Goal: Task Accomplishment & Management: Manage account settings

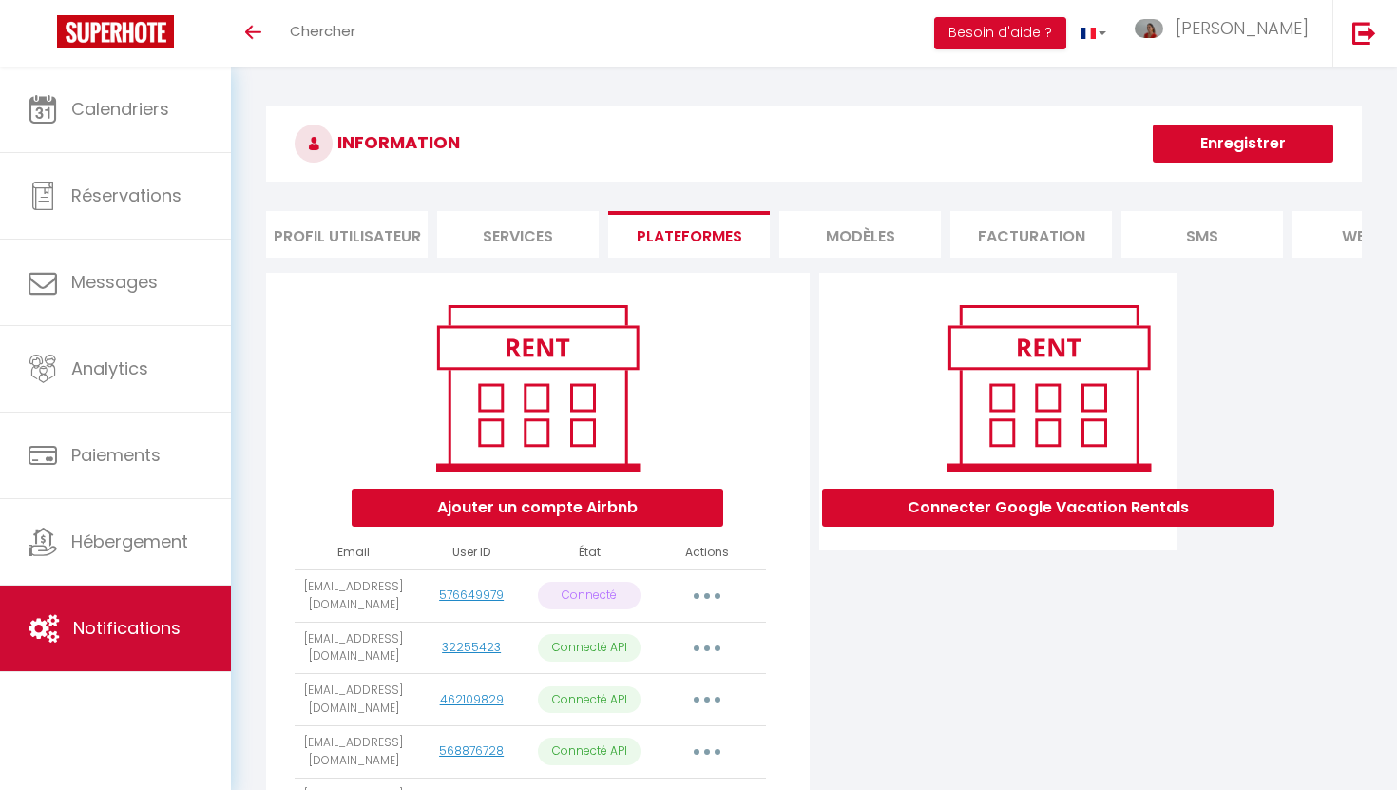
click at [119, 617] on span "Notifications" at bounding box center [126, 628] width 107 height 24
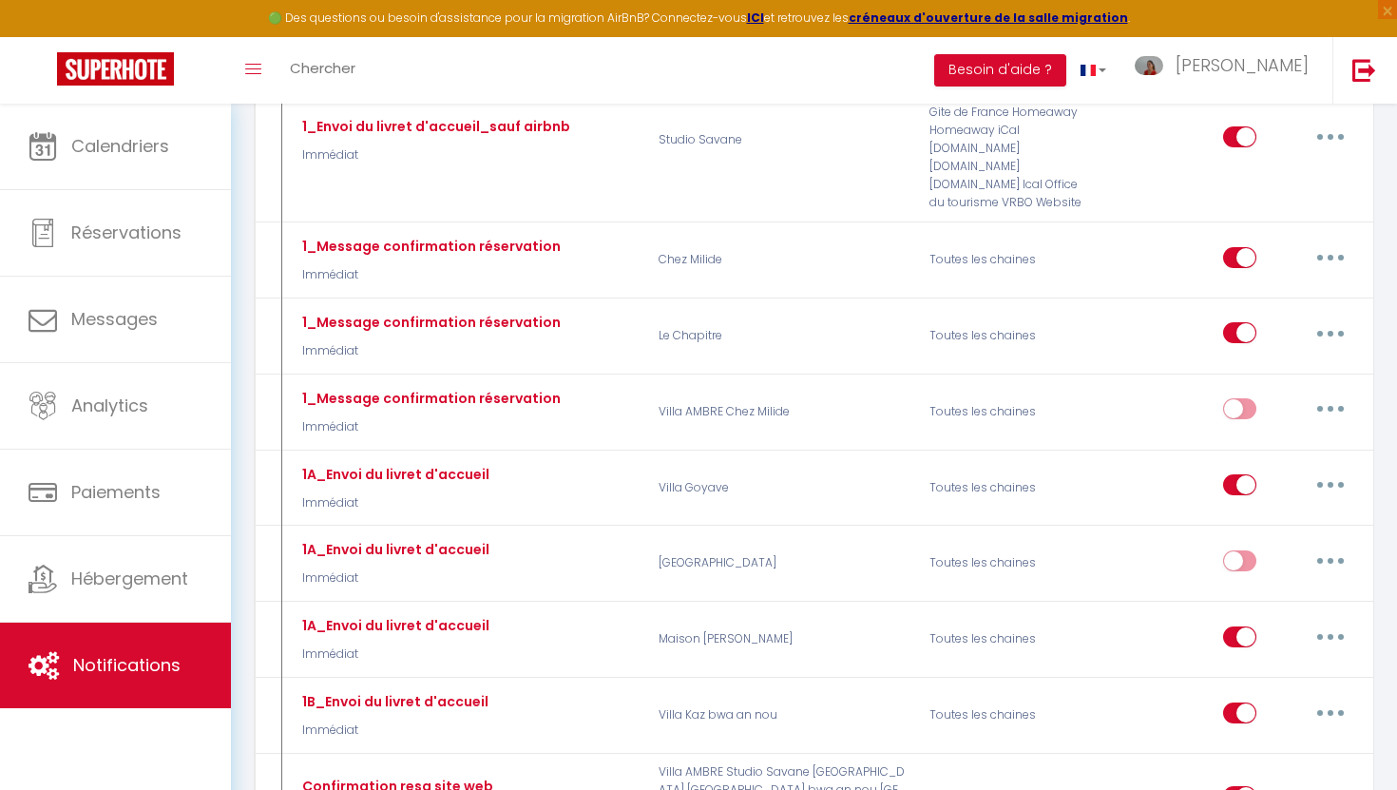
scroll to position [694, 0]
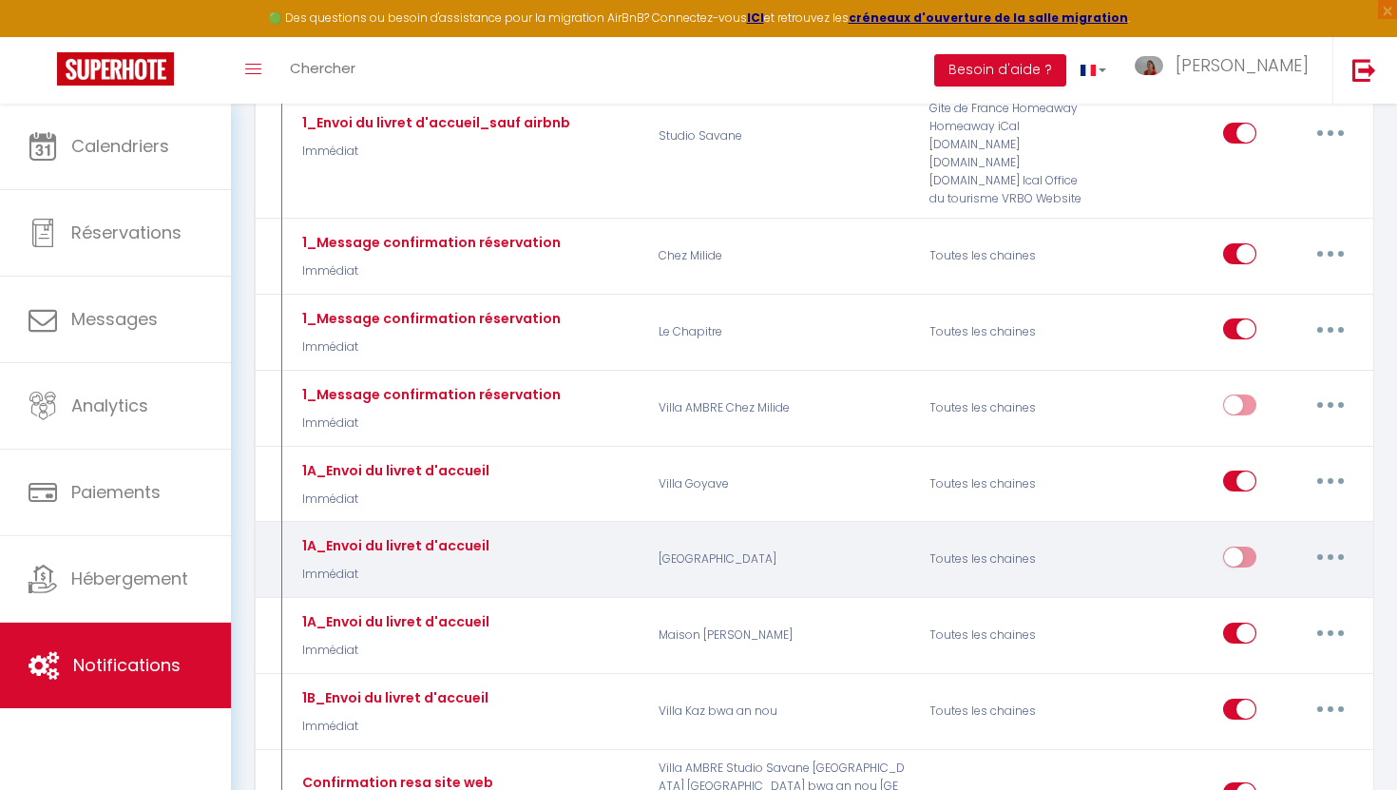
click at [1337, 558] on button "button" at bounding box center [1330, 557] width 53 height 30
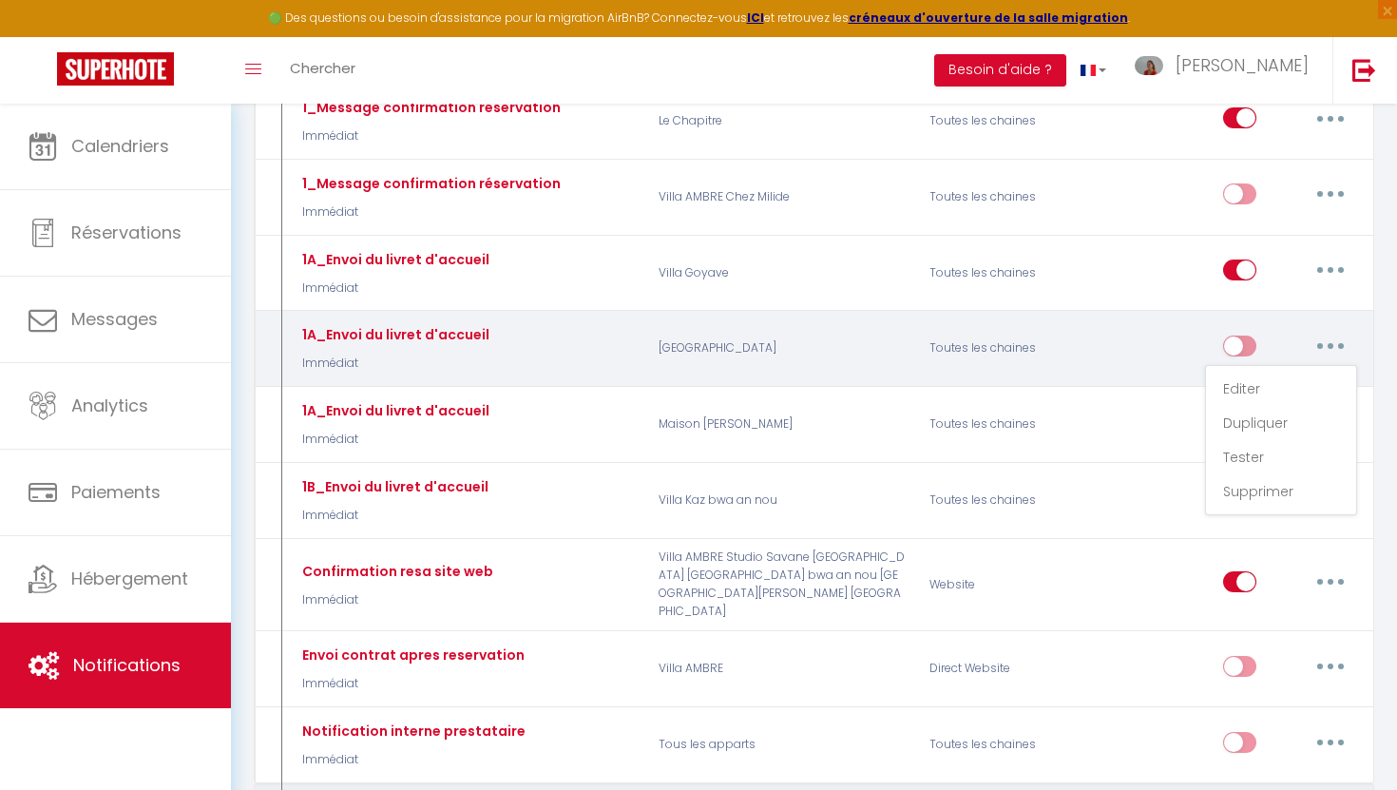
scroll to position [909, 0]
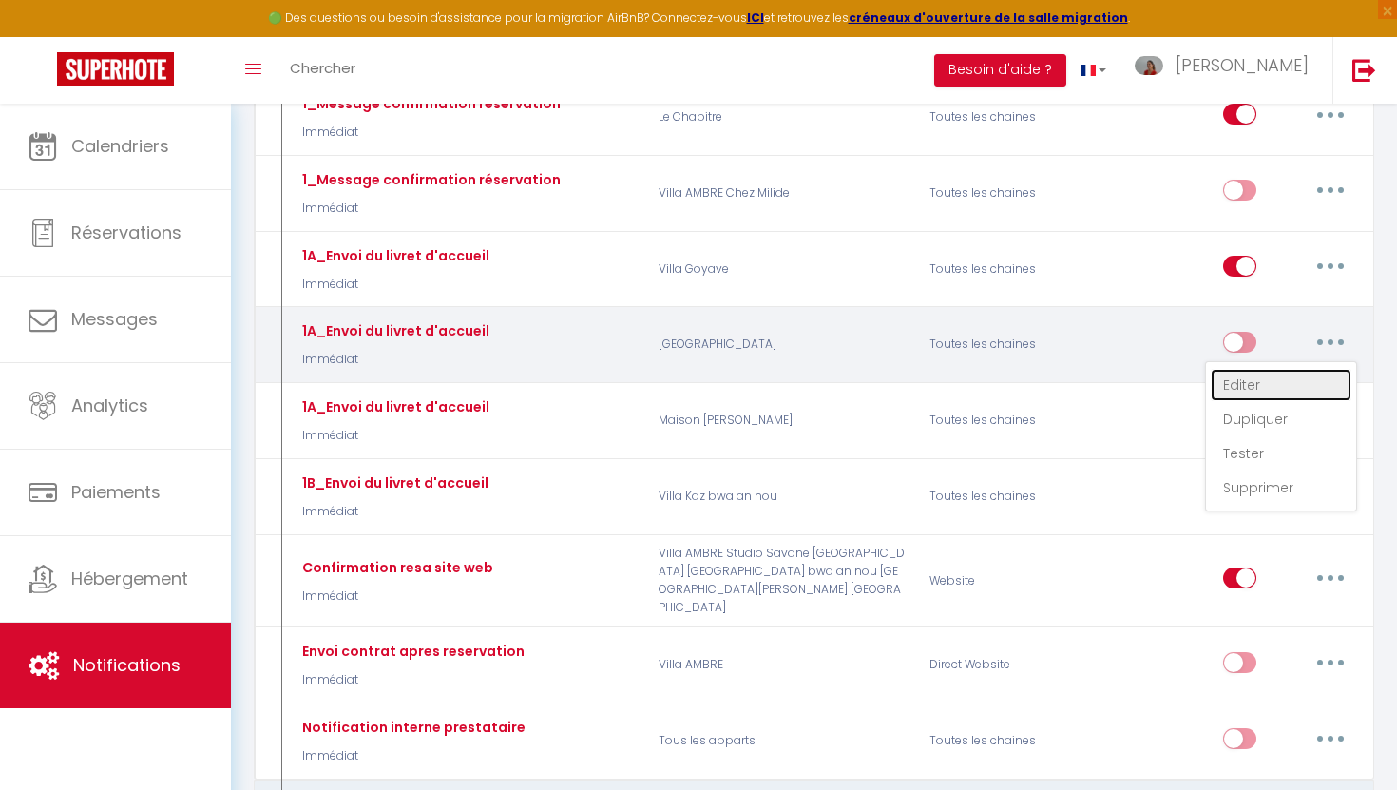
click at [1246, 380] on link "Editer" at bounding box center [1281, 385] width 141 height 32
type input "1A_Envoi du livret d'accueil"
select select "Immédiat"
select select
checkbox input "true"
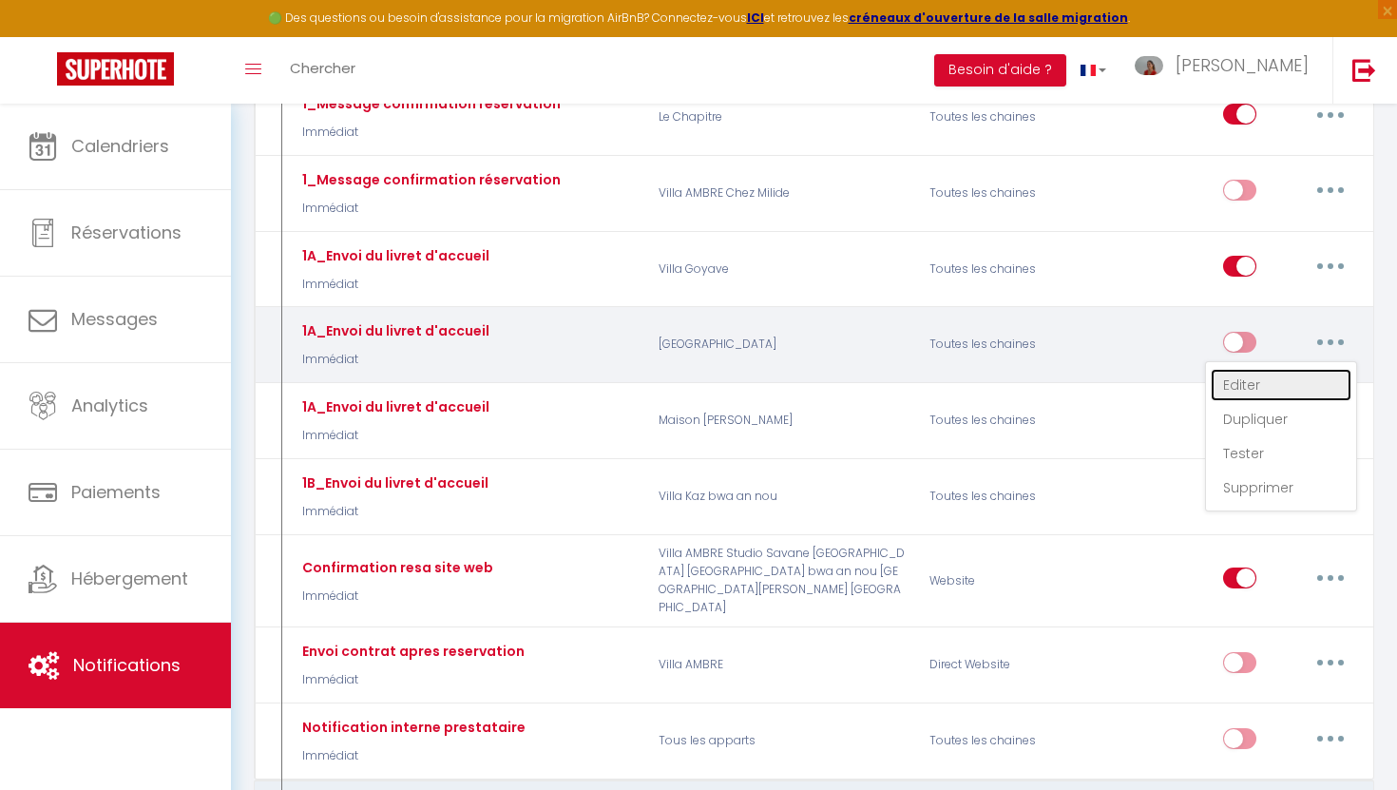
checkbox input "false"
radio input "true"
type input "Livret d'accueil - [BOOKING:ID] - [GUEST:FIRST_NAME] [GUEST:LAST_NAME] - [RENTA…"
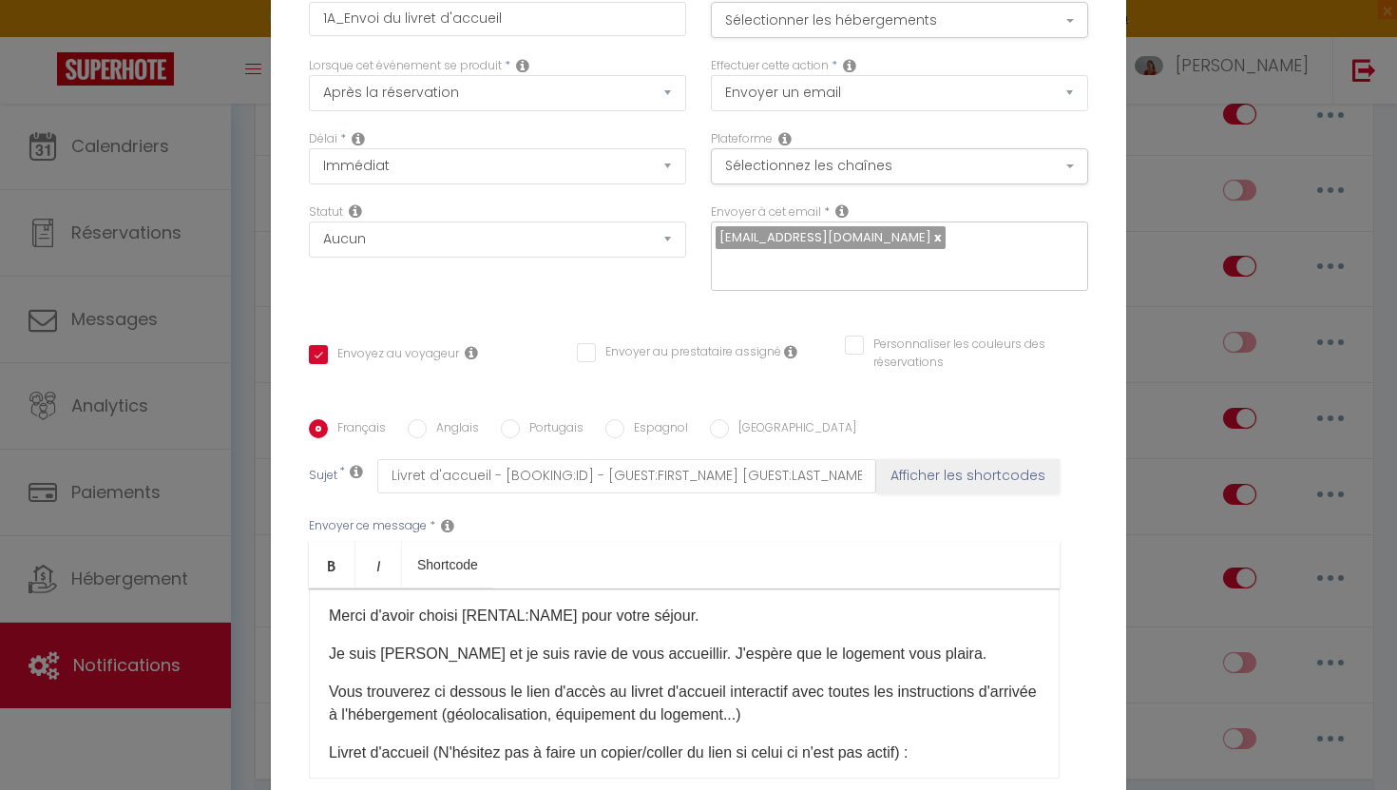
scroll to position [0, 0]
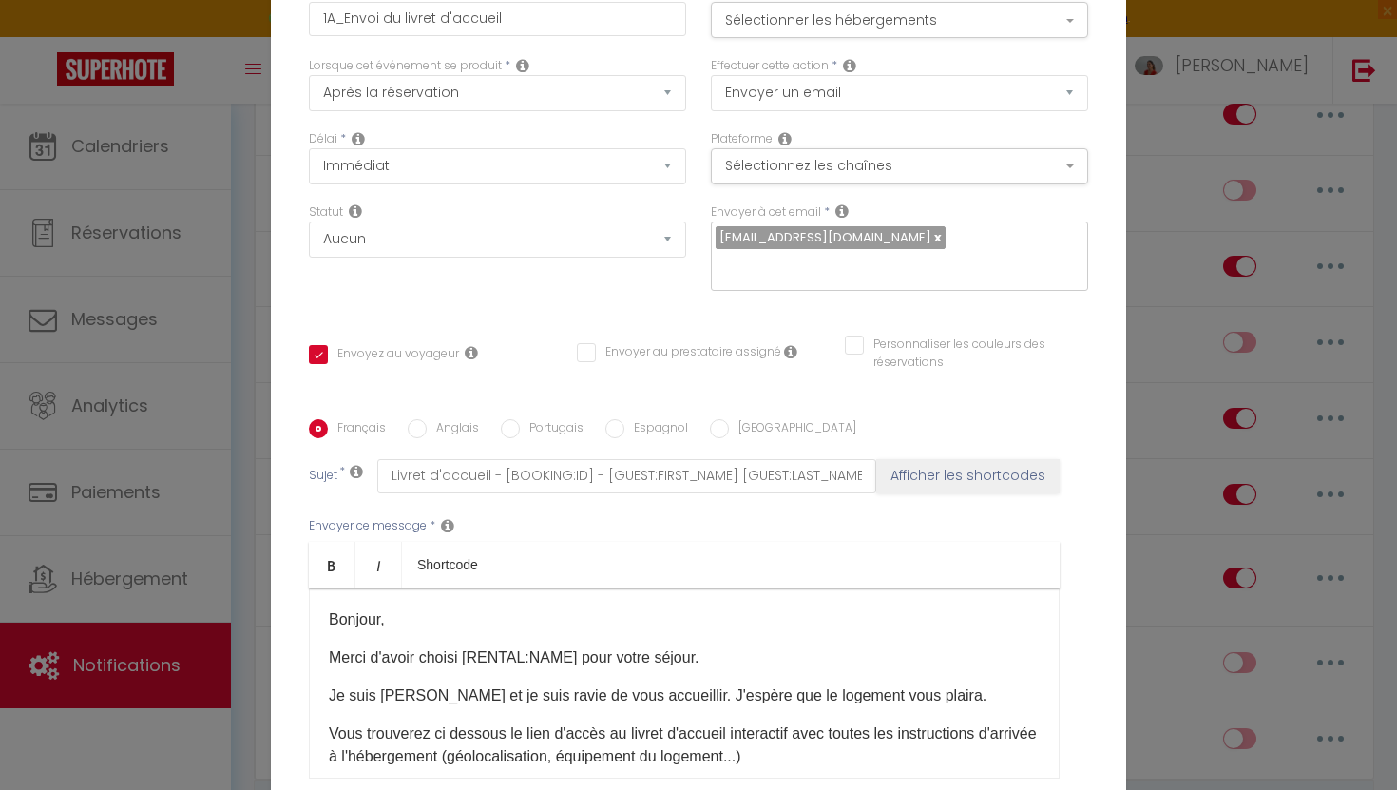
click at [1101, 327] on div "Titre * 1A_Envoi du livret d'accueil Pour cet hébergement Sélectionner les hébe…" at bounding box center [699, 420] width 856 height 910
click at [981, 184] on button "Sélectionnez les chaînes" at bounding box center [899, 166] width 377 height 36
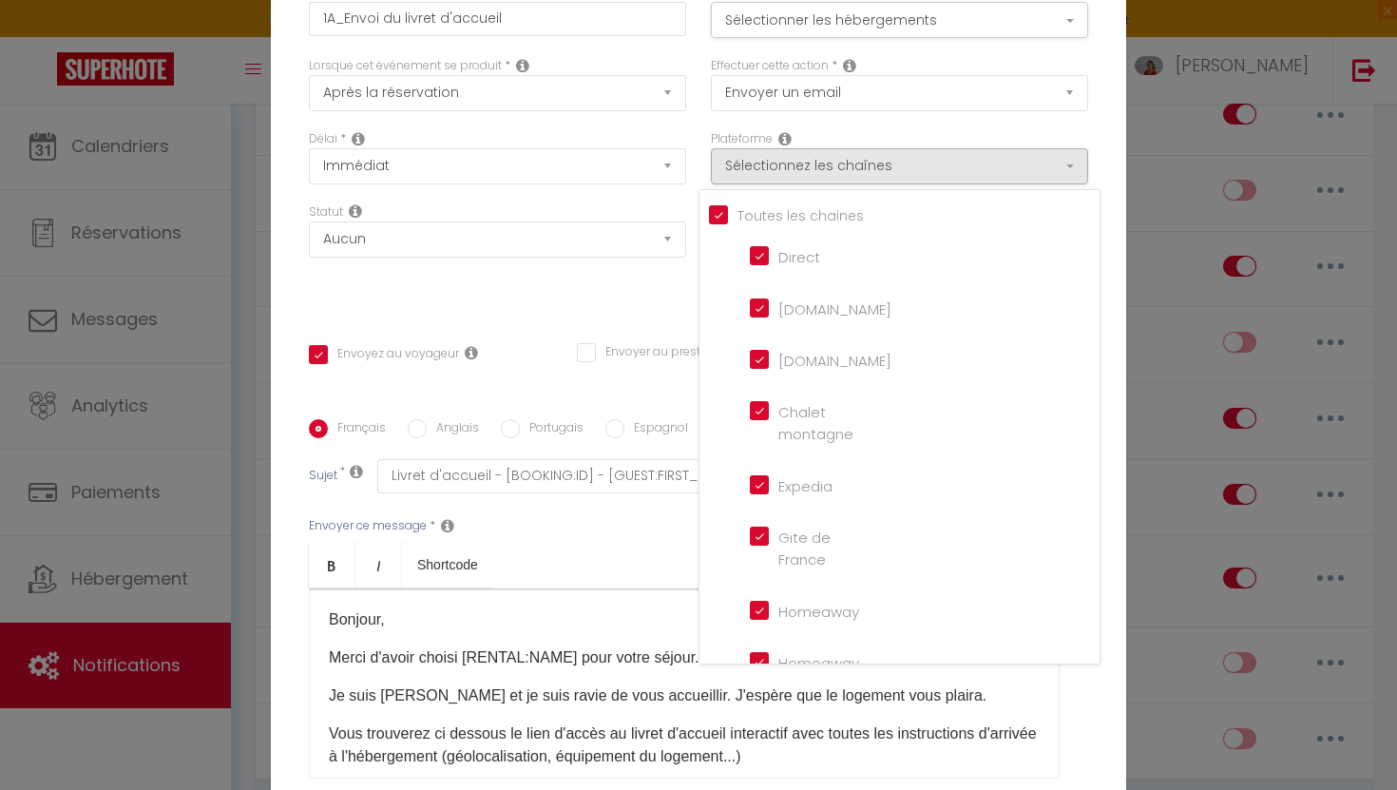
click at [1110, 104] on div "Titre * 1A_Envoi du livret d'accueil Pour cet hébergement Sélectionner les hébe…" at bounding box center [699, 420] width 856 height 910
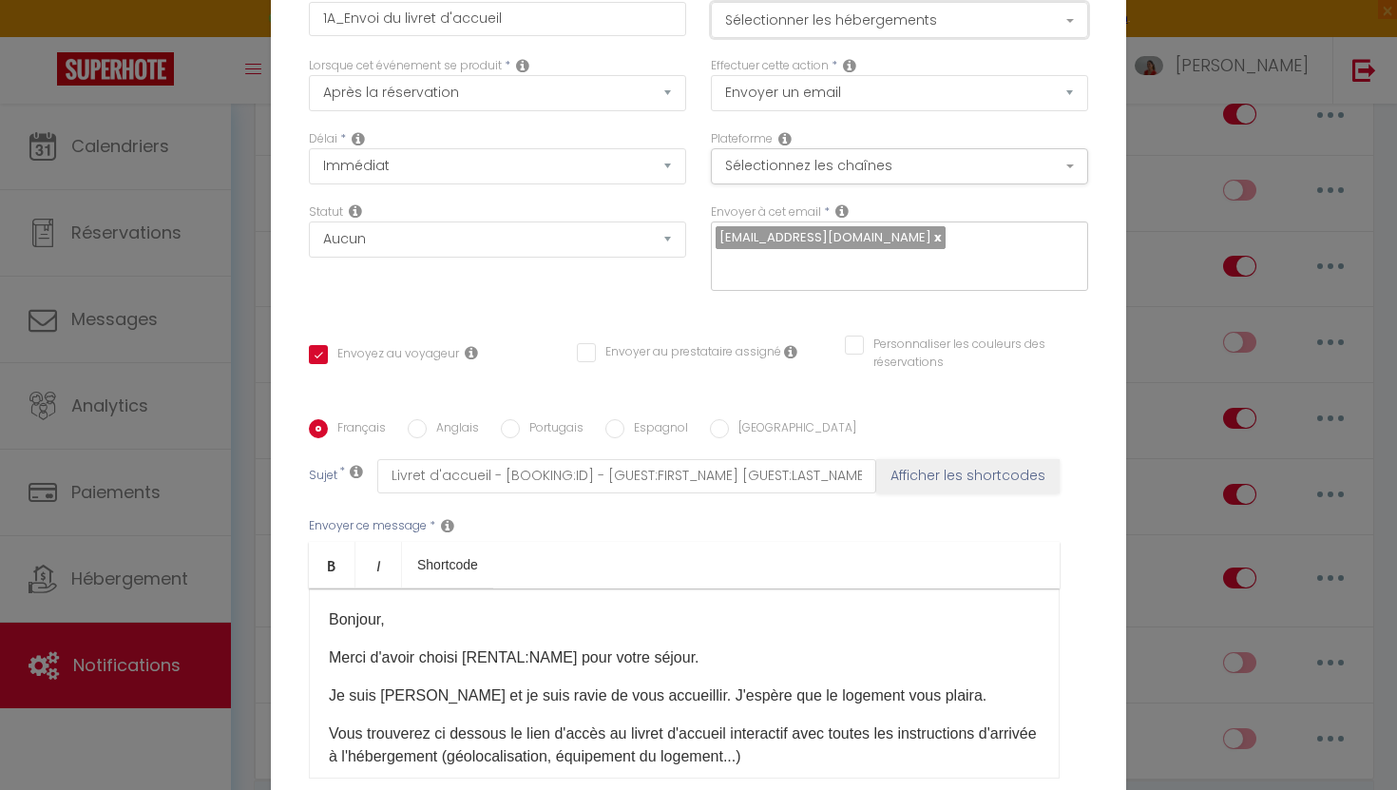
click at [1037, 30] on button "Sélectionner les hébergements" at bounding box center [899, 20] width 377 height 36
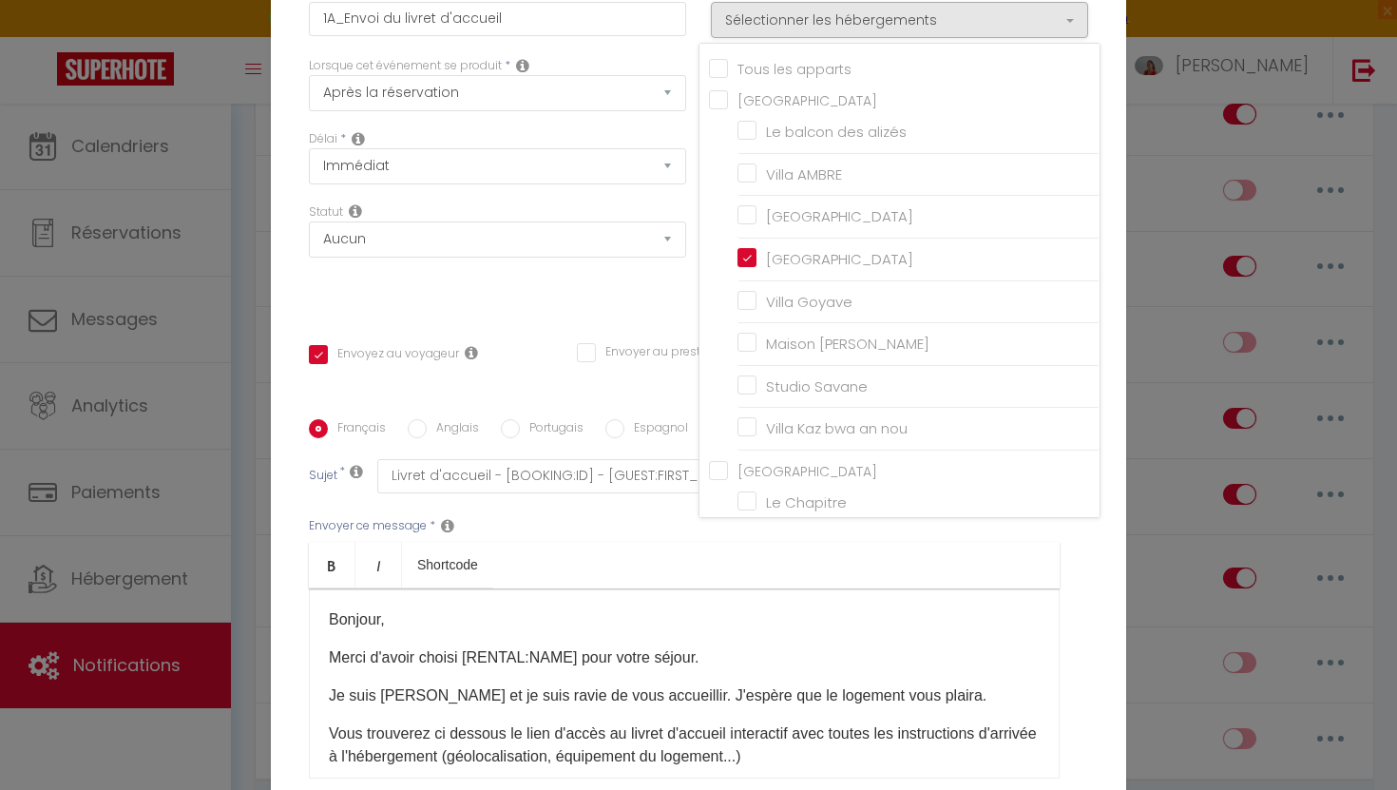
click at [1109, 129] on div "Titre * 1A_Envoi du livret d'accueil Pour cet hébergement Sélectionner les hébe…" at bounding box center [699, 420] width 856 height 910
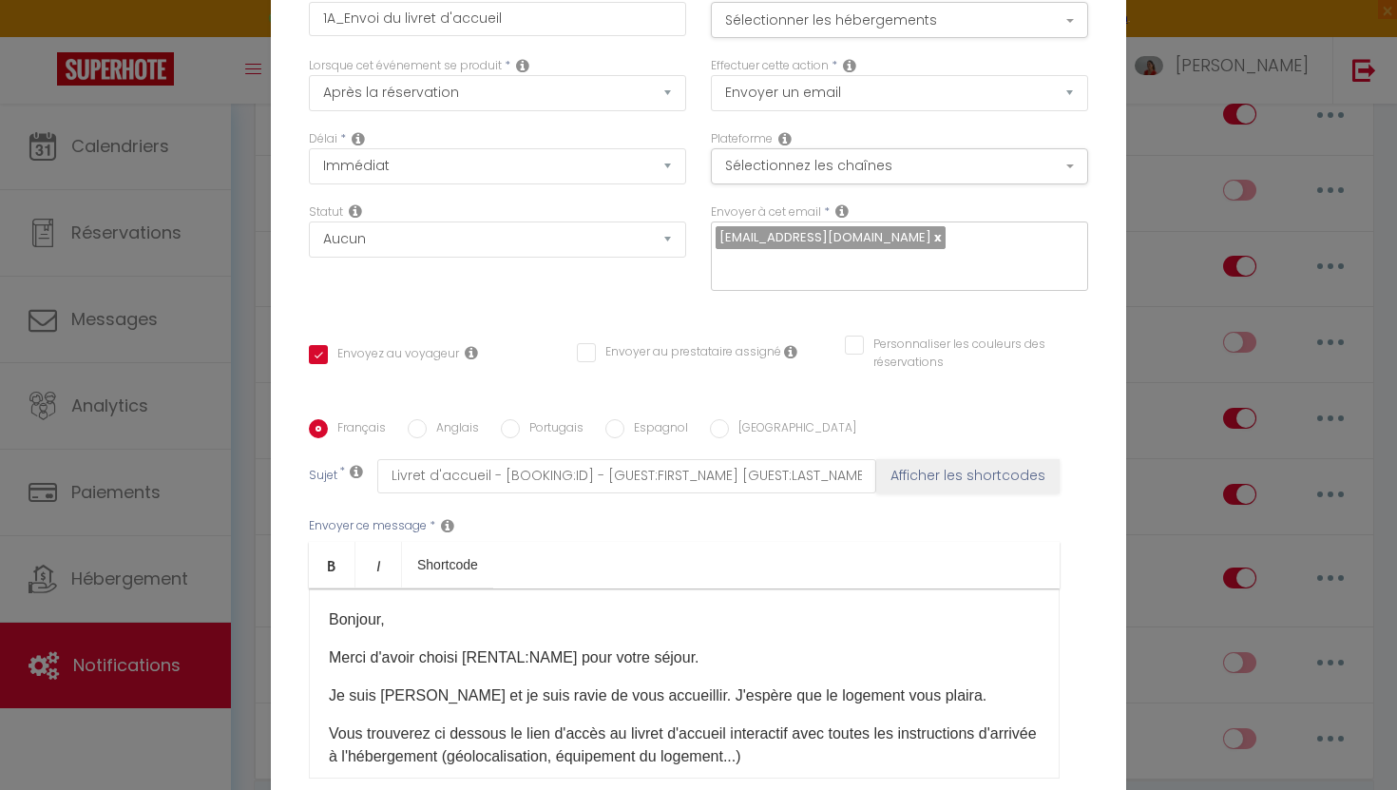
scroll to position [177, 0]
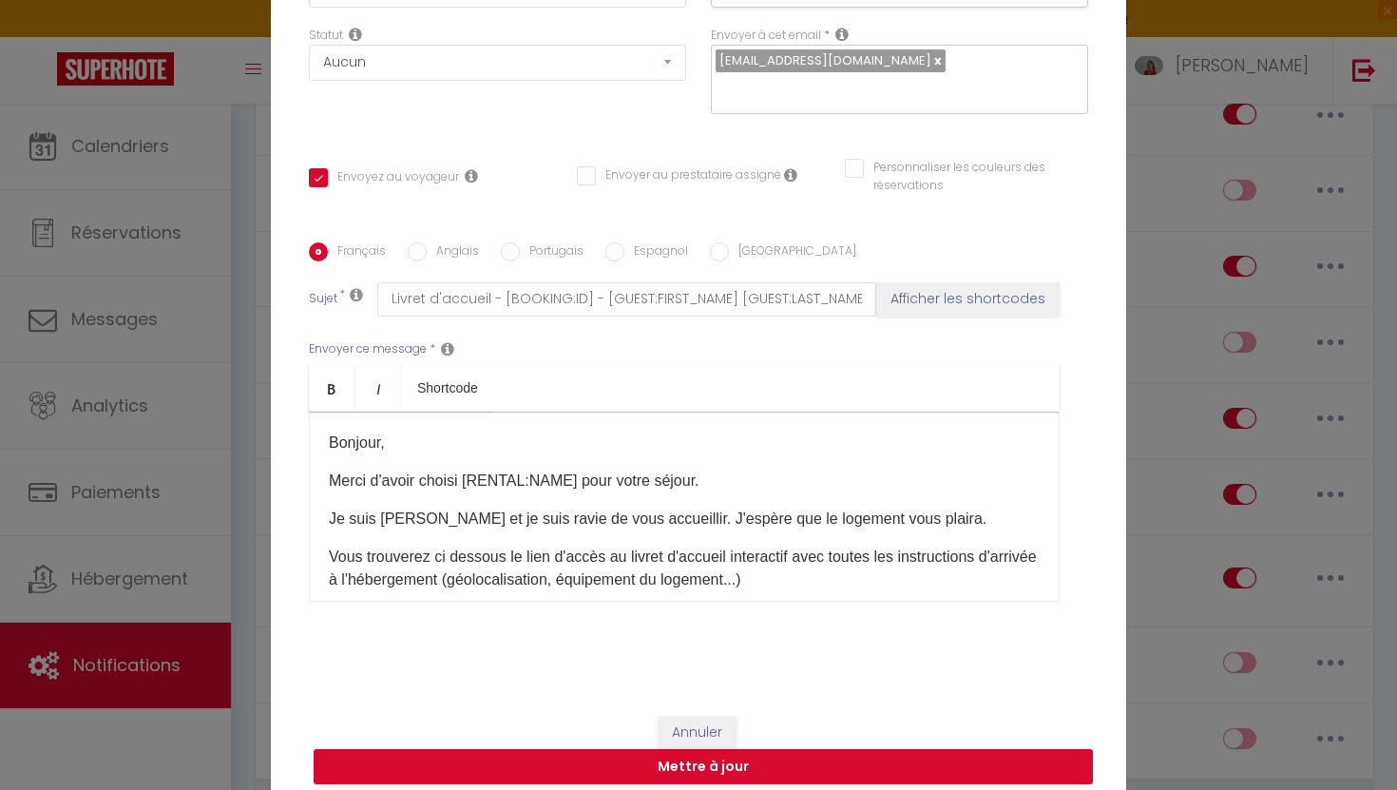
click at [683, 755] on button "Mettre à jour" at bounding box center [703, 767] width 779 height 36
checkbox input "true"
checkbox input "false"
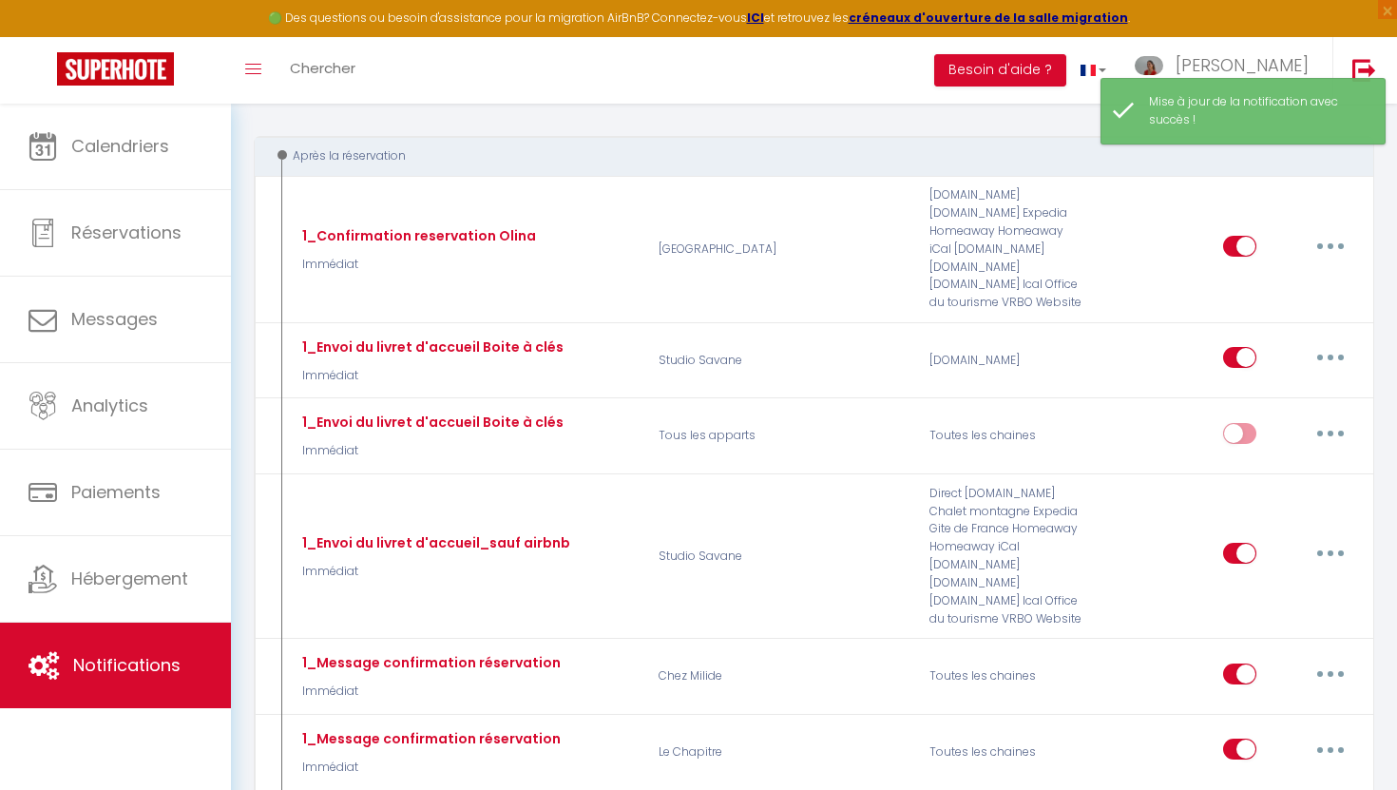
scroll to position [0, 0]
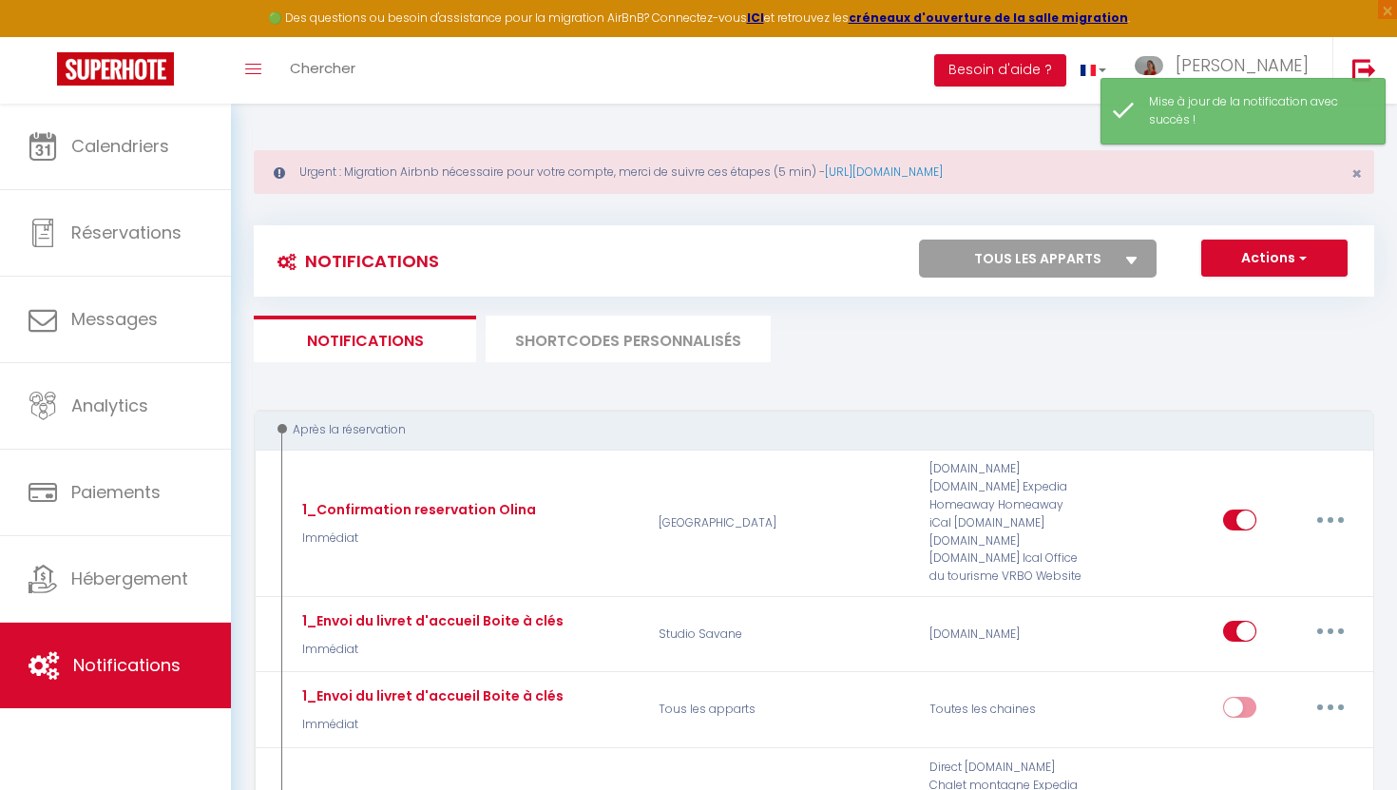
click at [614, 339] on li "SHORTCODES PERSONNALISÉS" at bounding box center [628, 339] width 285 height 47
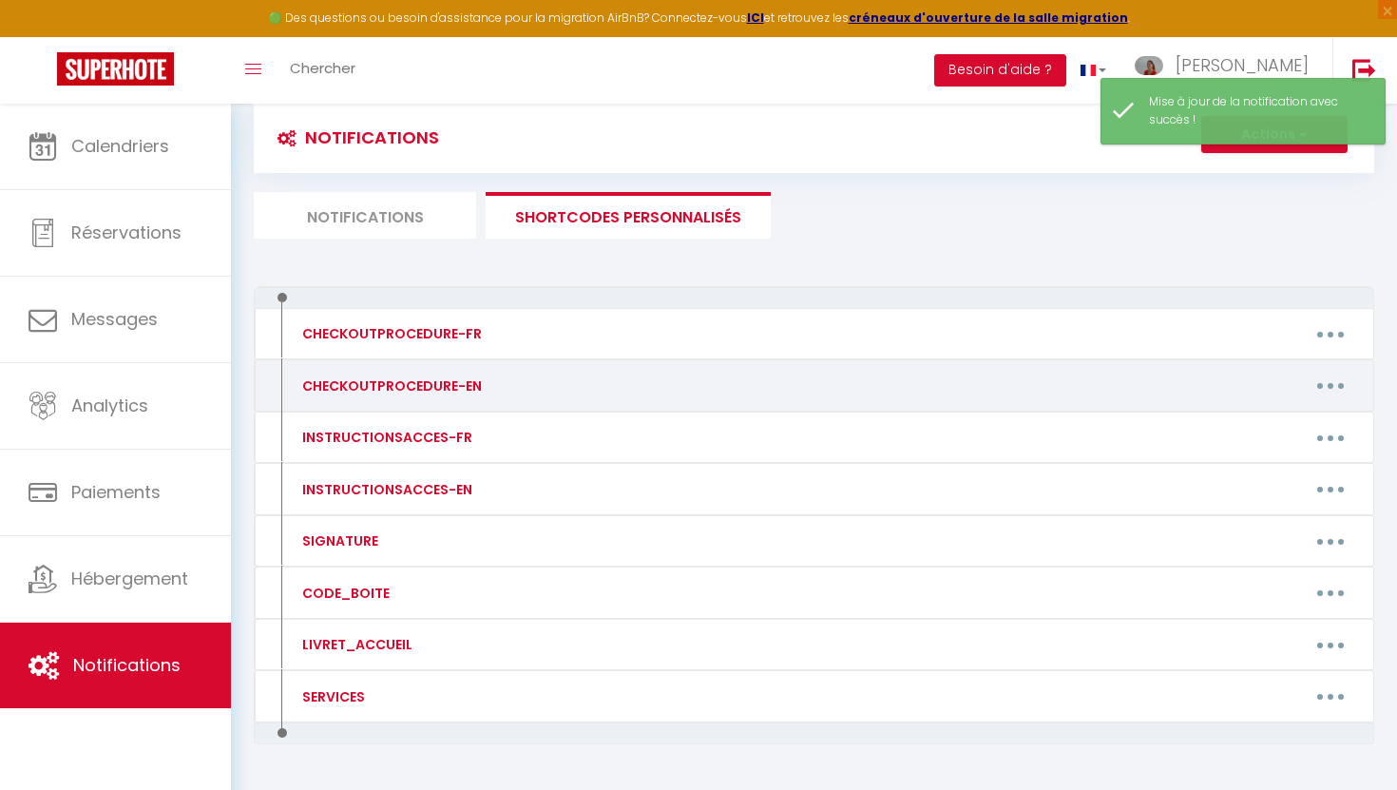
scroll to position [126, 0]
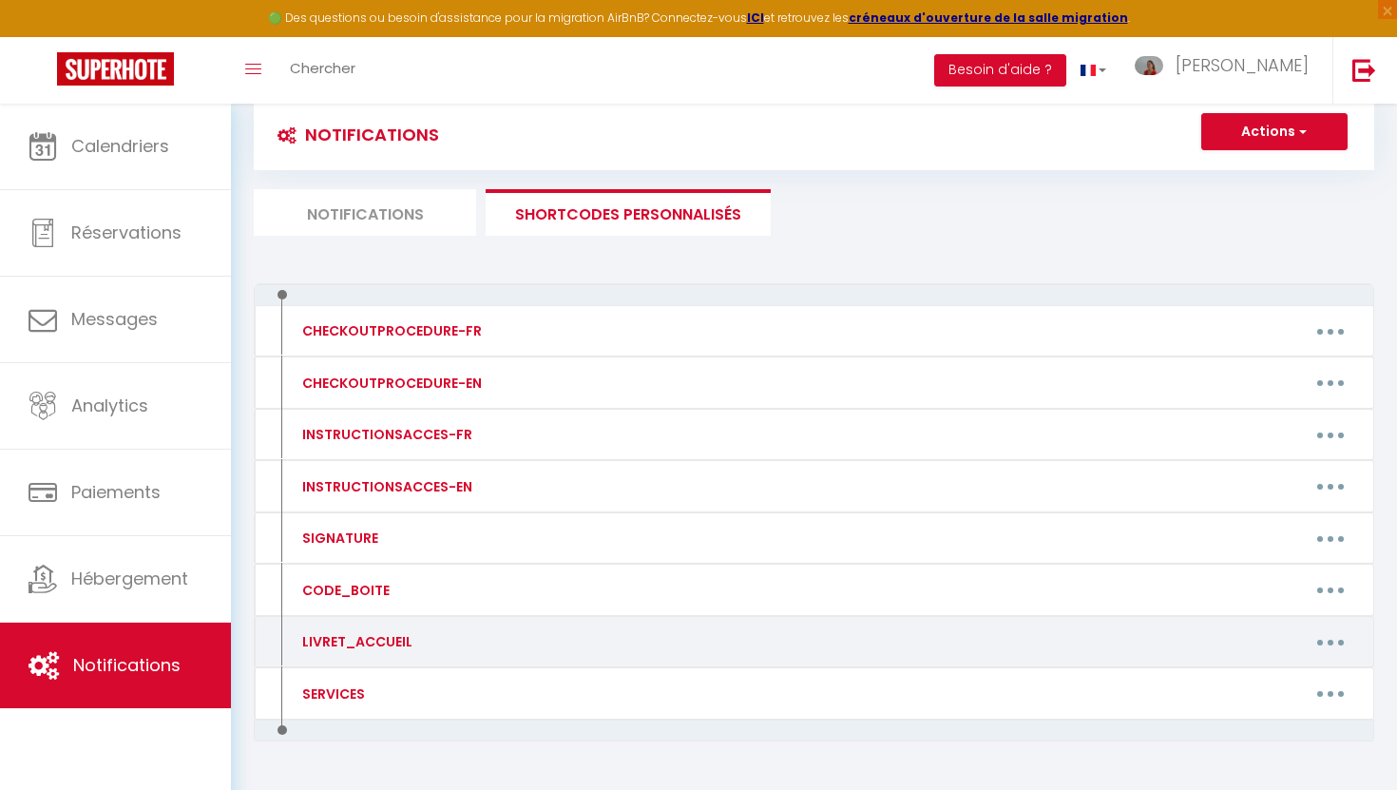
click at [1327, 640] on button "button" at bounding box center [1330, 641] width 53 height 30
click at [1244, 683] on link "Editer" at bounding box center [1281, 685] width 141 height 32
type input "LIVRET_ACCUEIL"
type textarea "Livret accueil"
type textarea "[URL][DOMAIN_NAME]"
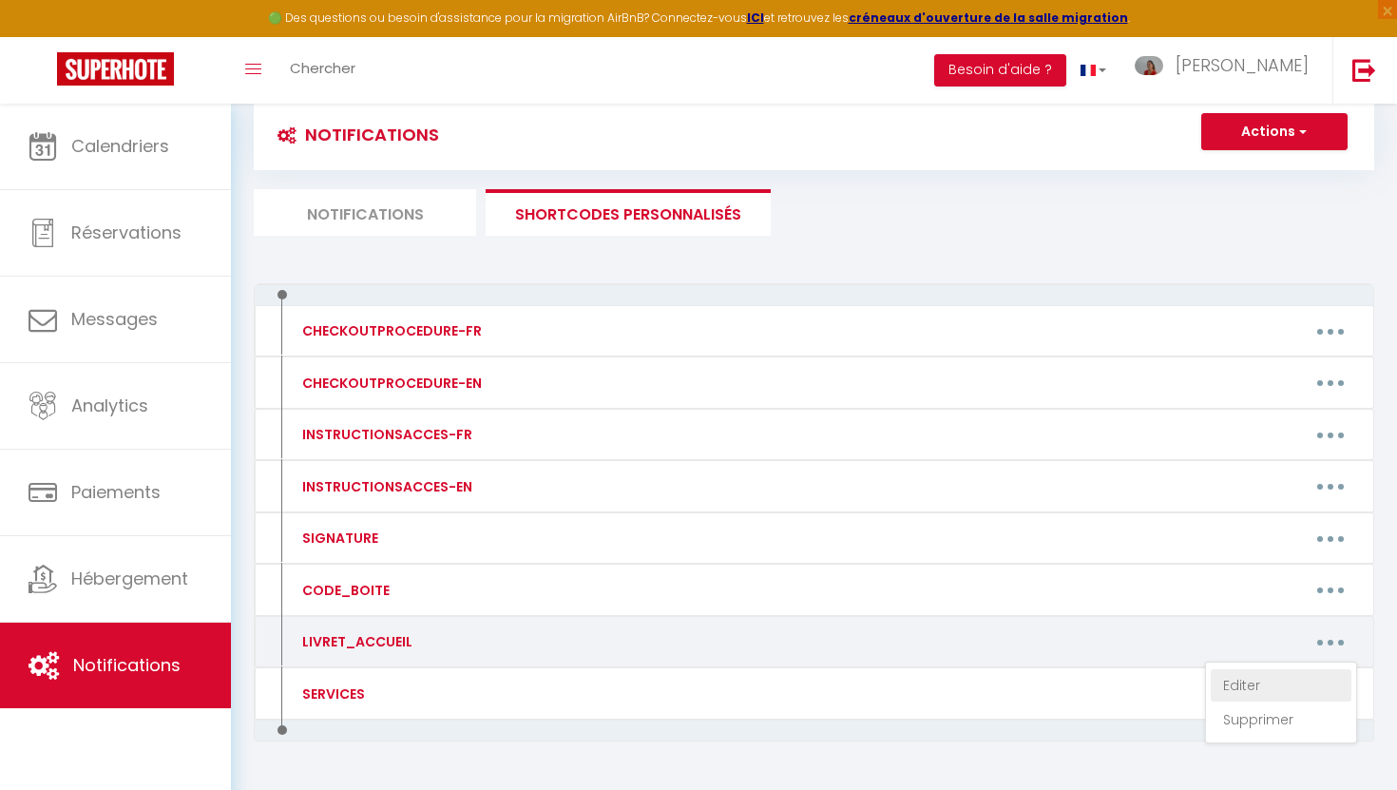
type textarea "[URL][DOMAIN_NAME]"
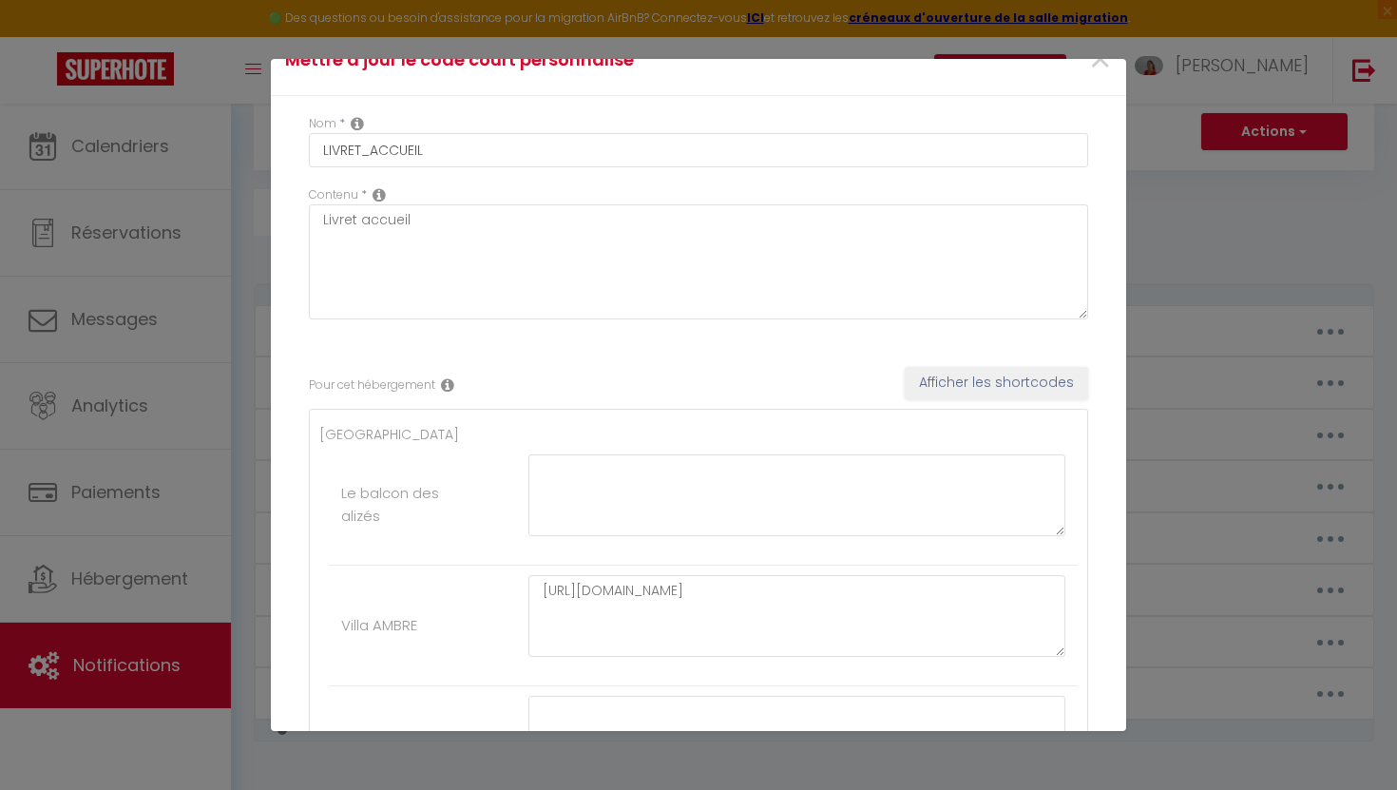
scroll to position [0, 0]
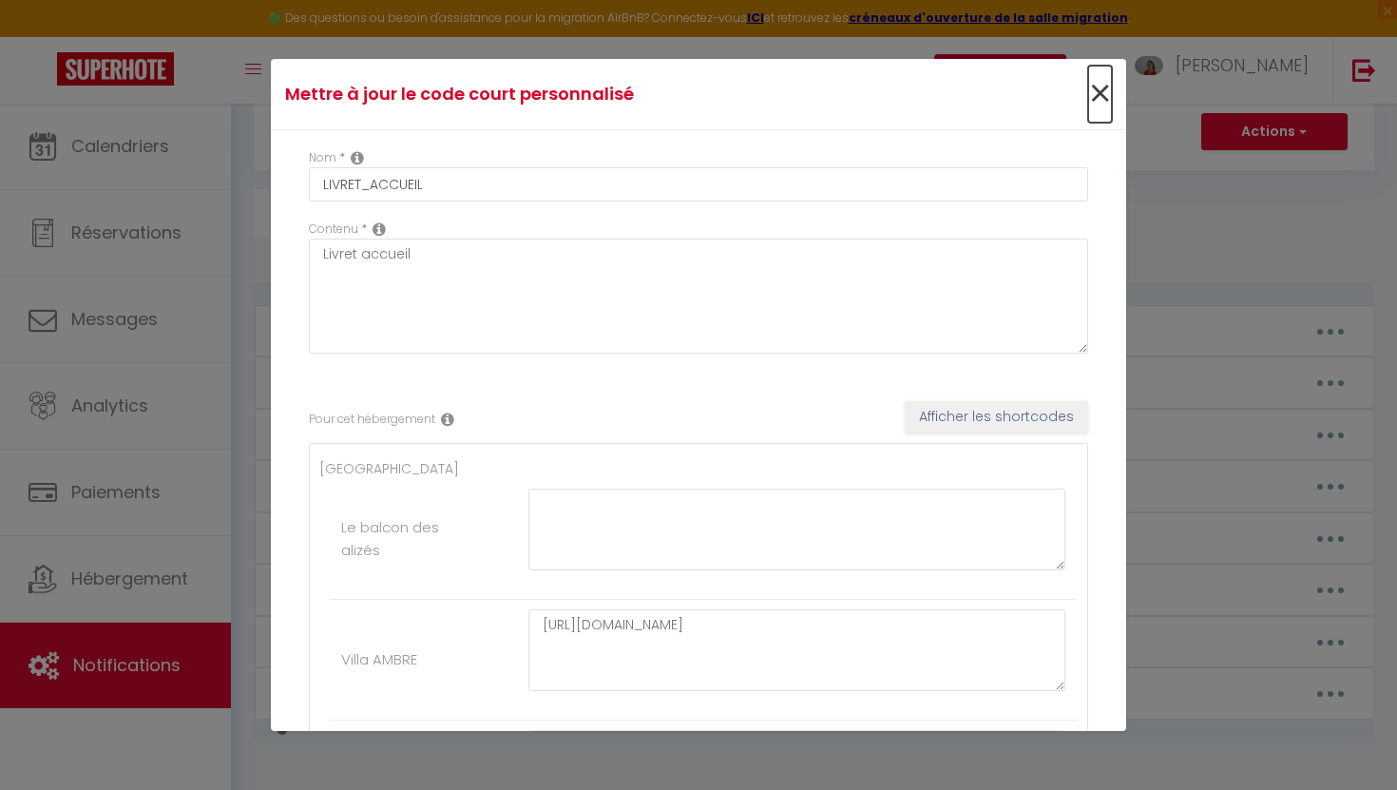
click at [1100, 95] on span "×" at bounding box center [1100, 94] width 24 height 57
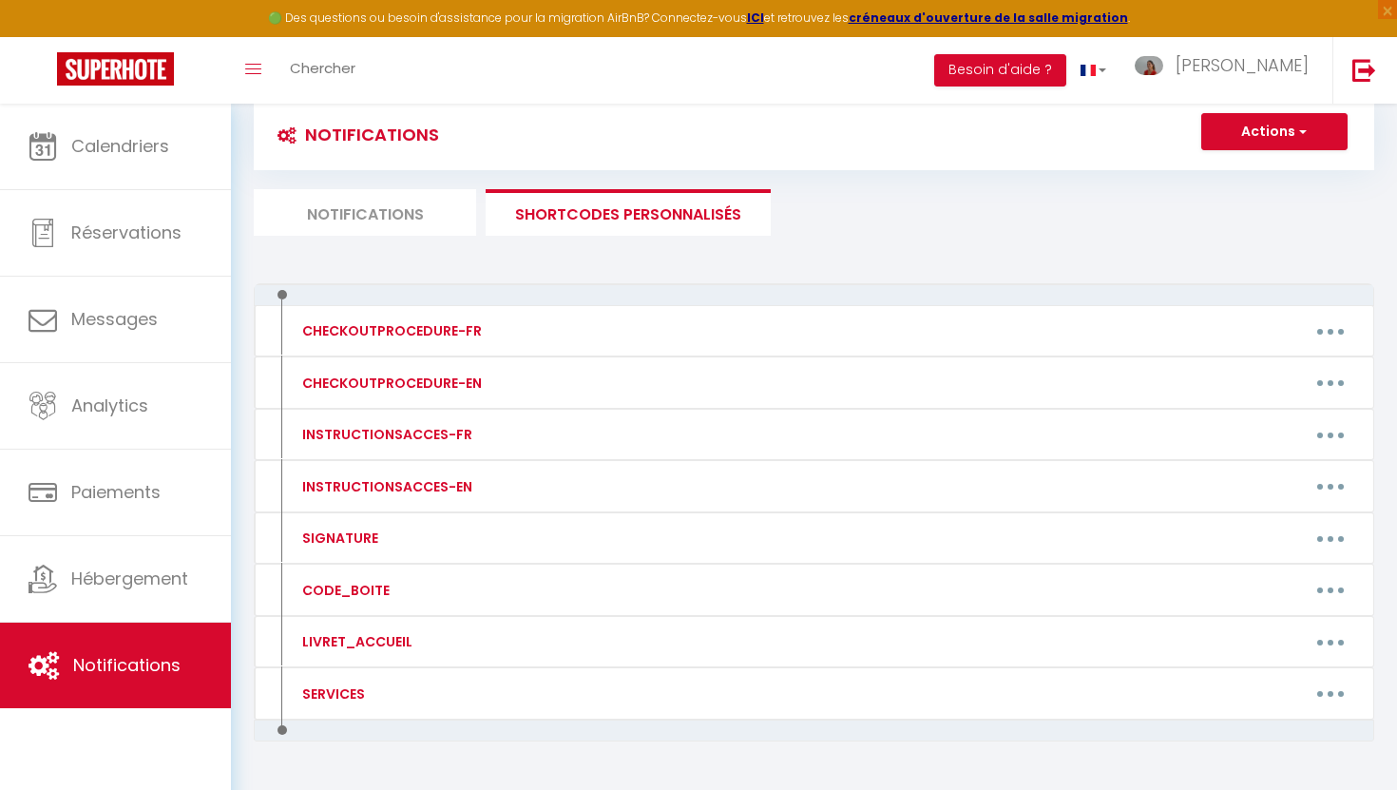
click at [369, 211] on li "Notifications" at bounding box center [365, 212] width 222 height 47
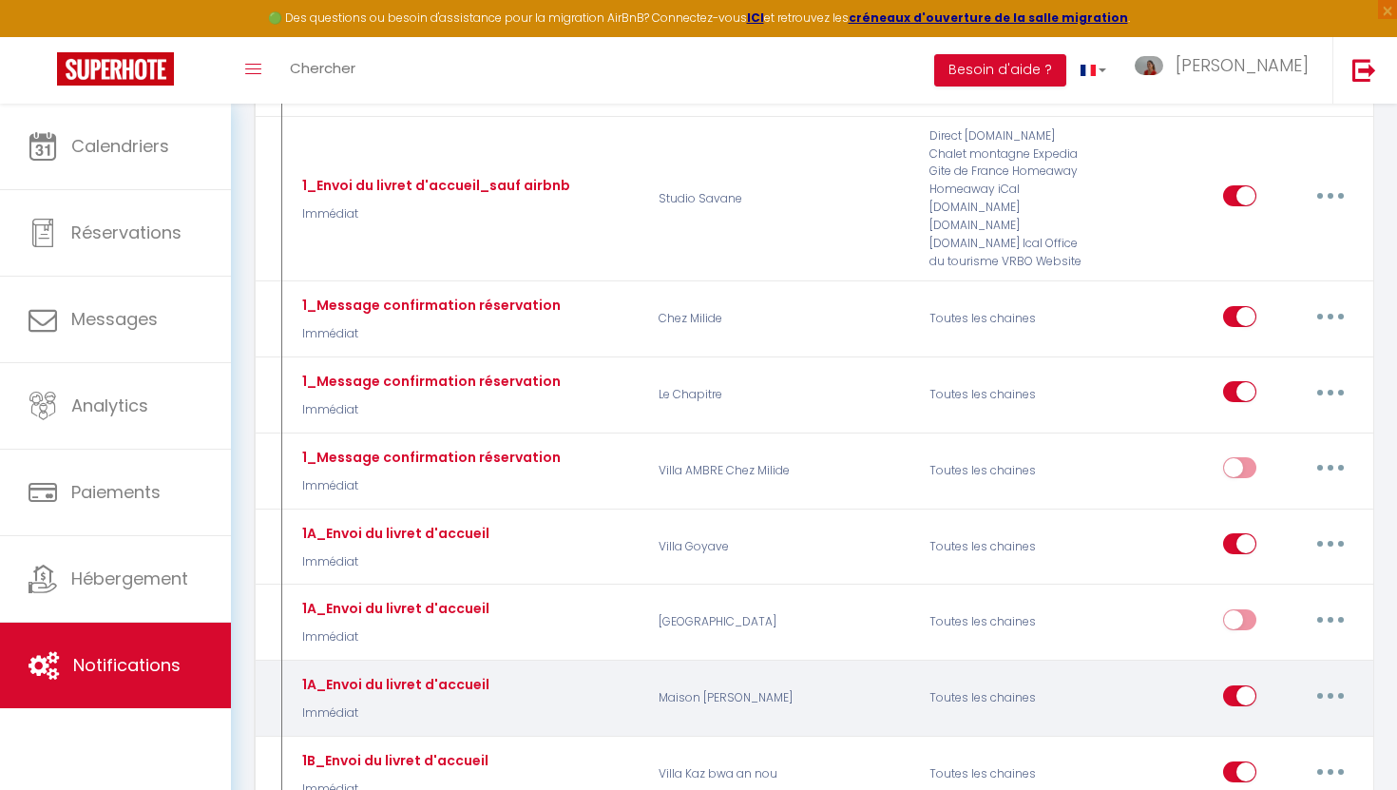
scroll to position [646, 0]
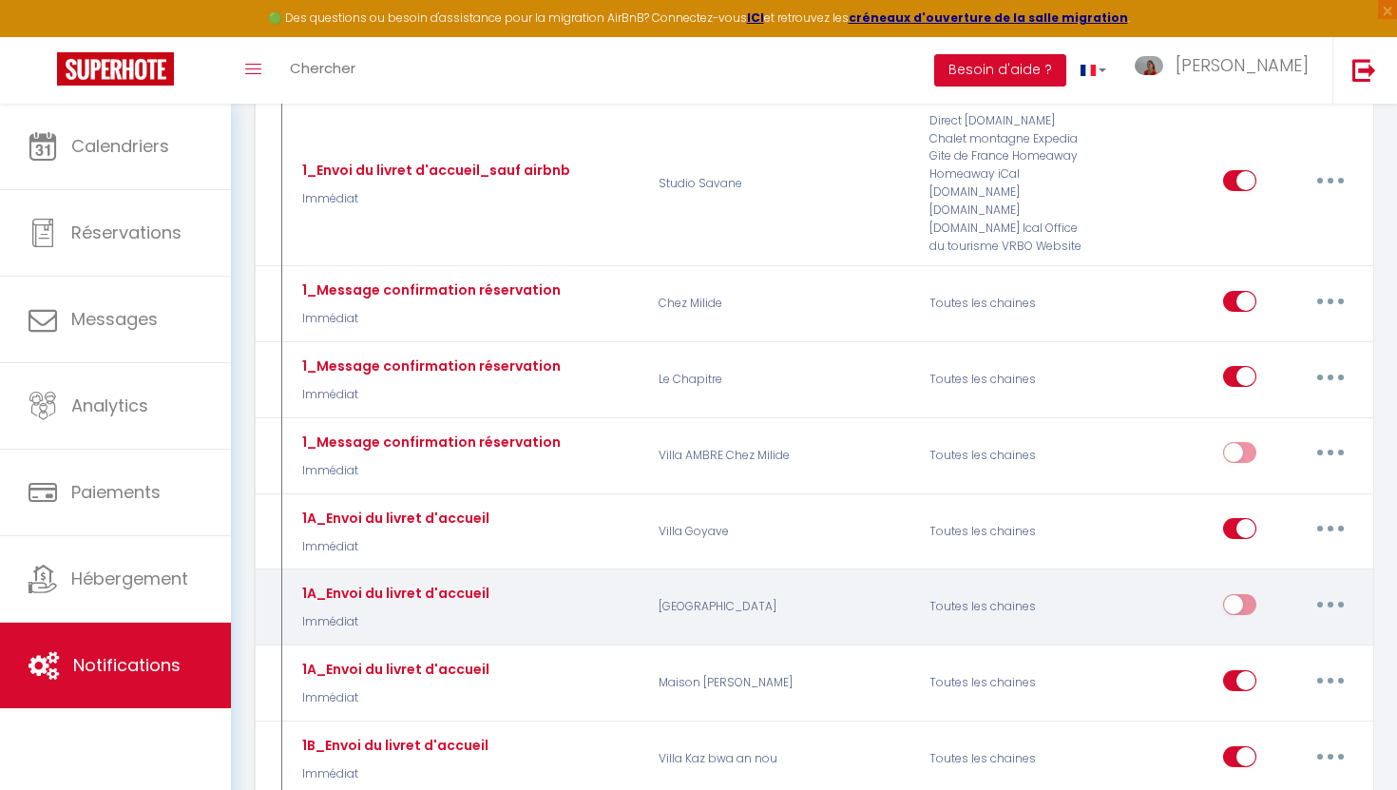
click at [1251, 609] on input "checkbox" at bounding box center [1239, 608] width 33 height 29
checkbox input "true"
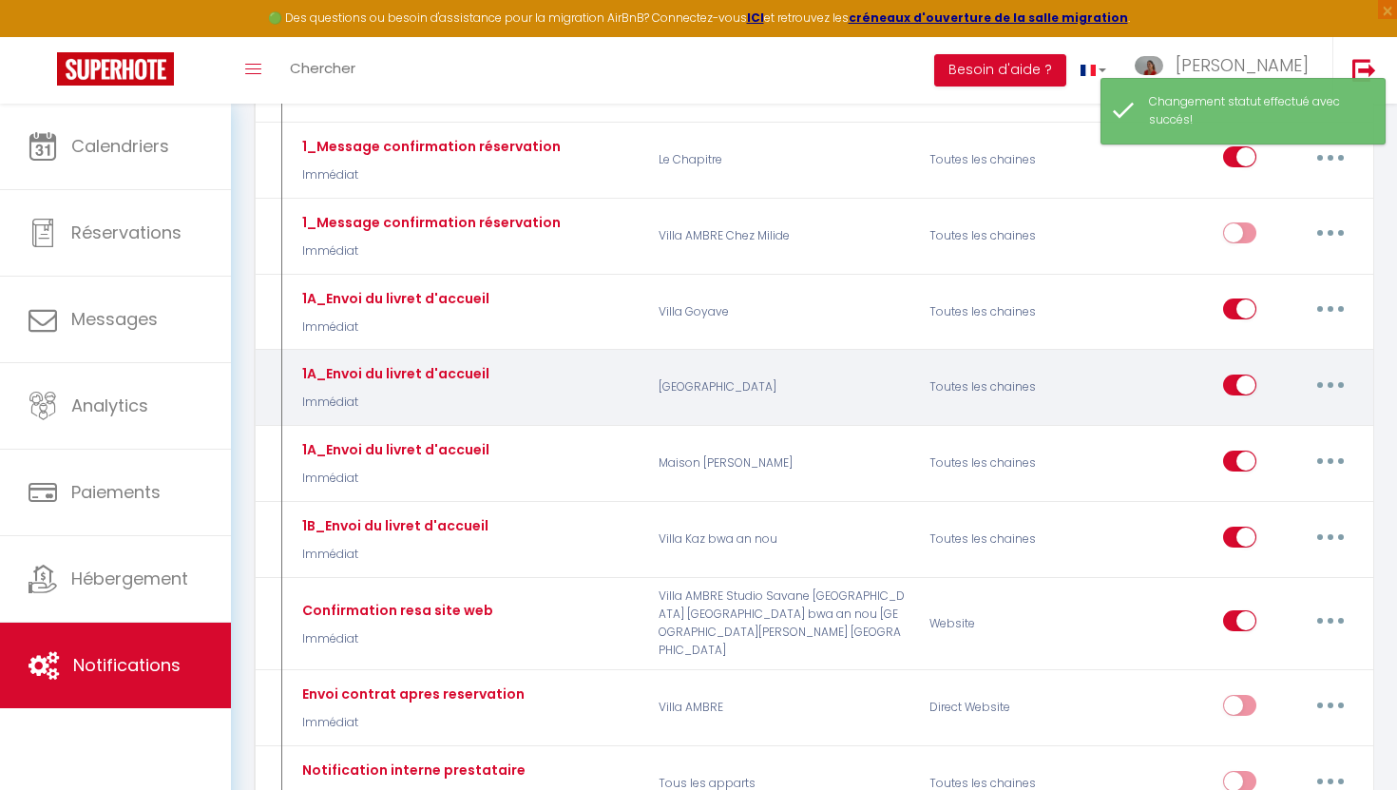
scroll to position [871, 0]
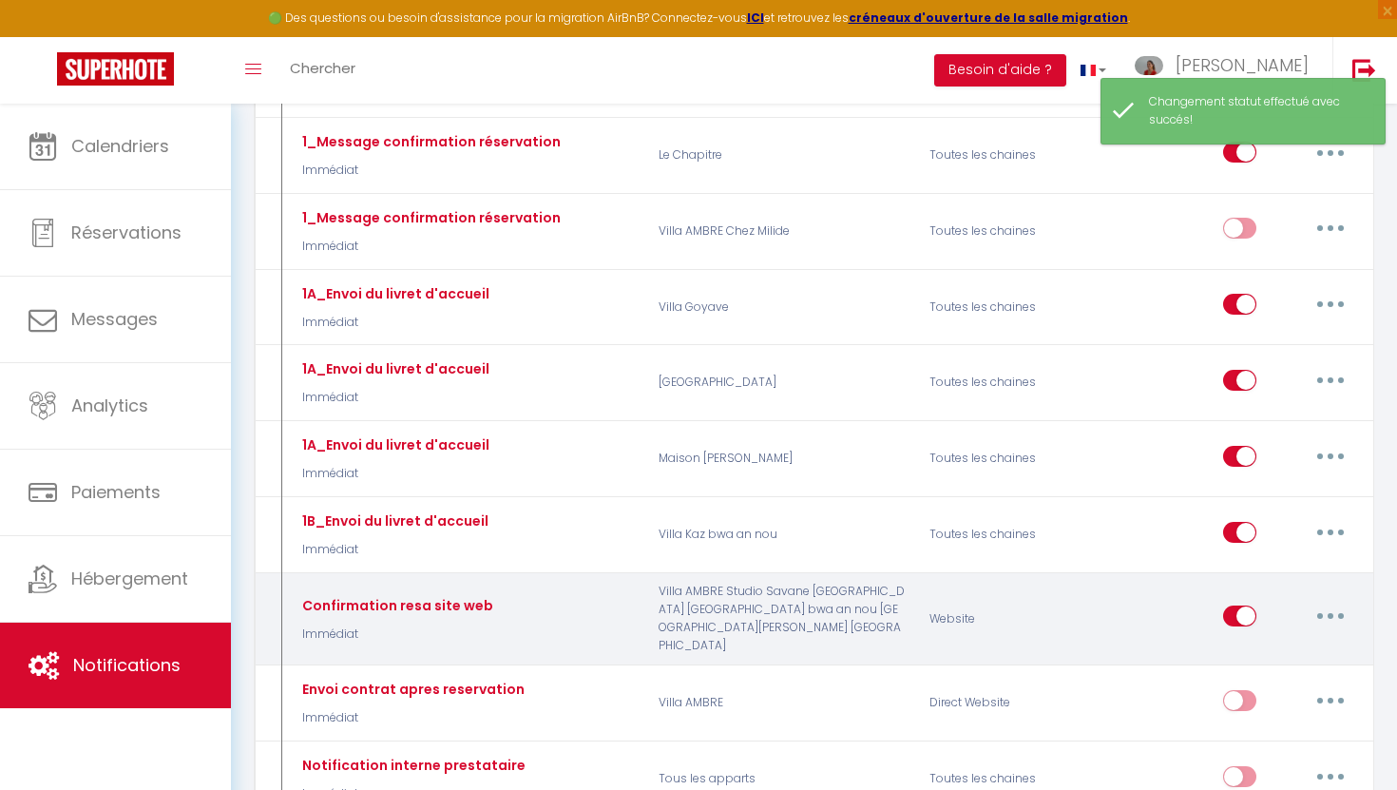
click at [1319, 603] on button "button" at bounding box center [1330, 616] width 53 height 30
click at [1257, 644] on link "Editer" at bounding box center [1281, 660] width 141 height 32
type input "Confirmation resa site web"
select select "Immédiat"
select select "if_booking_is_paid"
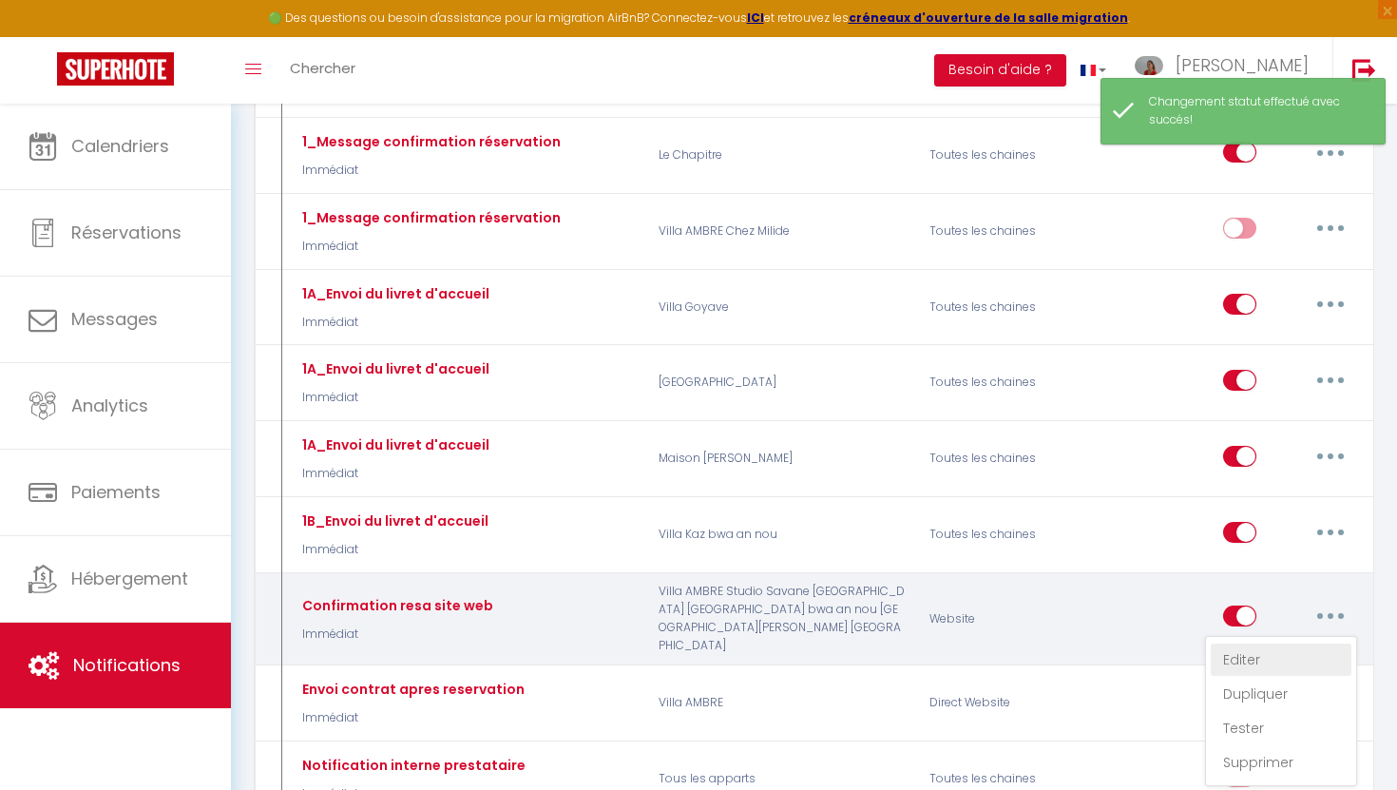
checkbox input "true"
checkbox input "false"
radio input "true"
type input "[RENTAL:NAME] : Confirmation de réservation du [CHECKING:DD-MM-YYYY] au [CHECKO…"
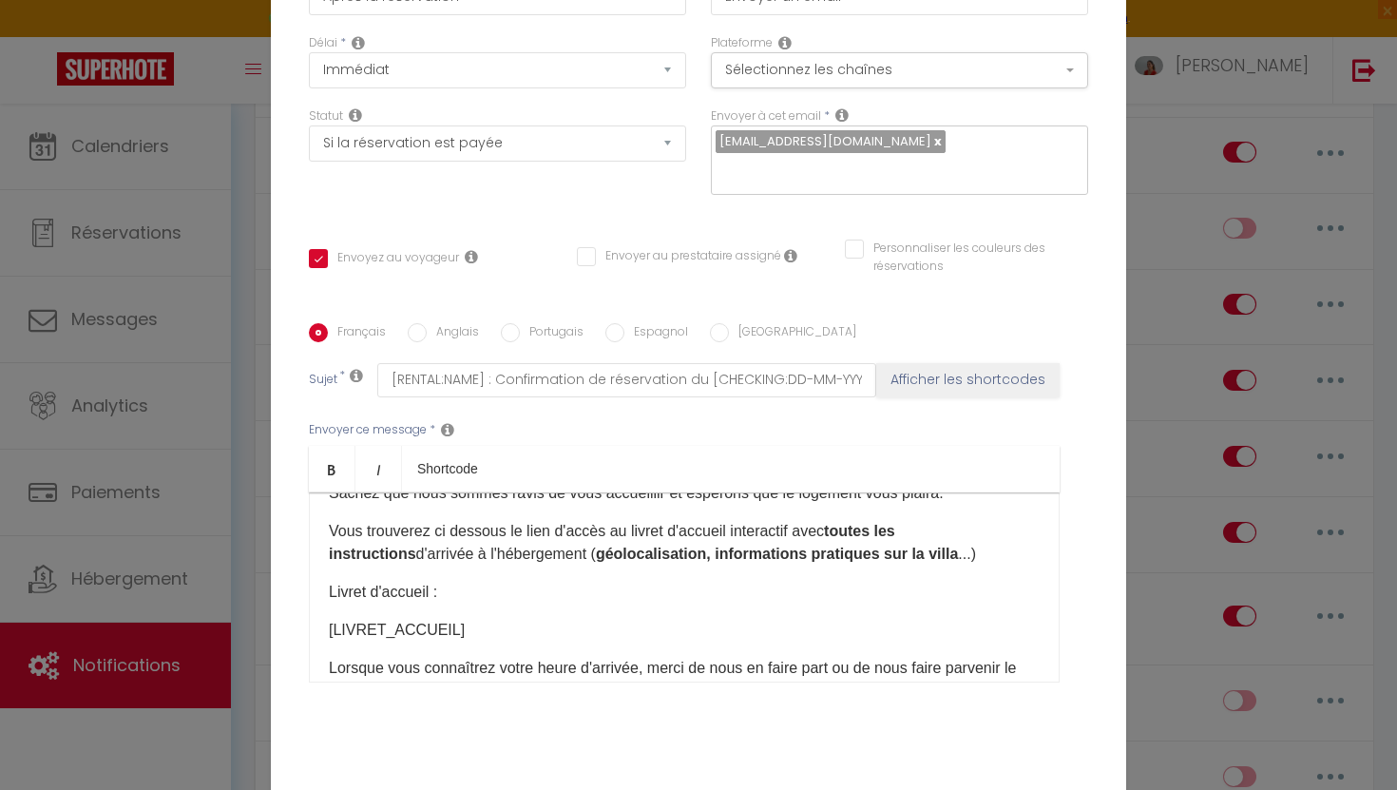
scroll to position [141, 0]
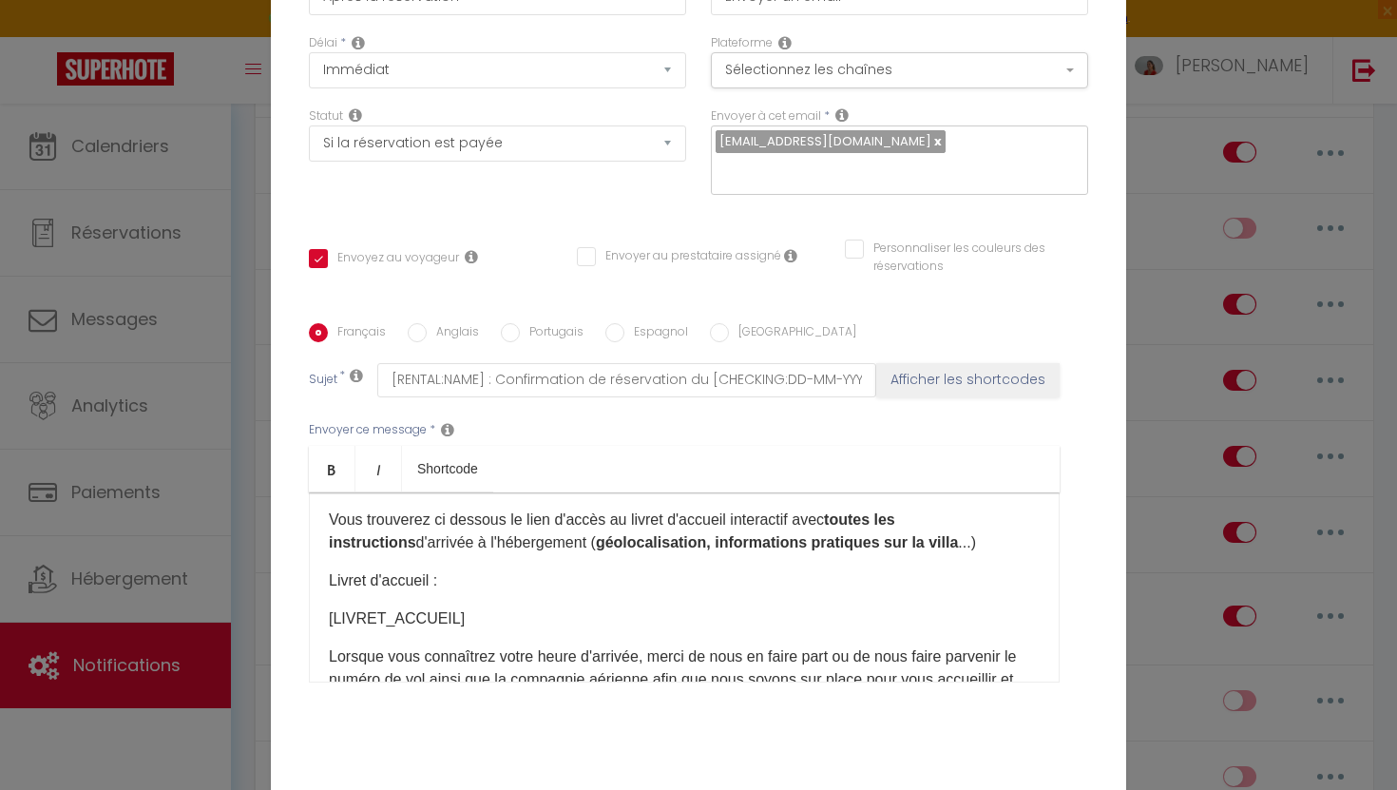
click at [886, 534] on b "géolocalisation, informations pratiques sur la villa" at bounding box center [777, 542] width 362 height 16
drag, startPoint x: 916, startPoint y: 531, endPoint x: 957, endPoint y: 533, distance: 40.9
click at [957, 533] on p "Vous trouverez ci dessous le lien d'accès au livret d'accueil interactif avec t…" at bounding box center [684, 532] width 711 height 46
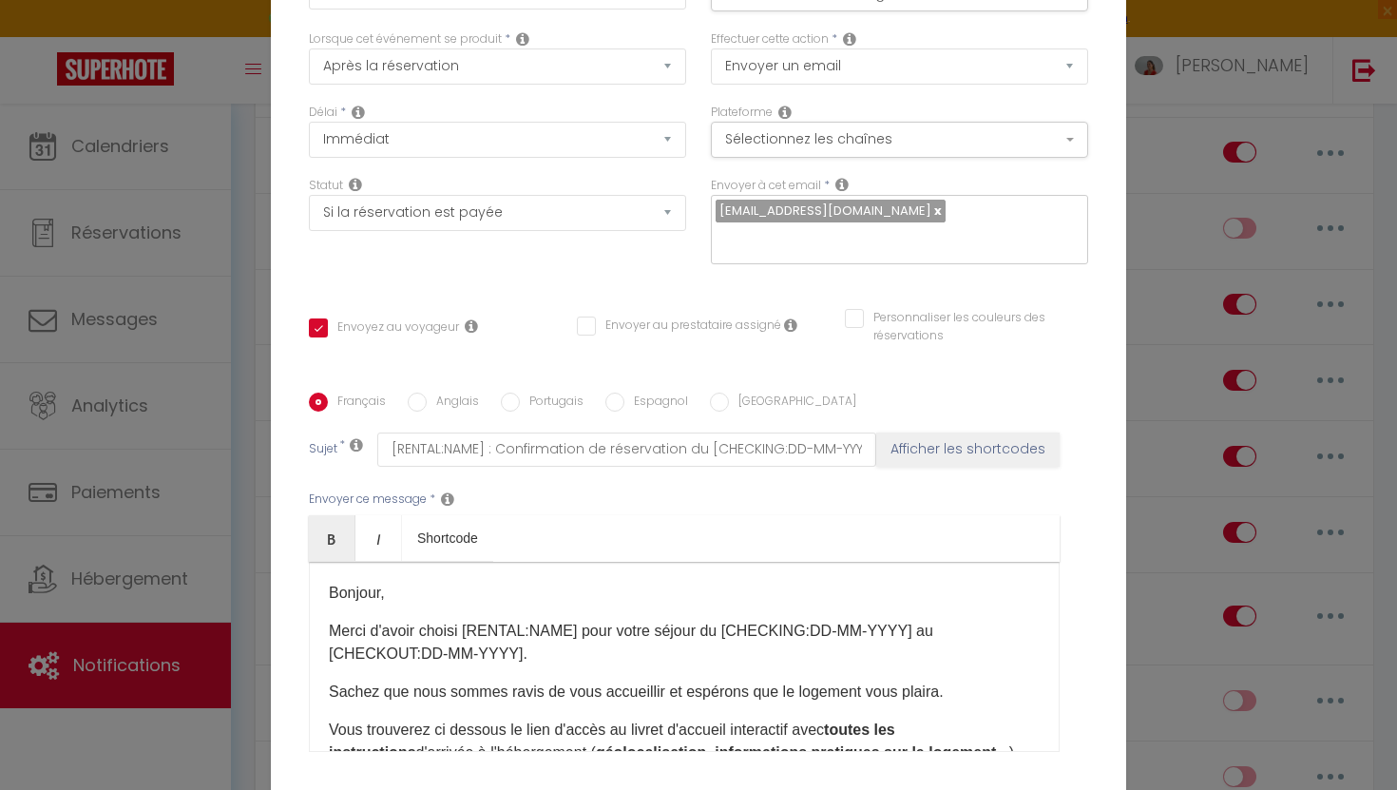
scroll to position [0, 0]
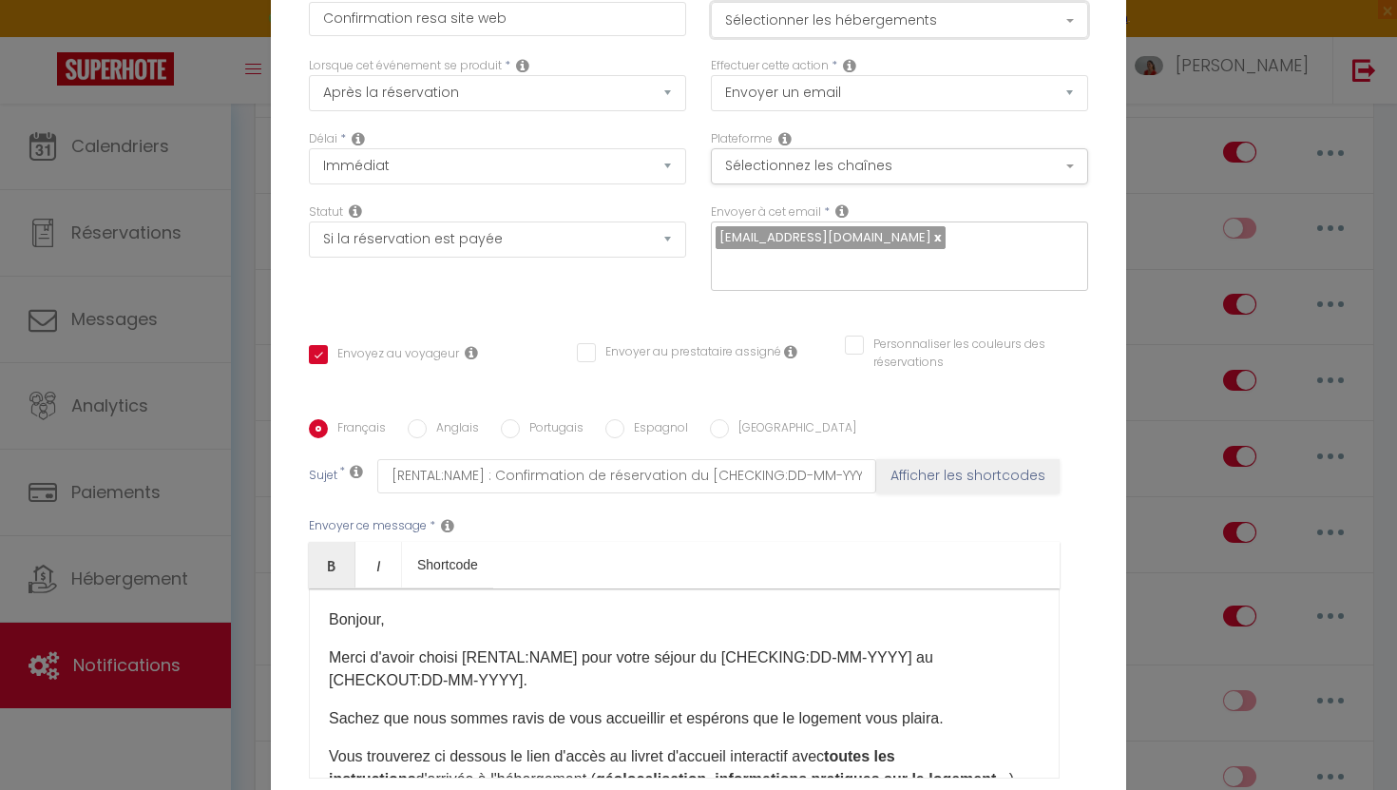
click at [921, 38] on button "Sélectionner les hébergements" at bounding box center [899, 20] width 377 height 36
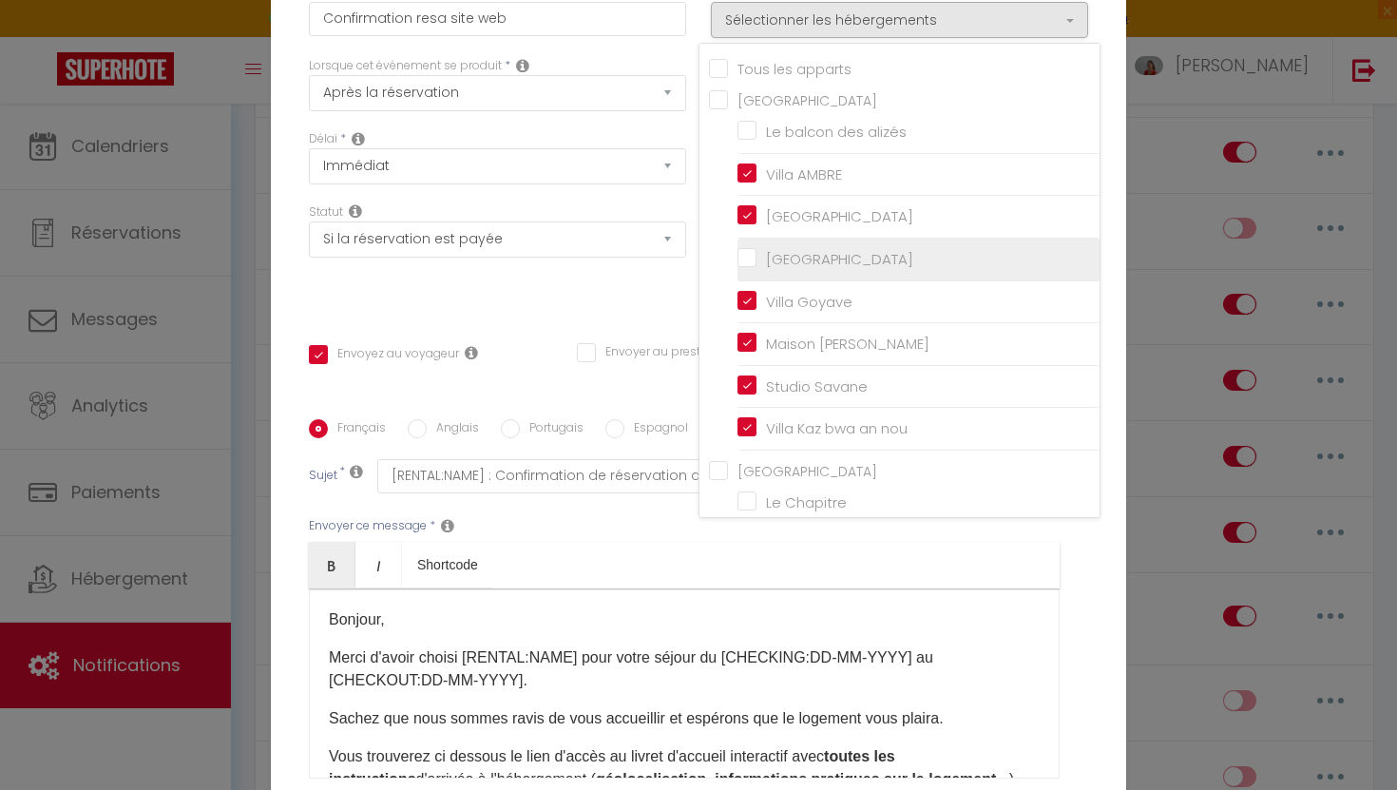
click at [748, 269] on input "[GEOGRAPHIC_DATA]" at bounding box center [919, 259] width 362 height 19
checkbox input "true"
checkbox input "false"
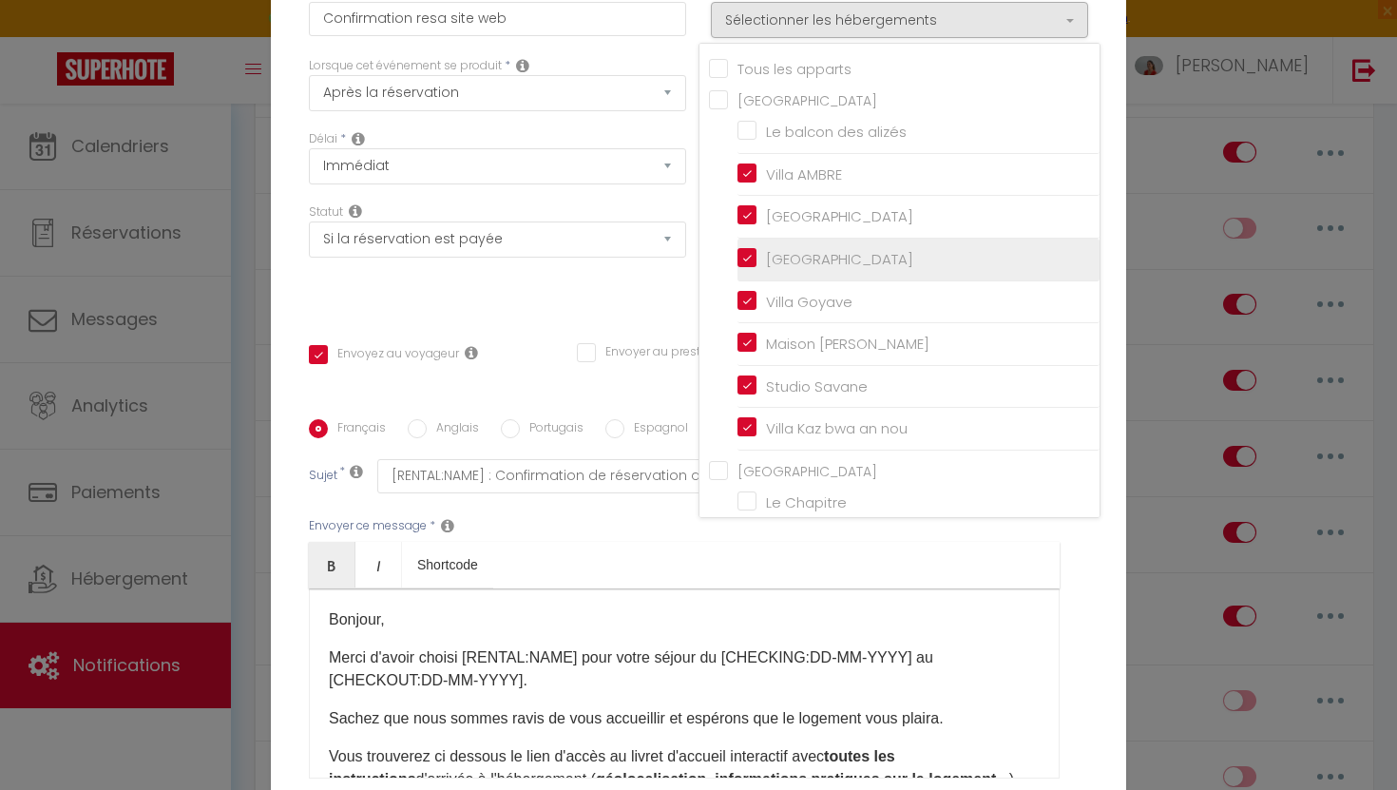
checkbox input "false"
checkbox input "true"
checkbox input "false"
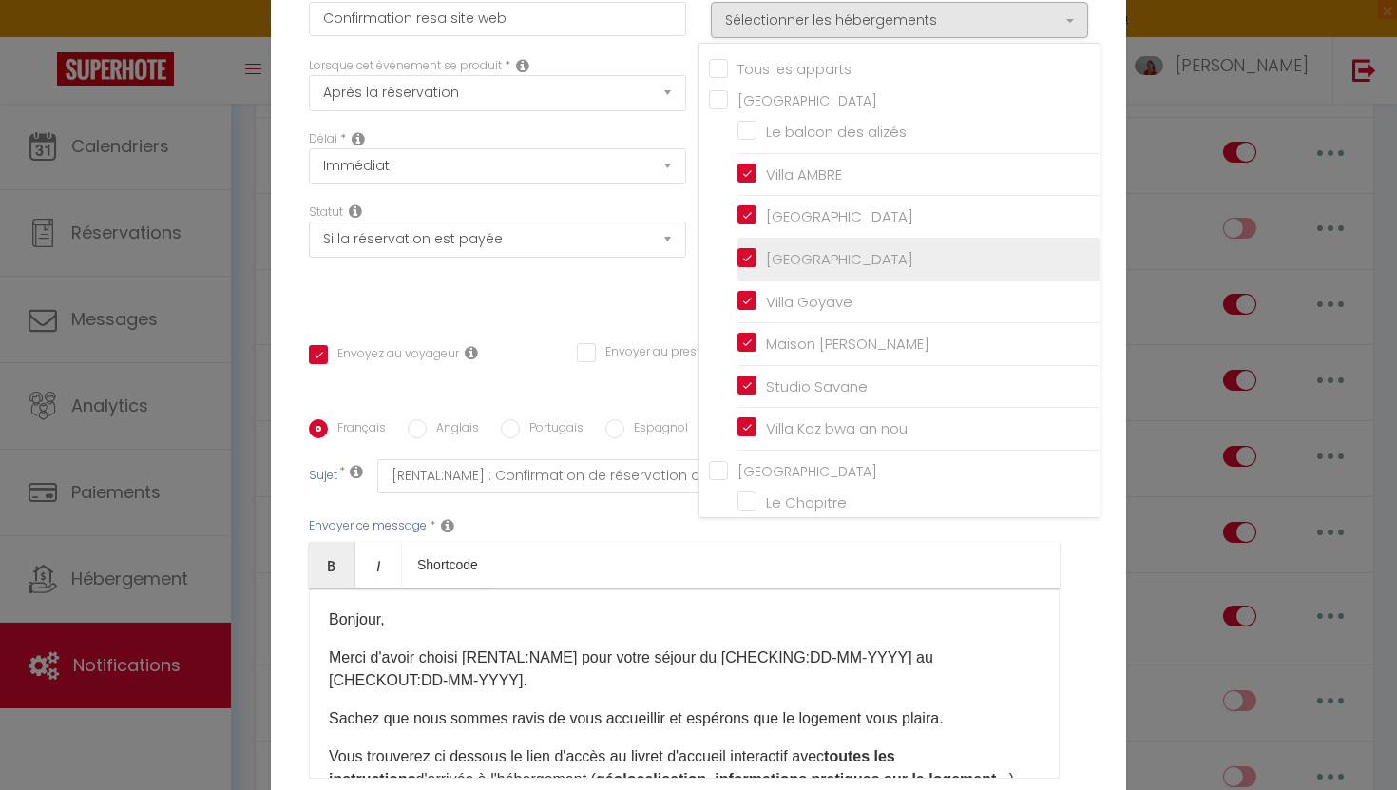
checkbox input "false"
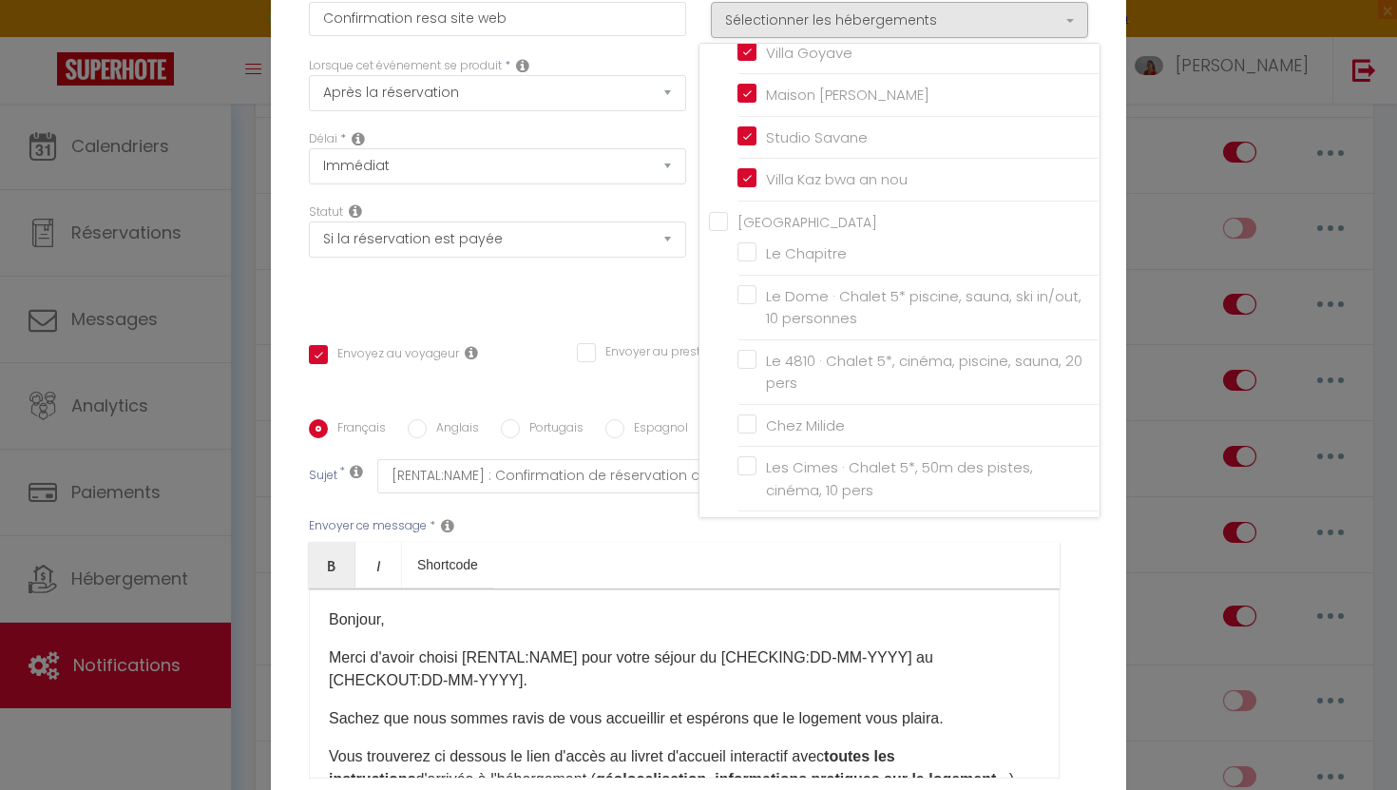
scroll to position [257, 0]
click at [1113, 356] on div "Titre * Confirmation resa site web Pour cet hébergement Sélectionner les héberg…" at bounding box center [699, 420] width 856 height 910
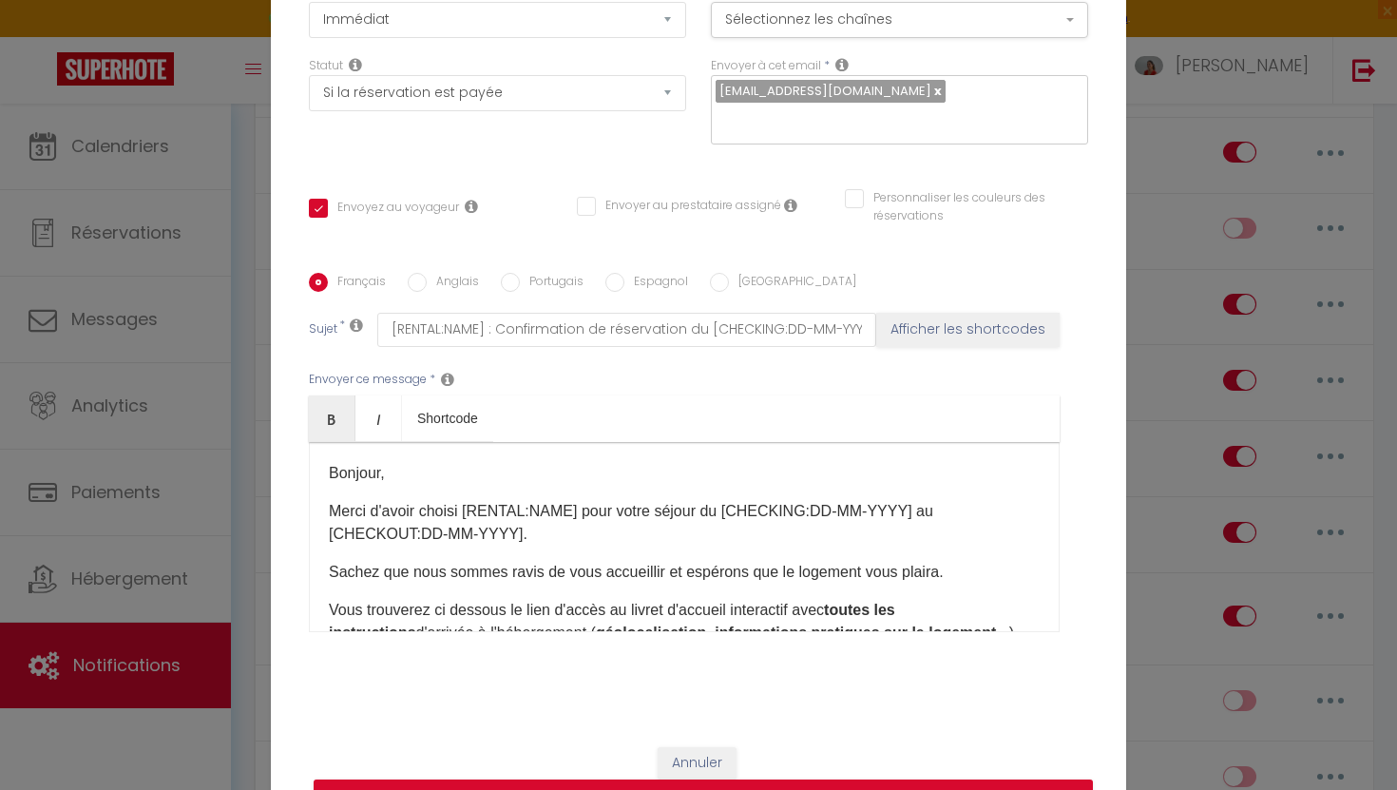
scroll to position [177, 0]
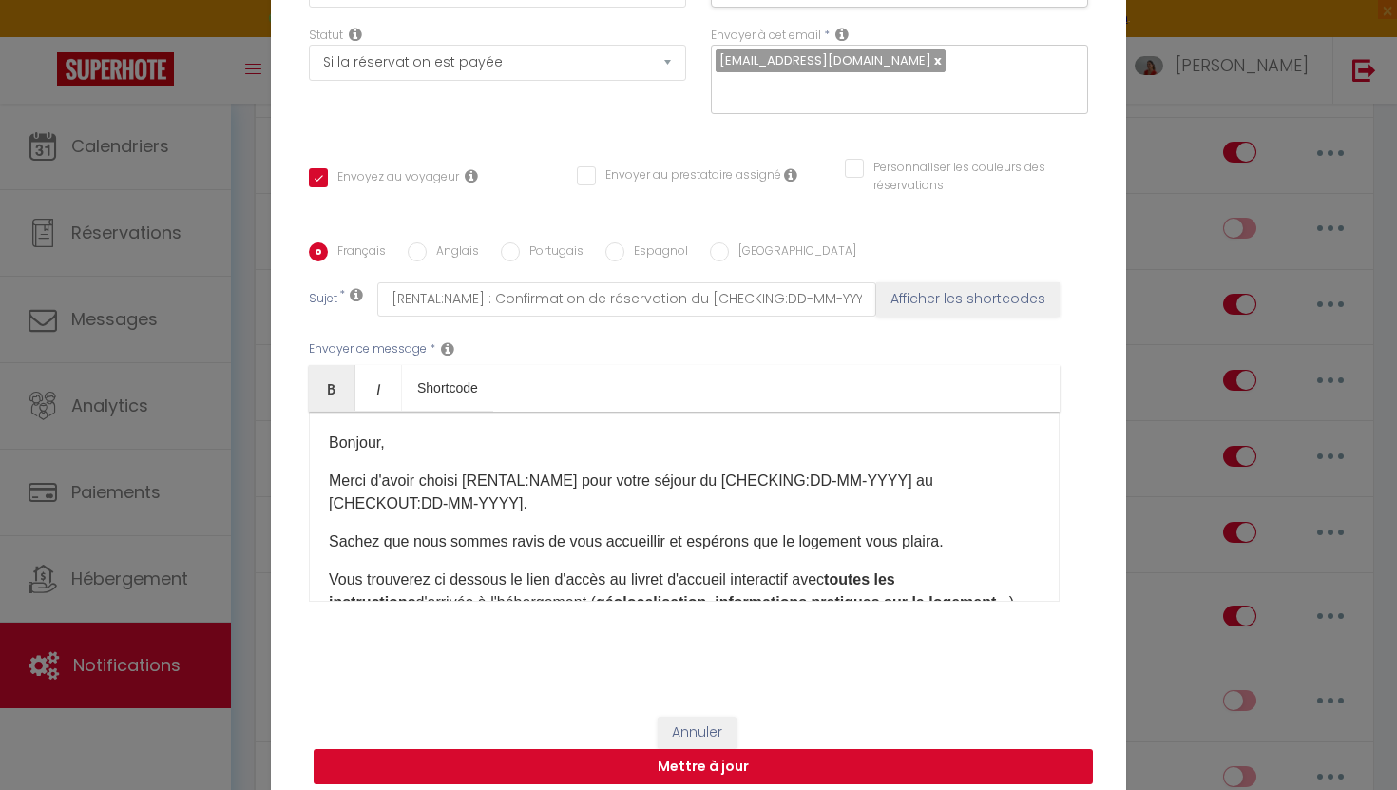
click at [760, 755] on button "Mettre à jour" at bounding box center [703, 767] width 779 height 36
checkbox input "true"
checkbox input "false"
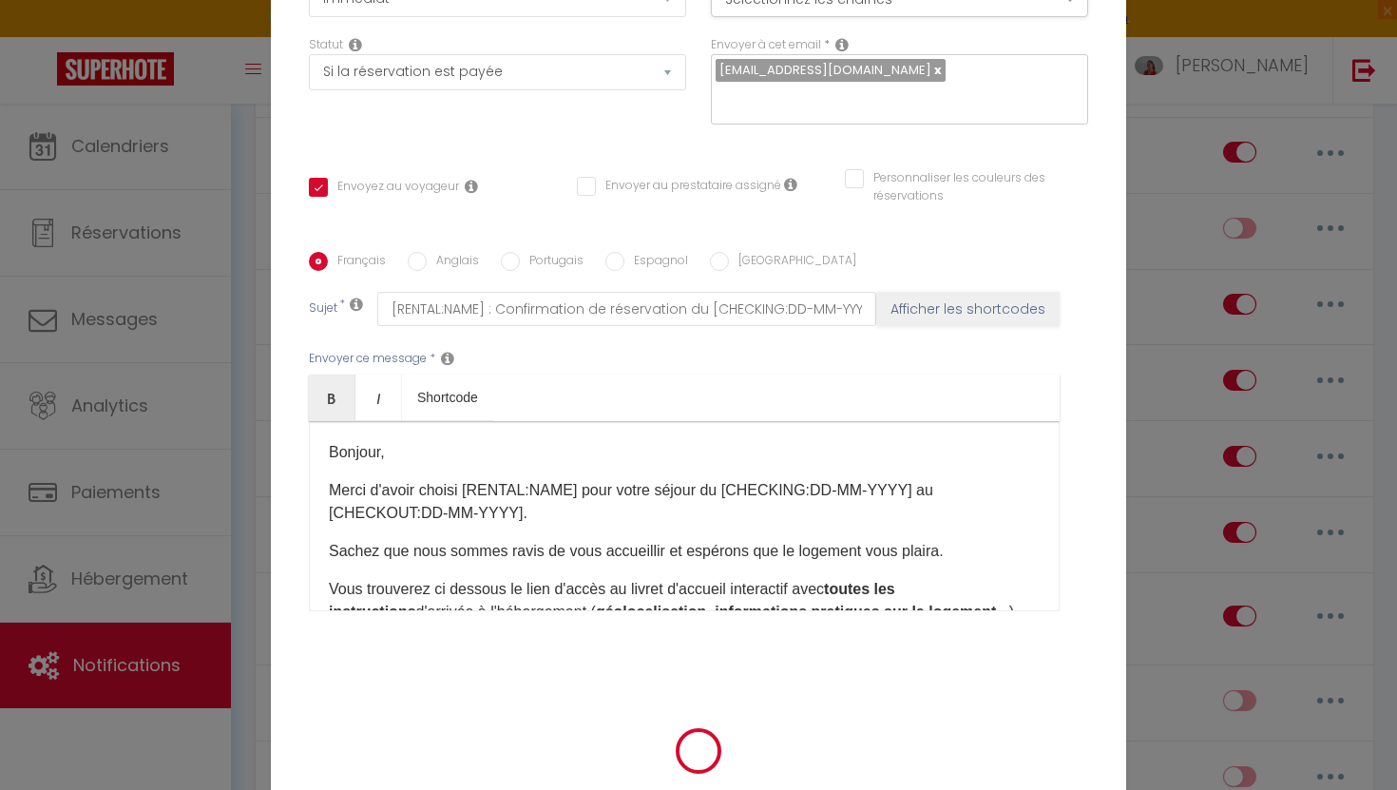
scroll to position [167, 0]
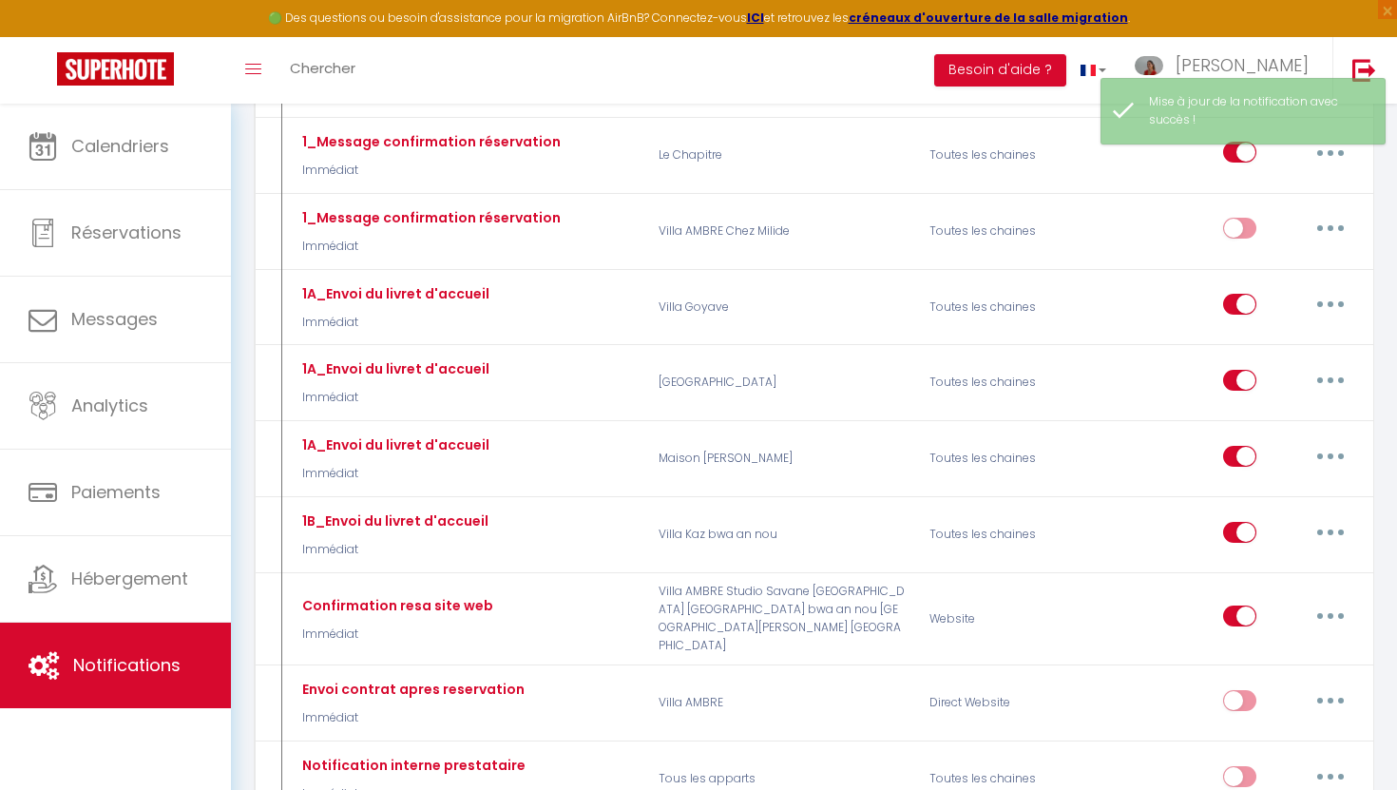
checkbox input "true"
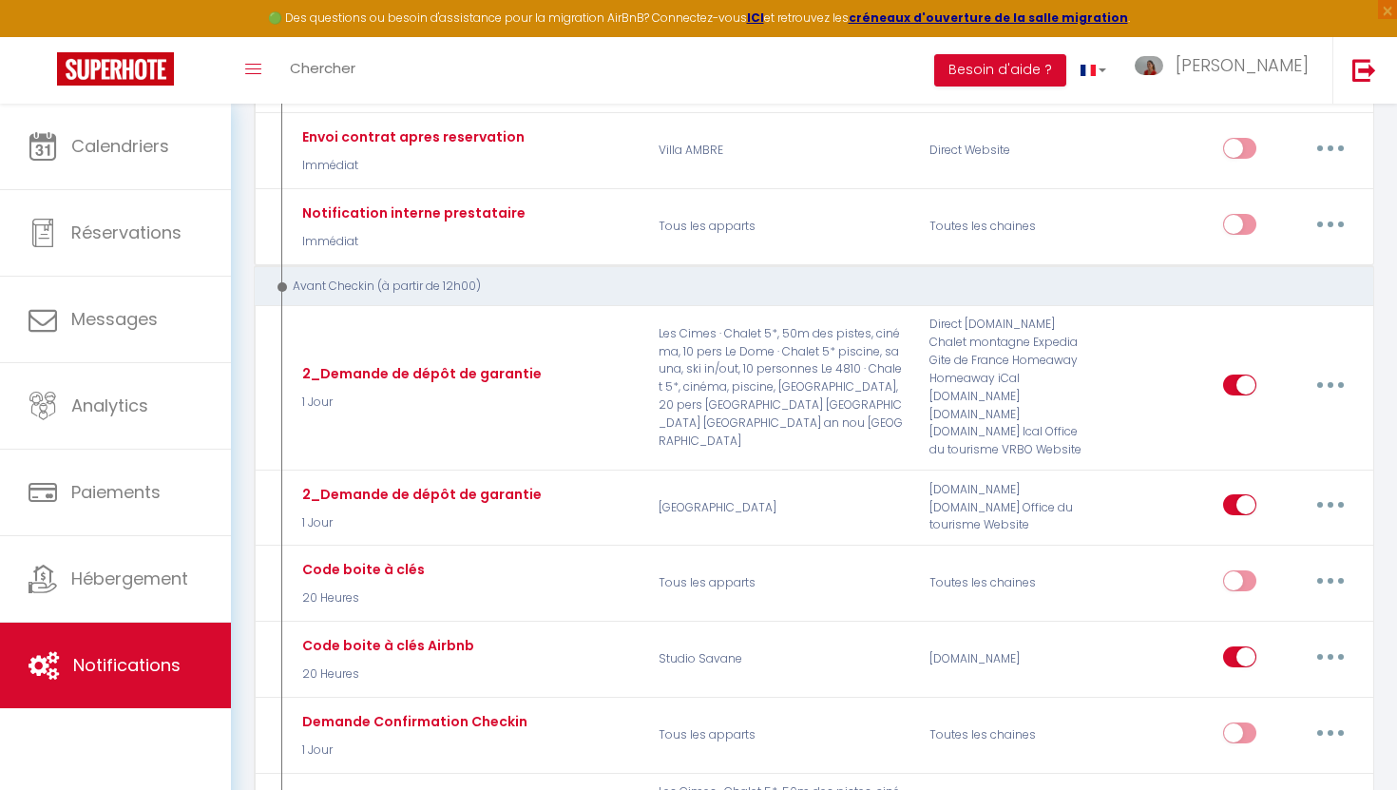
scroll to position [1429, 0]
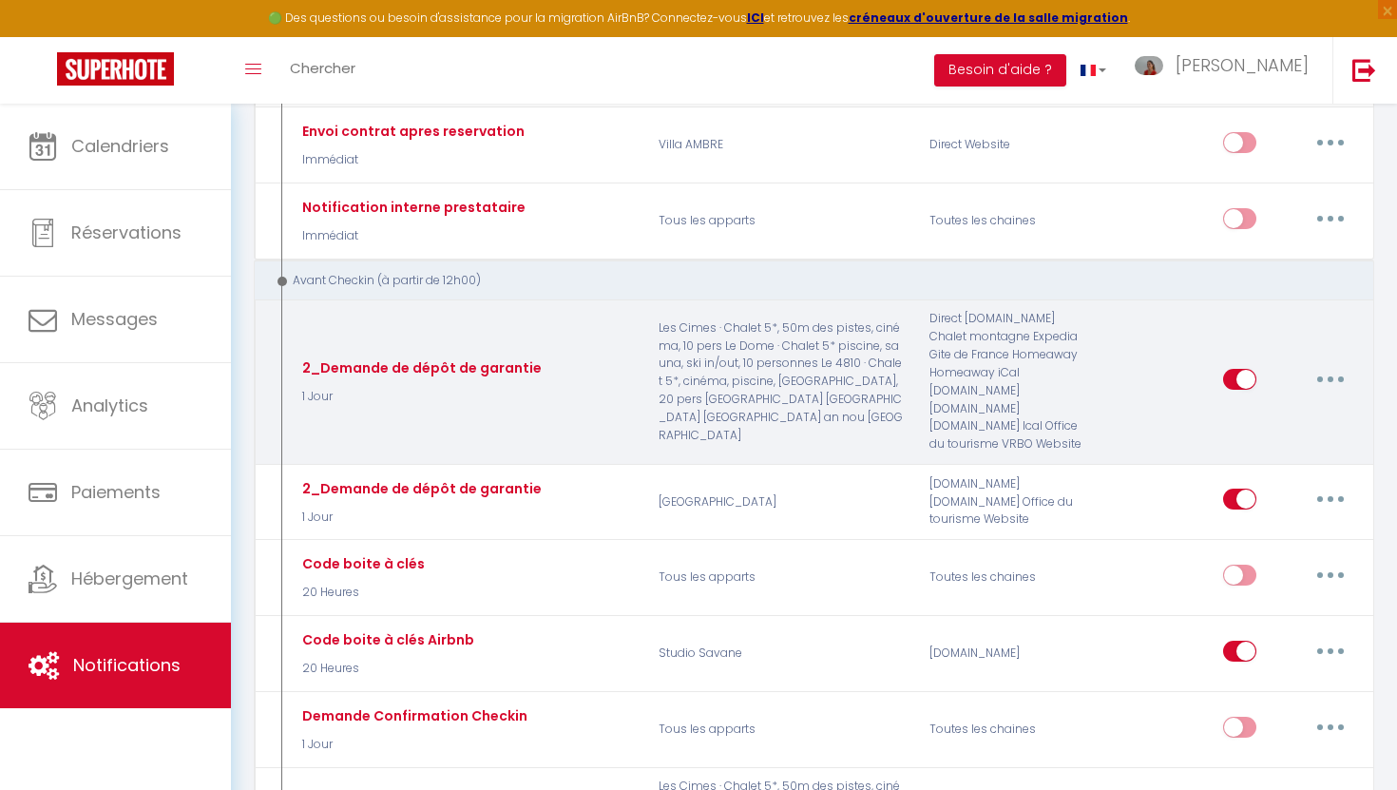
click at [1330, 376] on icon "button" at bounding box center [1331, 379] width 6 height 6
click at [1257, 406] on link "Editer" at bounding box center [1281, 422] width 141 height 32
type input "2_Demande de dépôt de garantie"
checkbox input "false"
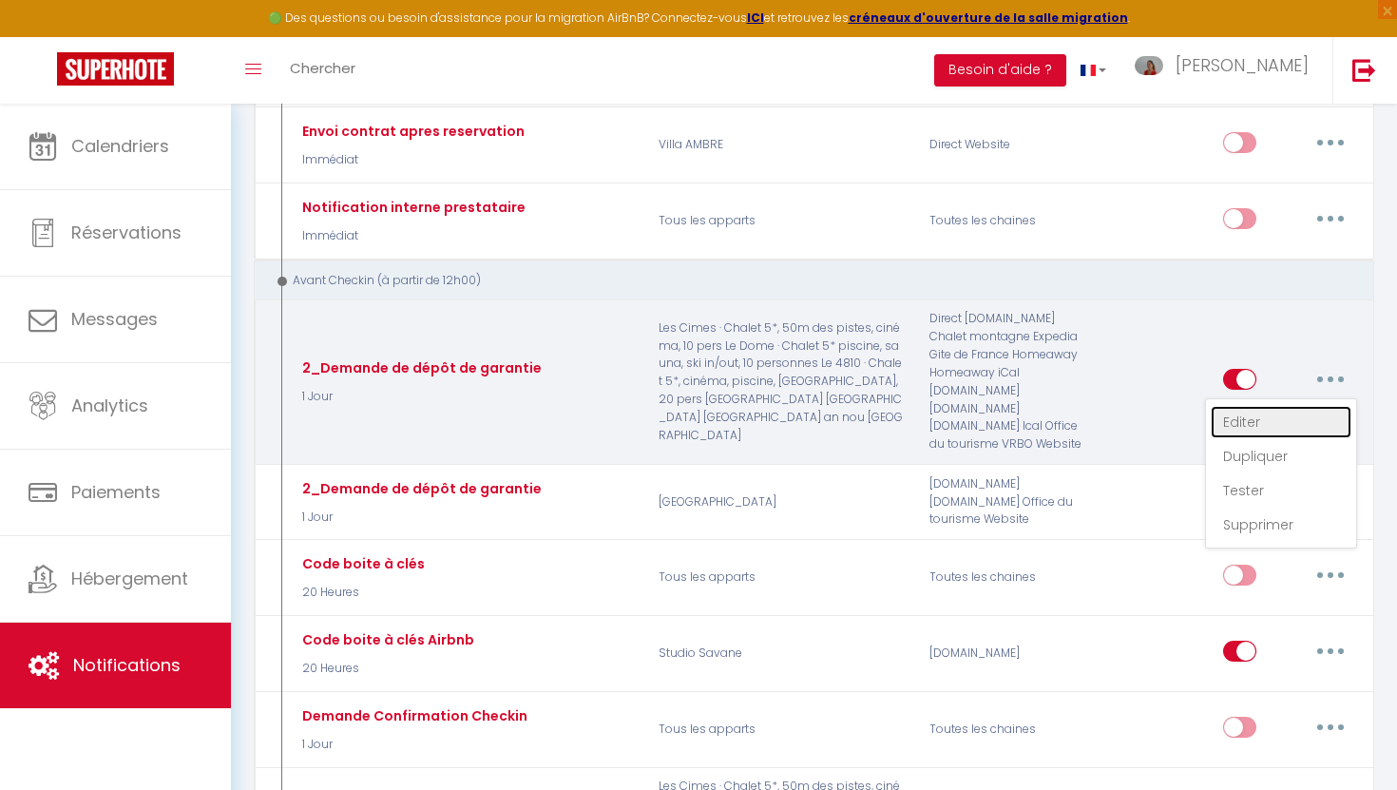
checkbox input "false"
checkbox input "true"
checkbox input "false"
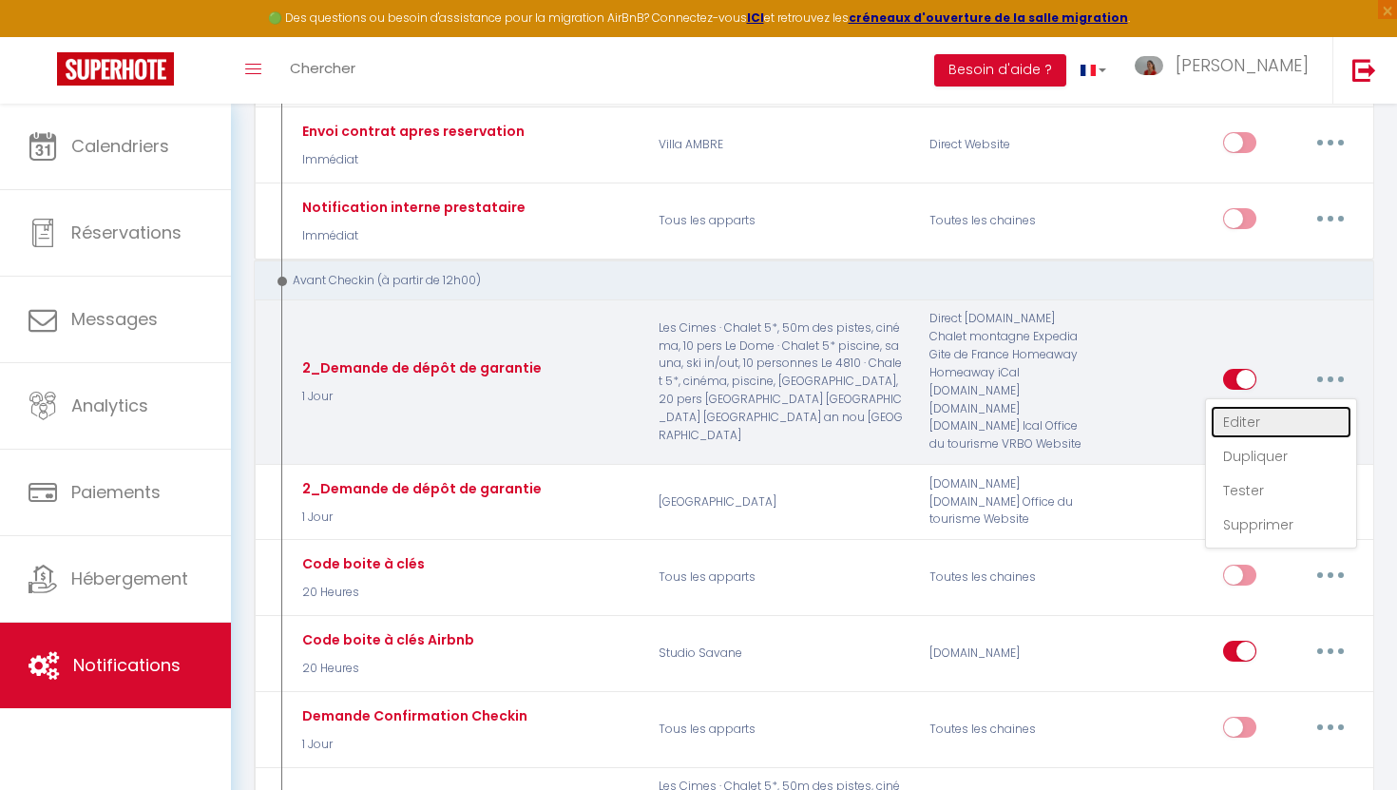
checkbox input "true"
select select "1 Jour"
select select
checkbox input "true"
checkbox input "false"
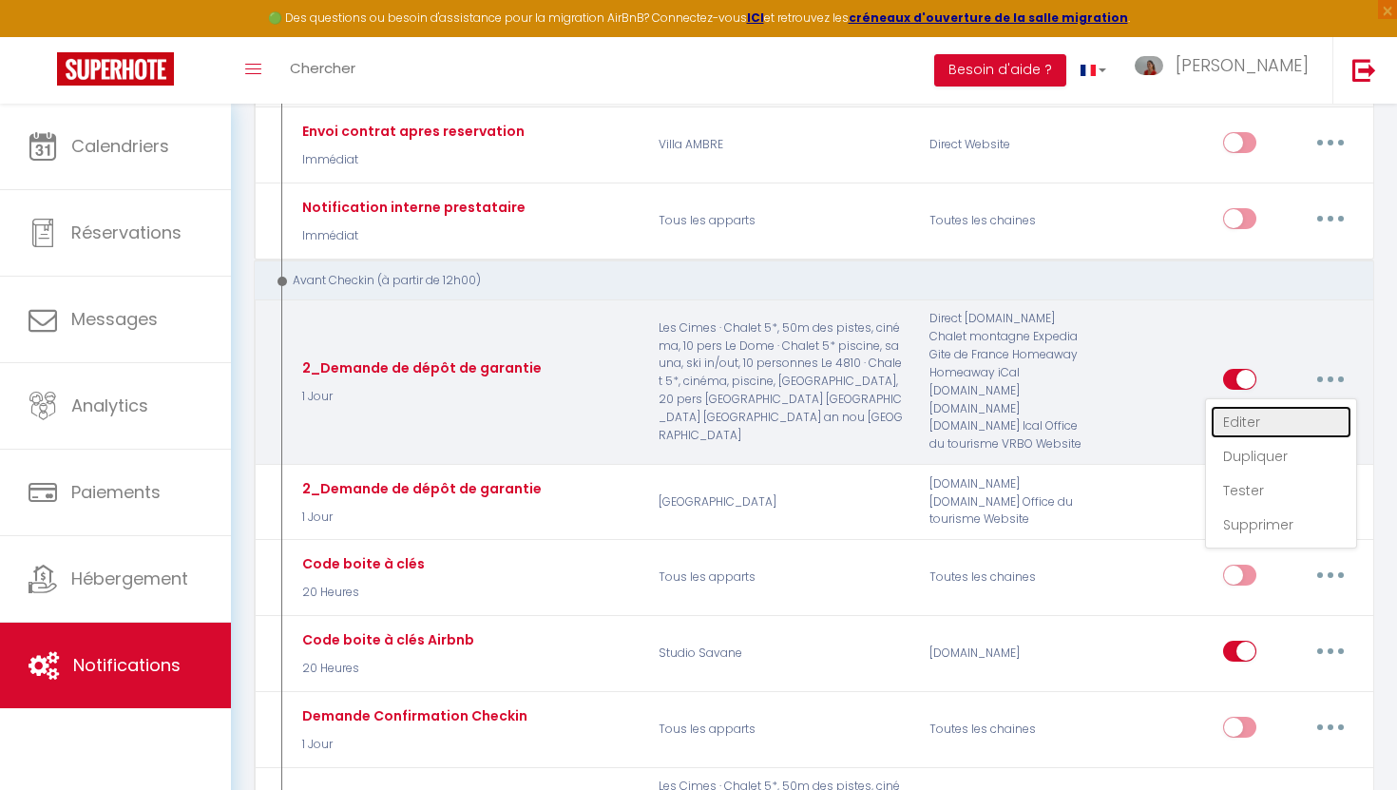
checkbox input "false"
radio input "true"
type input "[RENTAL:NAME] : Votre séjour du [BOOKING:CHECKING] au [BOOKING:CHECKOUT]"
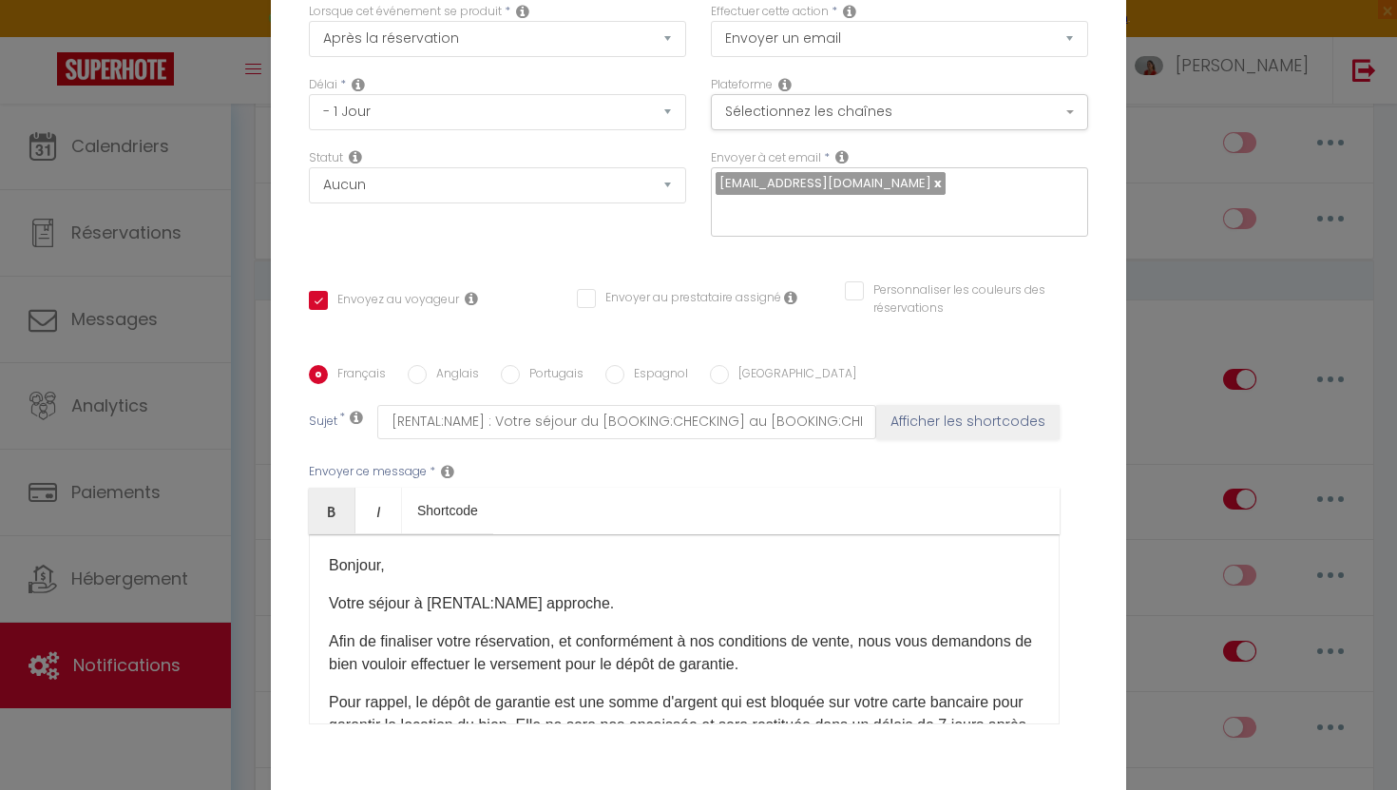
scroll to position [0, 0]
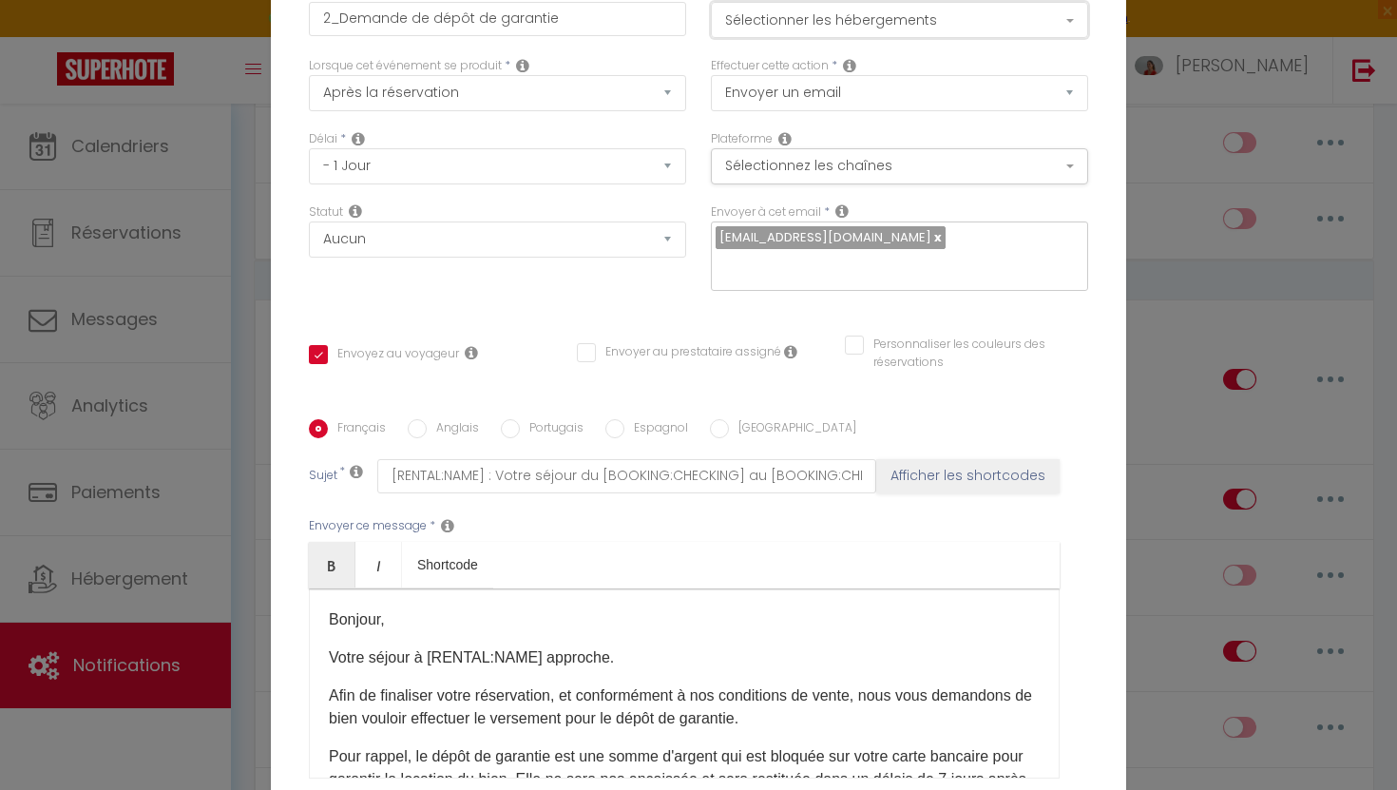
click at [915, 34] on button "Sélectionner les hébergements" at bounding box center [899, 20] width 377 height 36
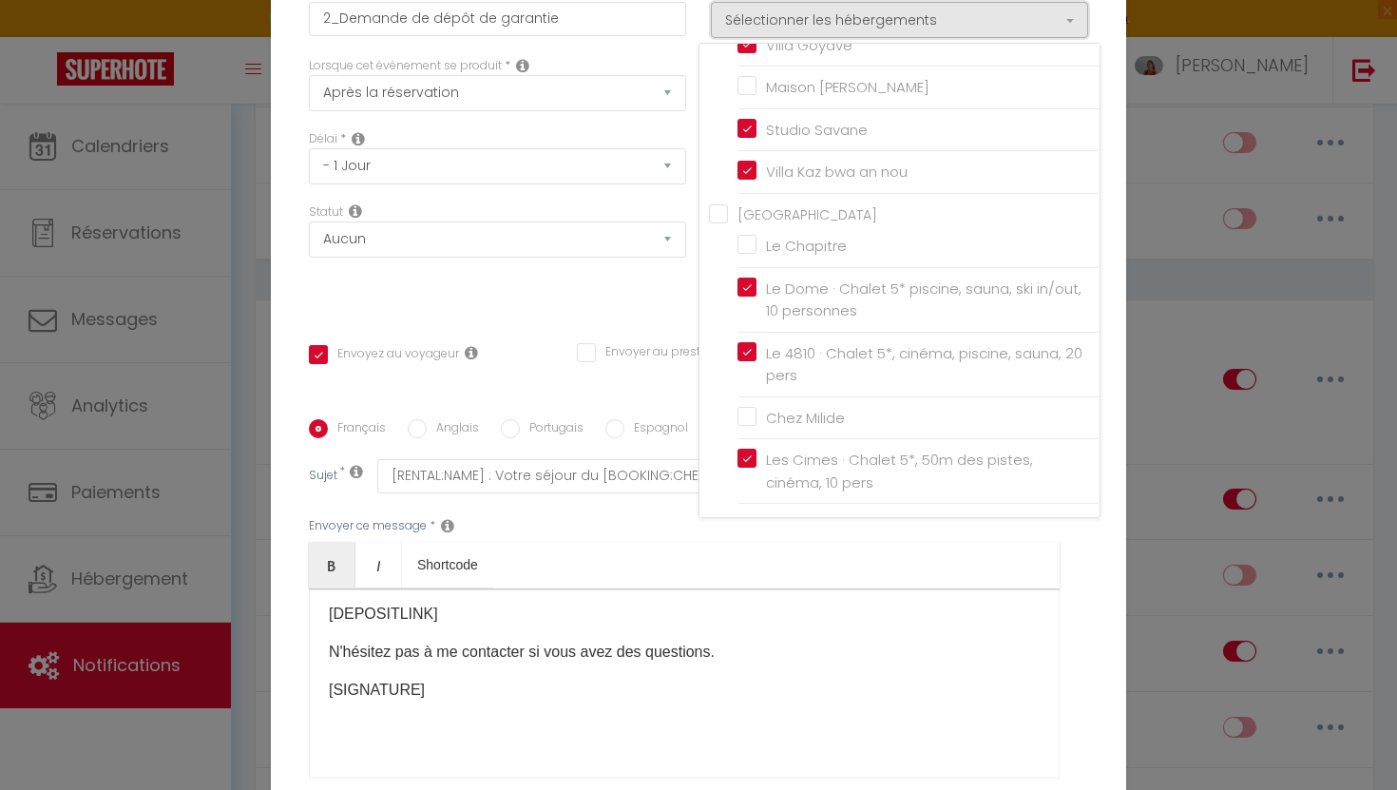
scroll to position [177, 0]
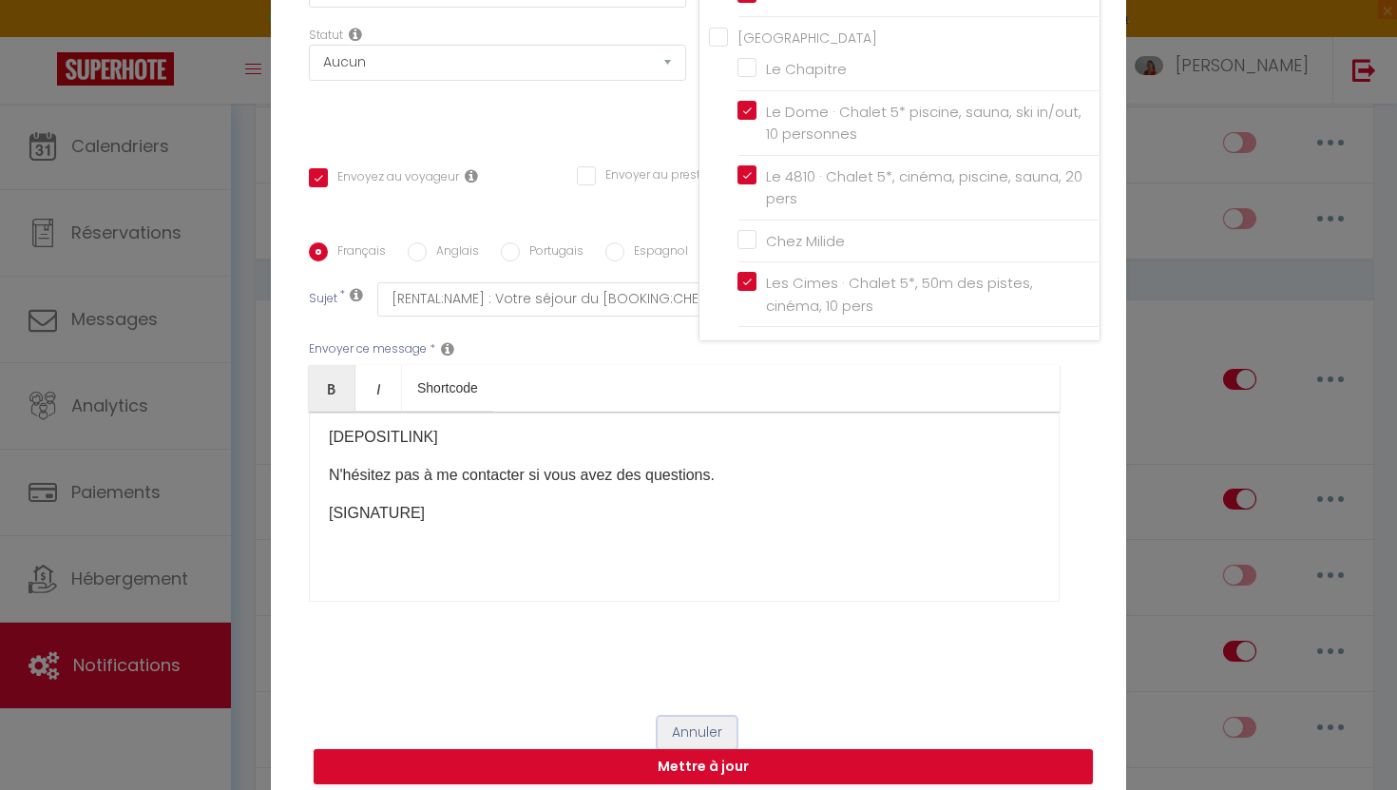
click at [695, 717] on button "Annuler" at bounding box center [697, 733] width 79 height 32
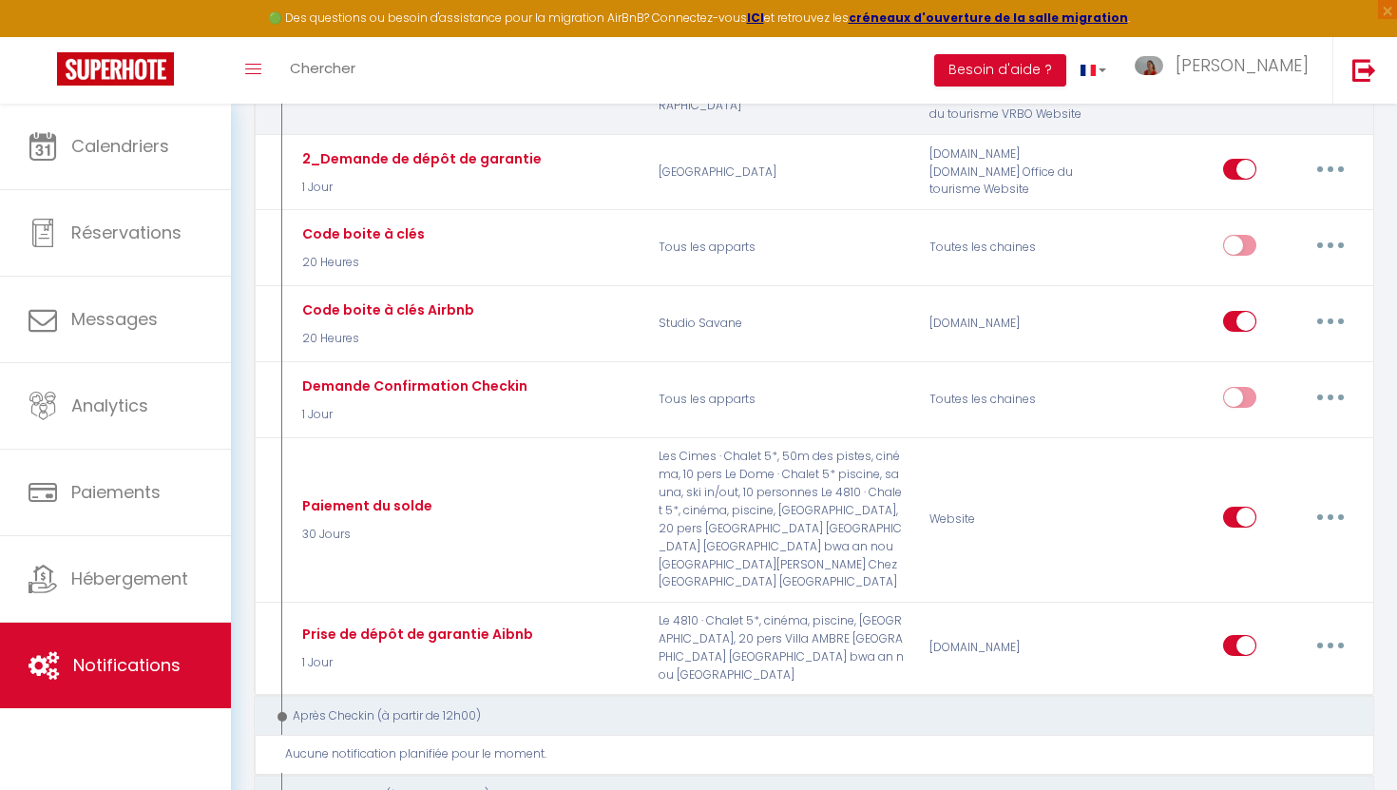
scroll to position [1763, 0]
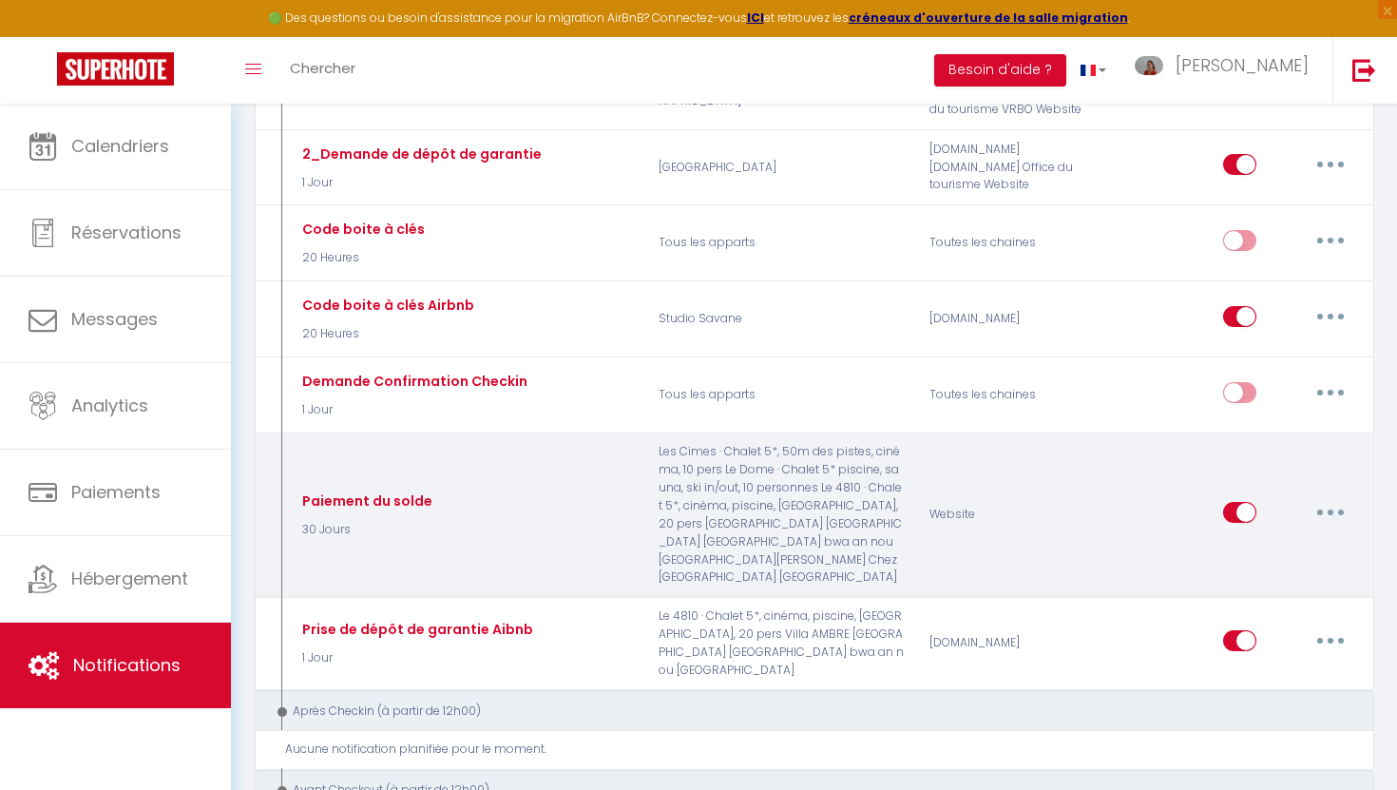
click at [1333, 497] on button "button" at bounding box center [1330, 512] width 53 height 30
click at [1275, 539] on link "Editer" at bounding box center [1281, 555] width 141 height 32
type input "Paiement du solde"
checkbox input "false"
checkbox input "true"
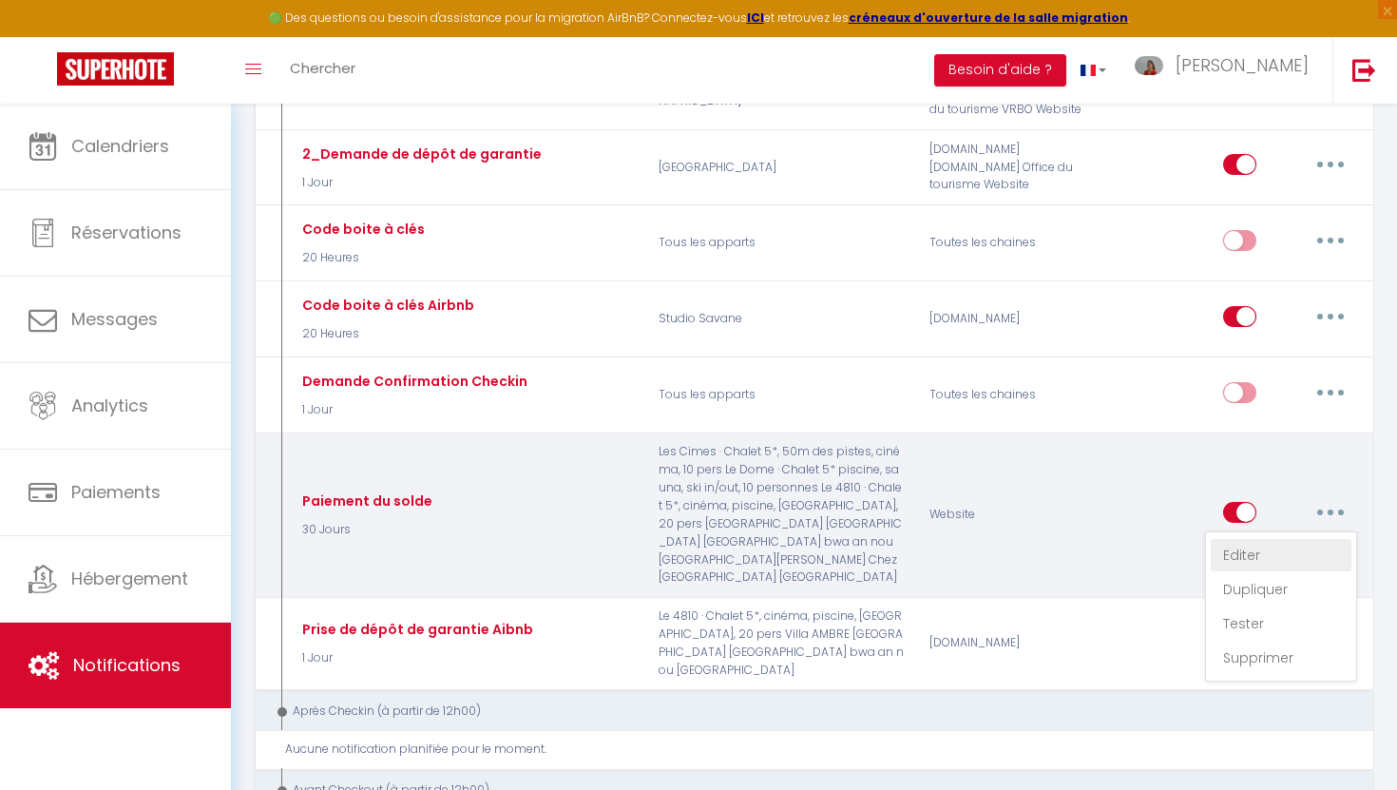
checkbox input "true"
checkbox input "false"
checkbox input "true"
select select "30 Jours"
checkbox input "true"
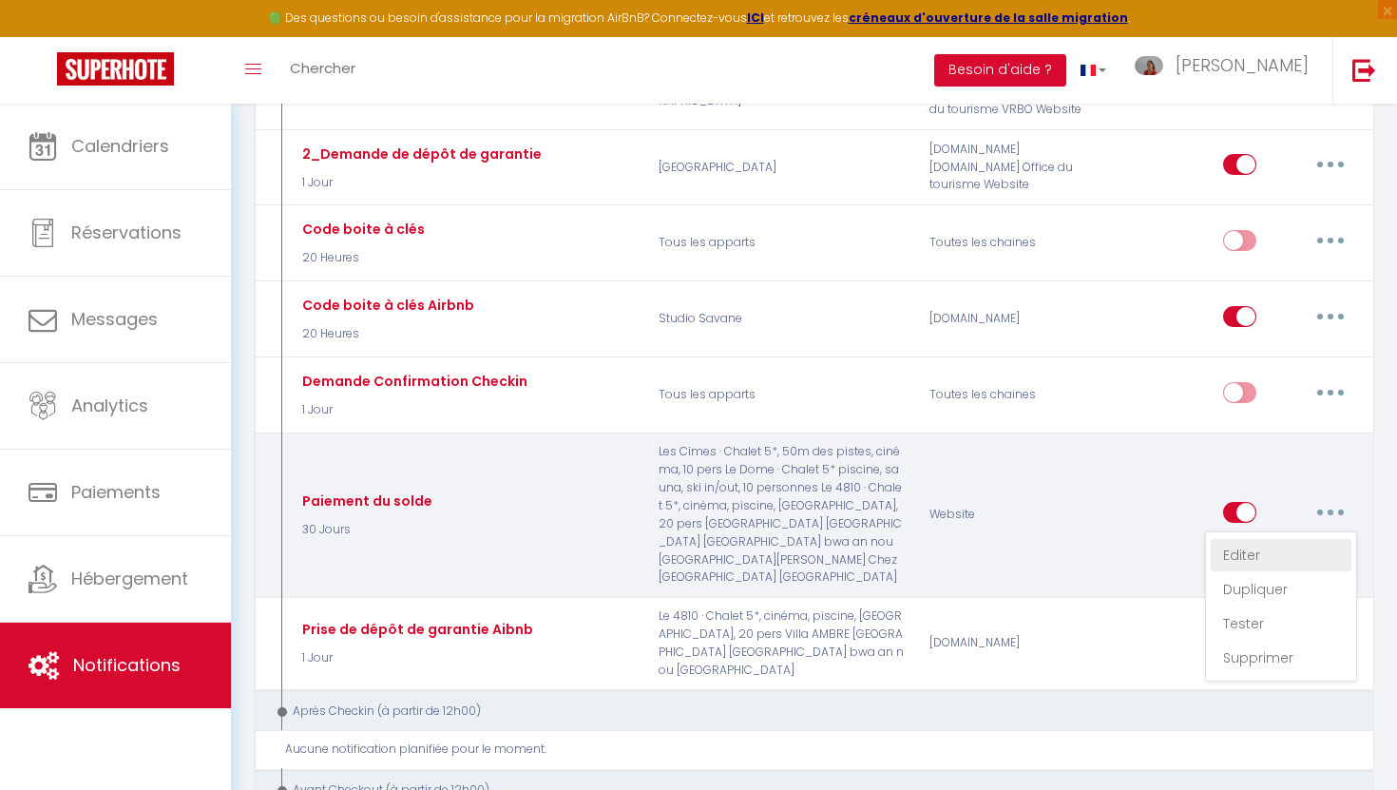
checkbox input "false"
type input "[RENTAL:NAME] : Paiement du solde de votre réservation"
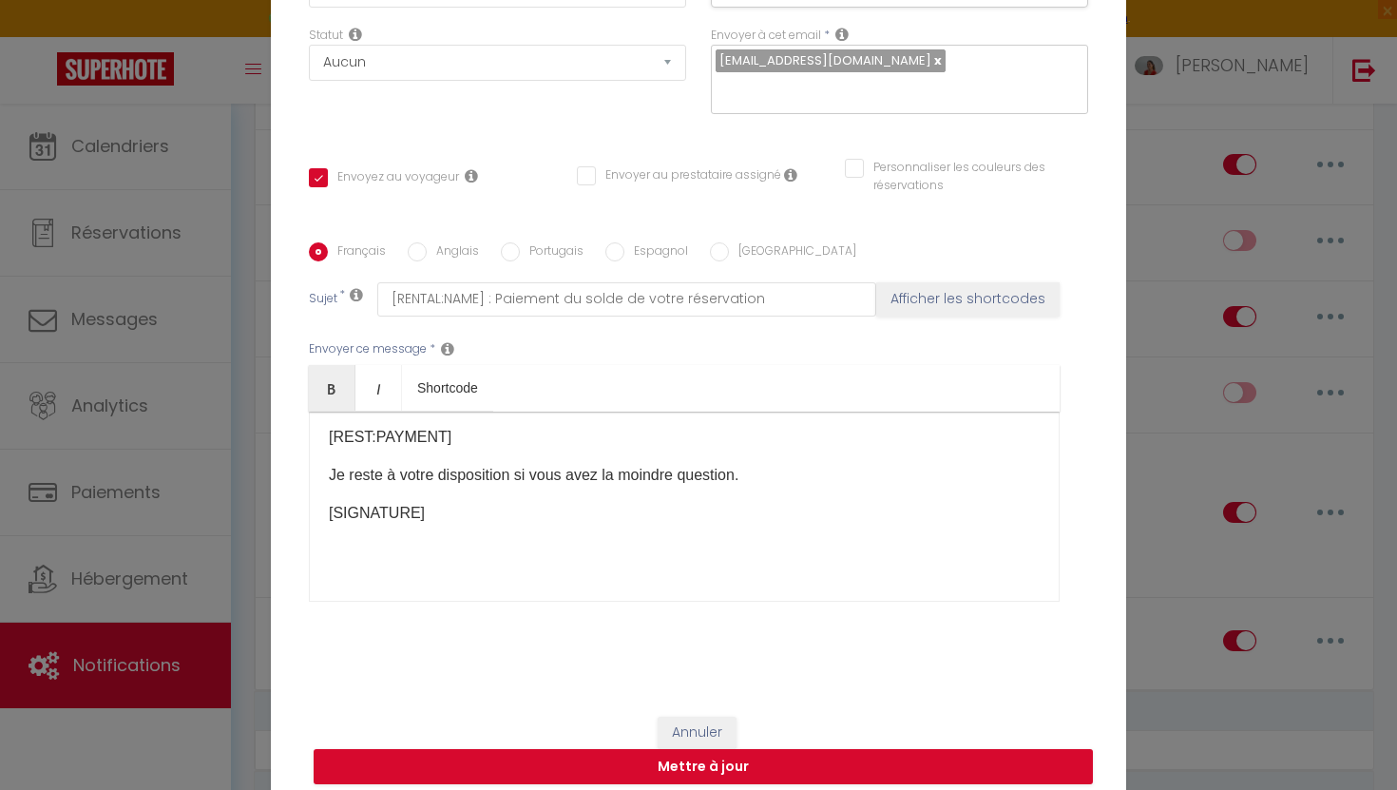
scroll to position [0, 0]
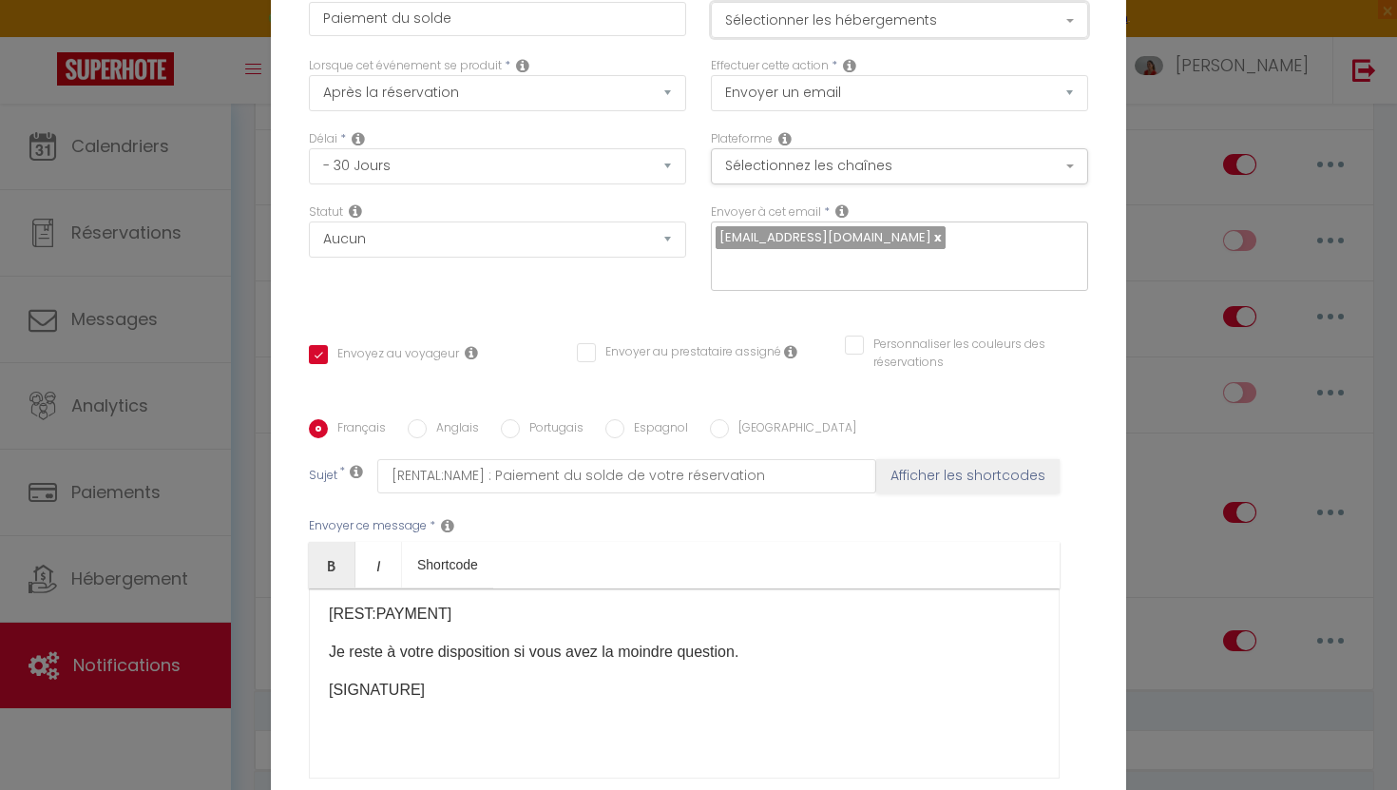
click at [996, 37] on button "Sélectionner les hébergements" at bounding box center [899, 20] width 377 height 36
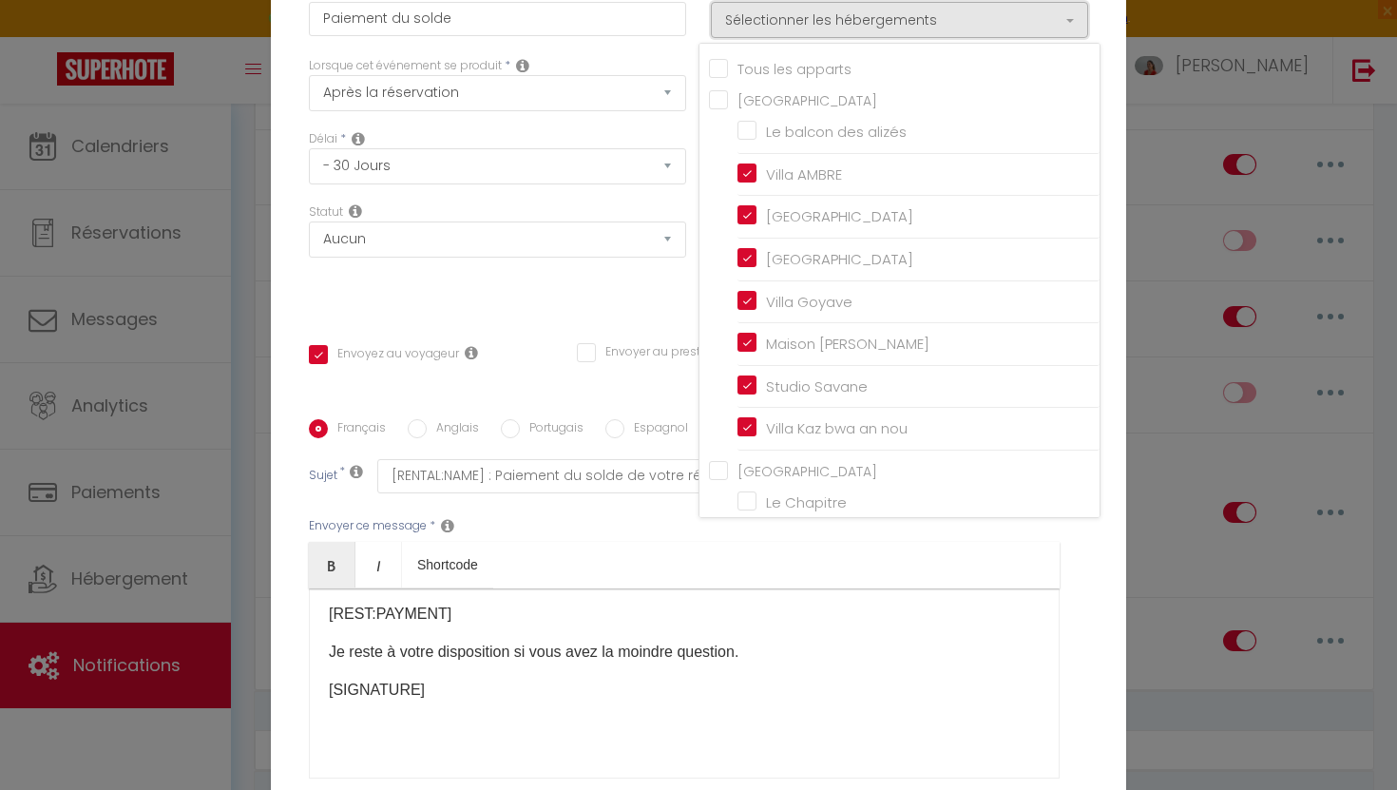
scroll to position [177, 0]
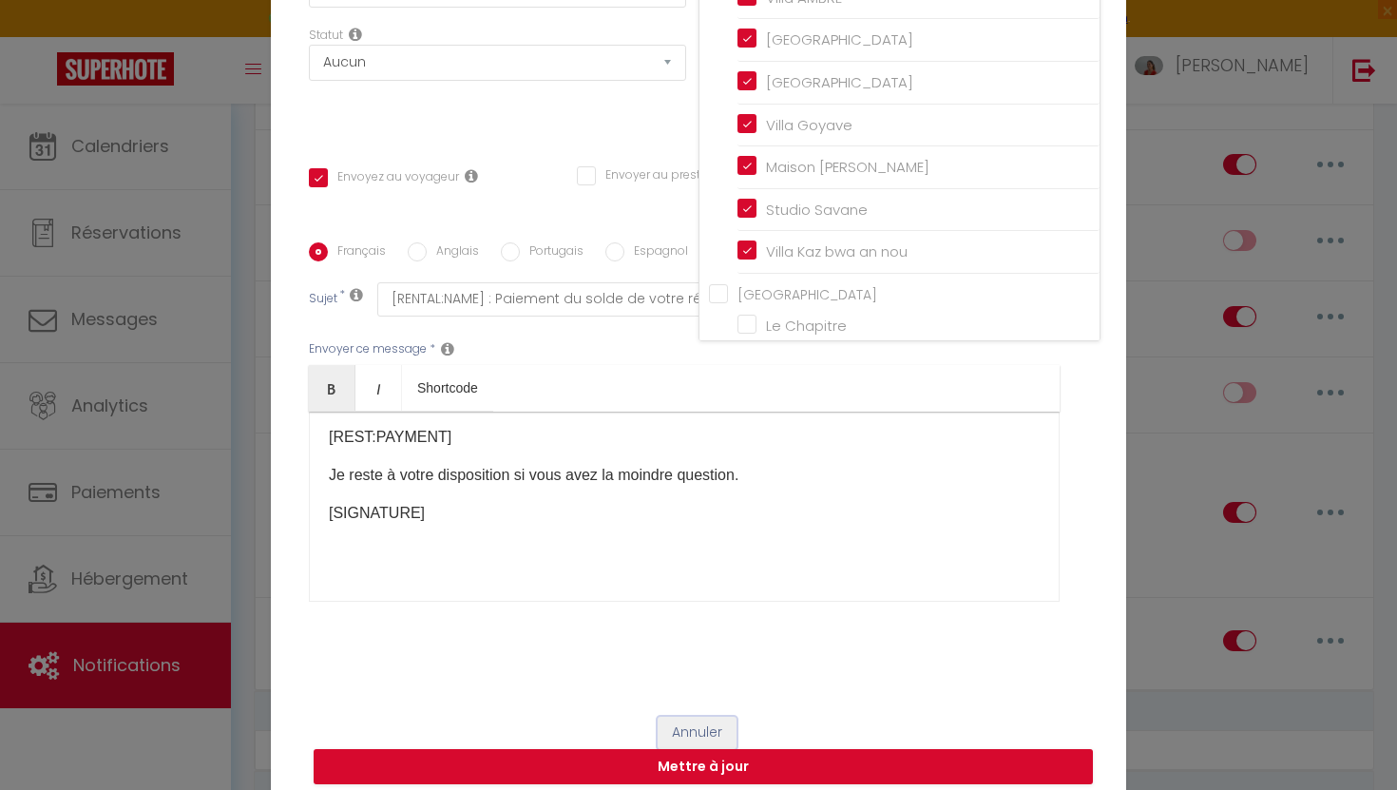
click at [713, 717] on button "Annuler" at bounding box center [697, 733] width 79 height 32
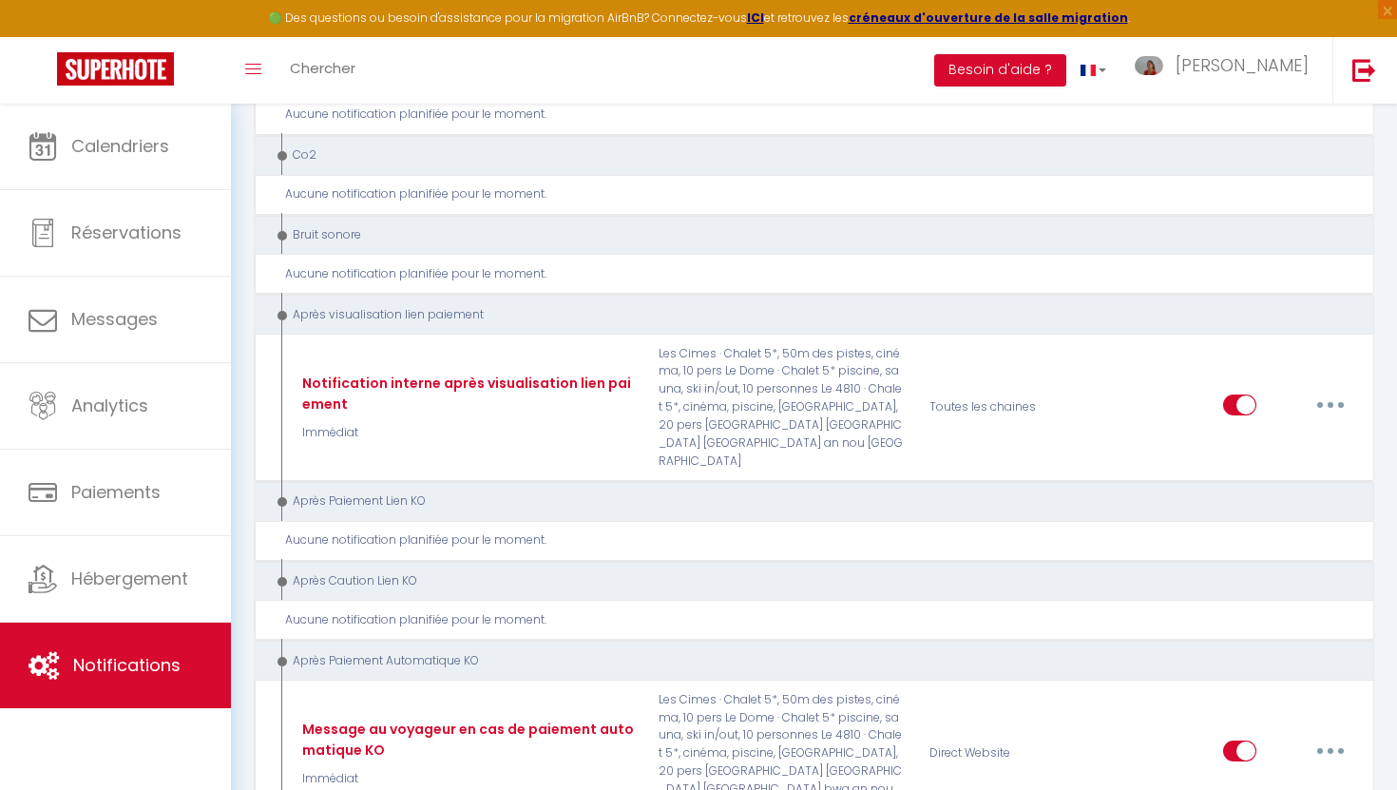
scroll to position [3067, 0]
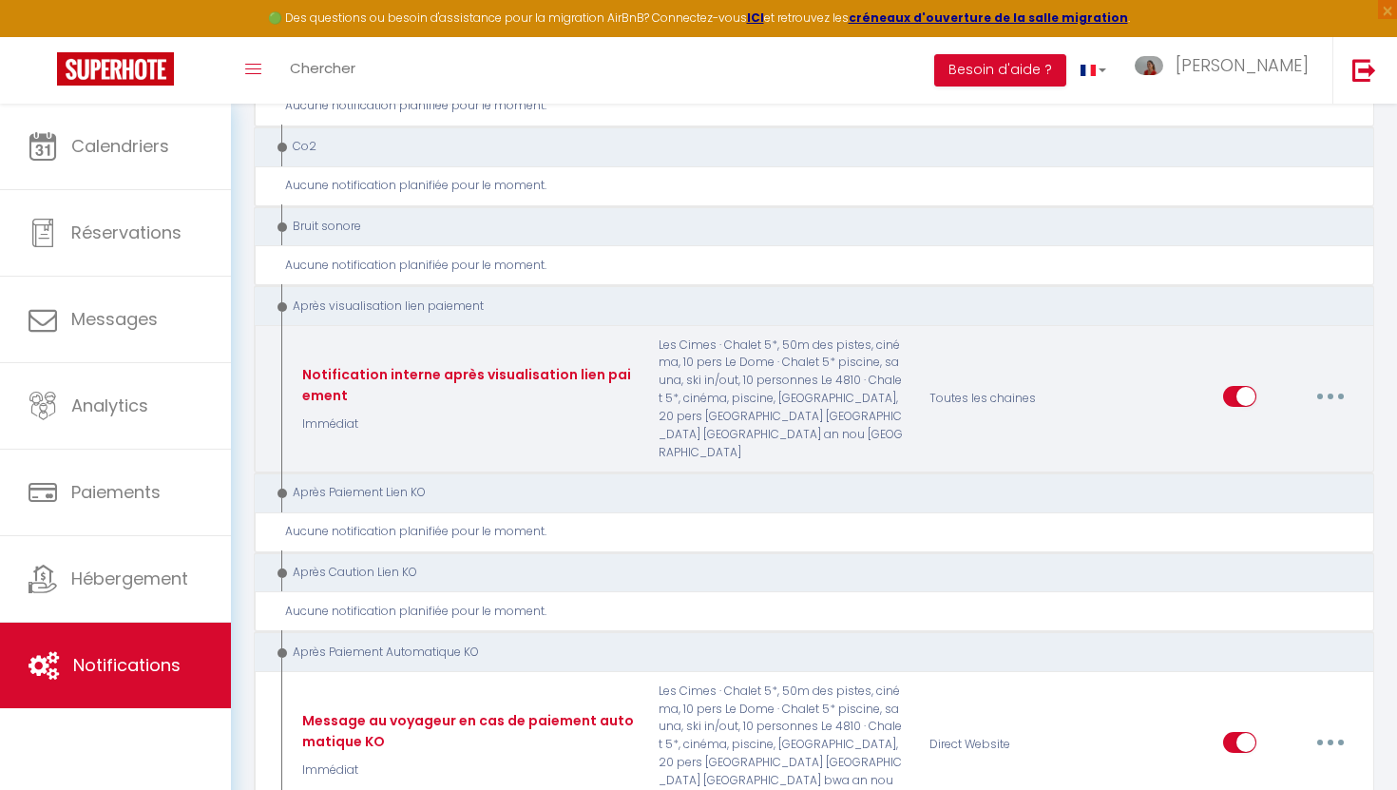
click at [1341, 381] on button "button" at bounding box center [1330, 396] width 53 height 30
click at [1236, 423] on link "Editer" at bounding box center [1281, 439] width 141 height 32
type input "Notification interne après visualisation lien paiement"
checkbox input "false"
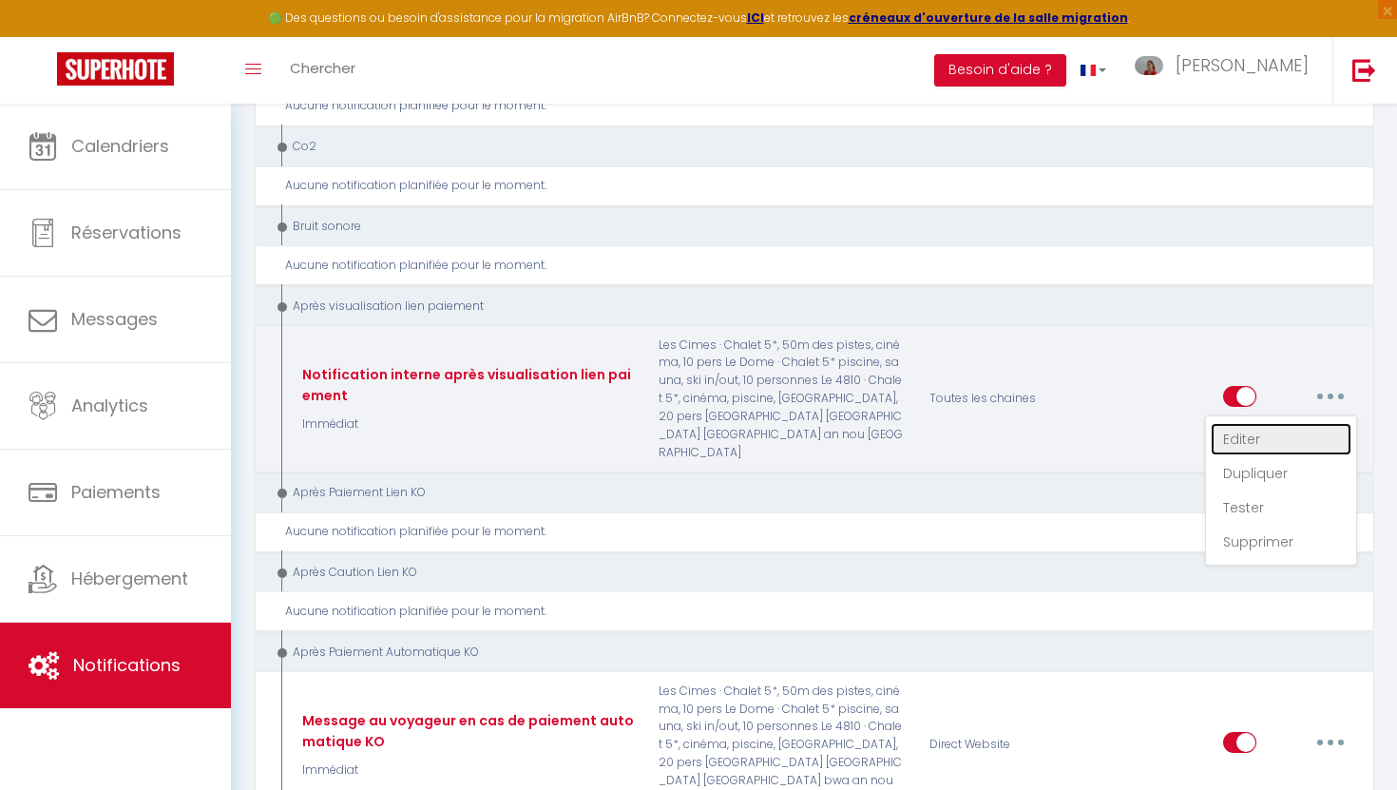
checkbox input "false"
select select "9"
select select "Immédiat"
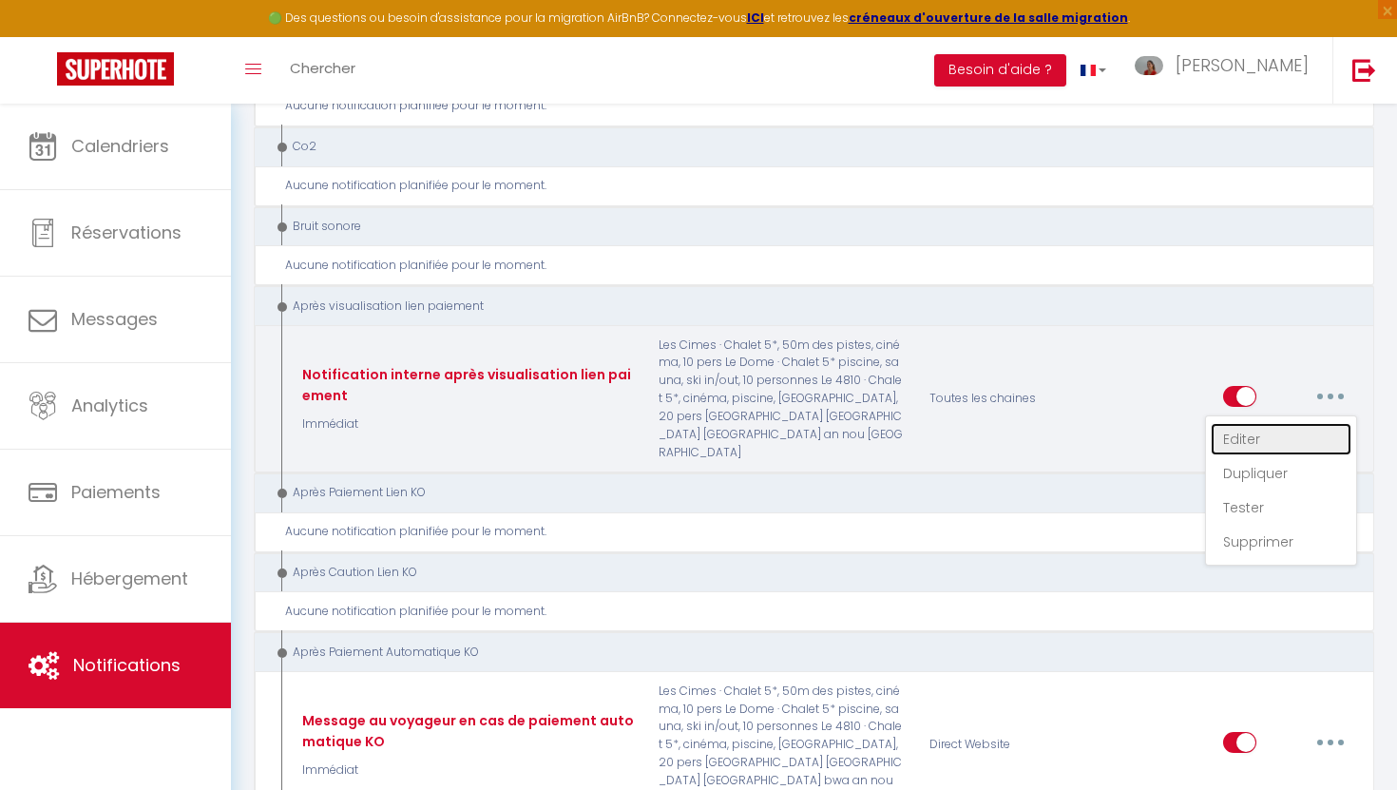
checkbox input "false"
type input "Email après visualisation lien paiement - [RENTAL:NAME] - [GUEST:NAME] - [BOOKI…"
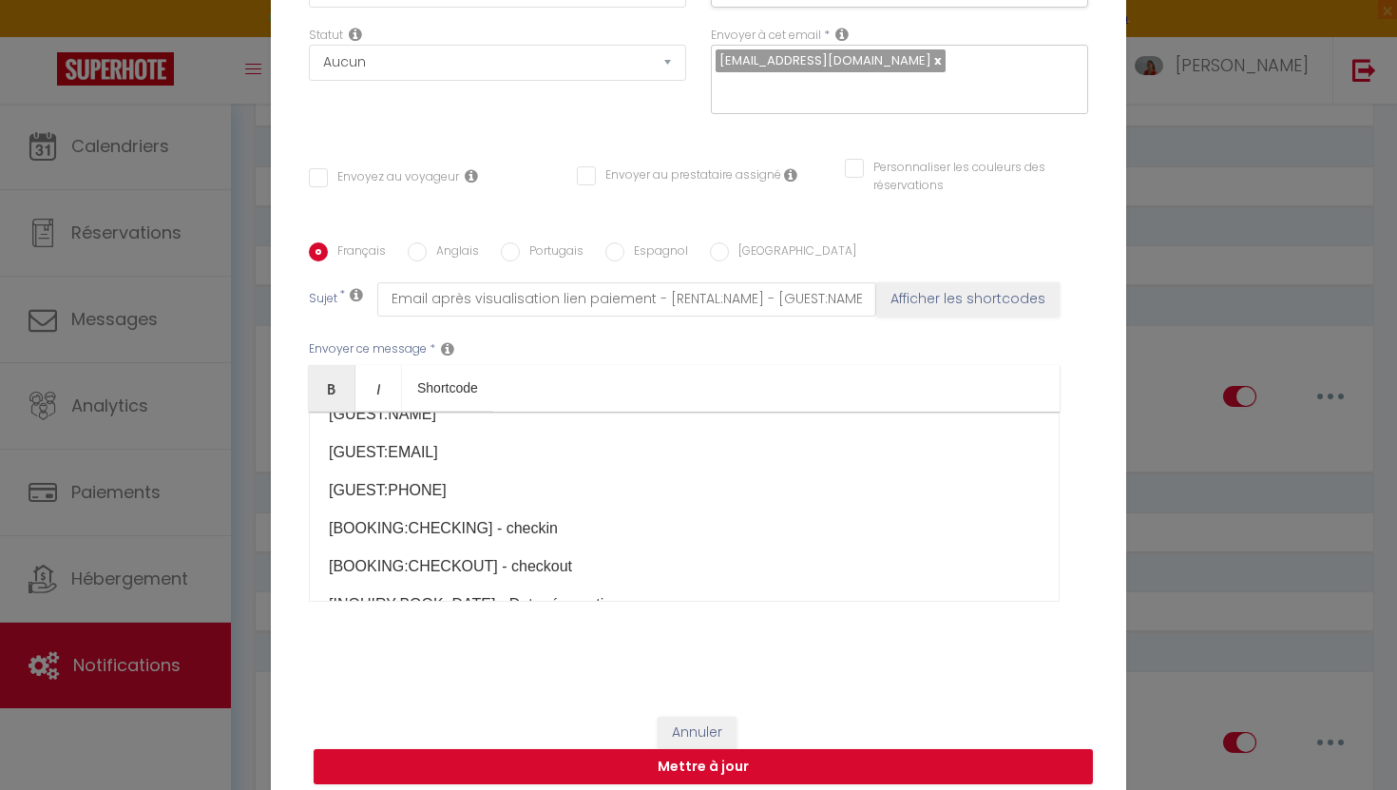
scroll to position [0, 0]
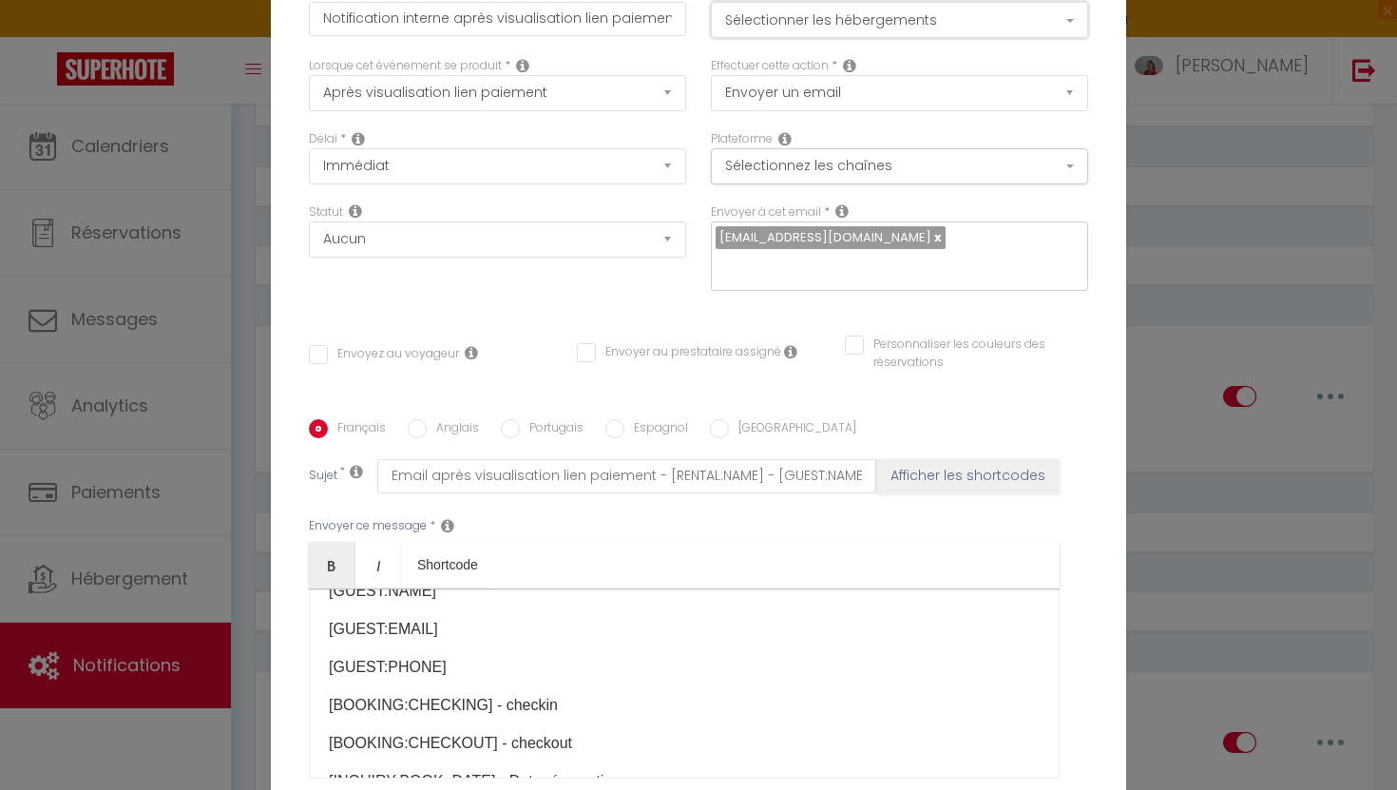
click at [959, 33] on button "Sélectionner les hébergements" at bounding box center [899, 20] width 377 height 36
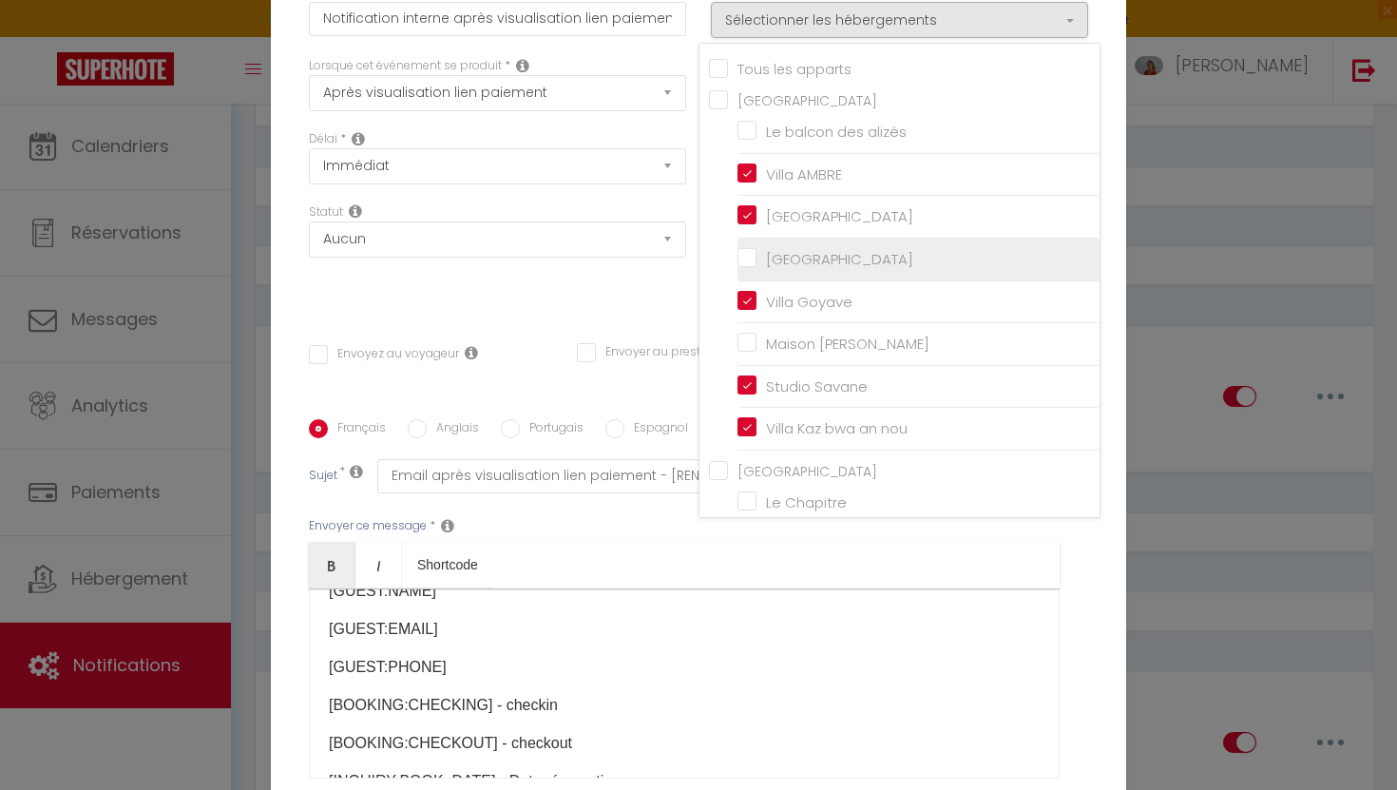
click at [746, 269] on input "[GEOGRAPHIC_DATA]" at bounding box center [919, 259] width 362 height 19
checkbox input "true"
checkbox input "false"
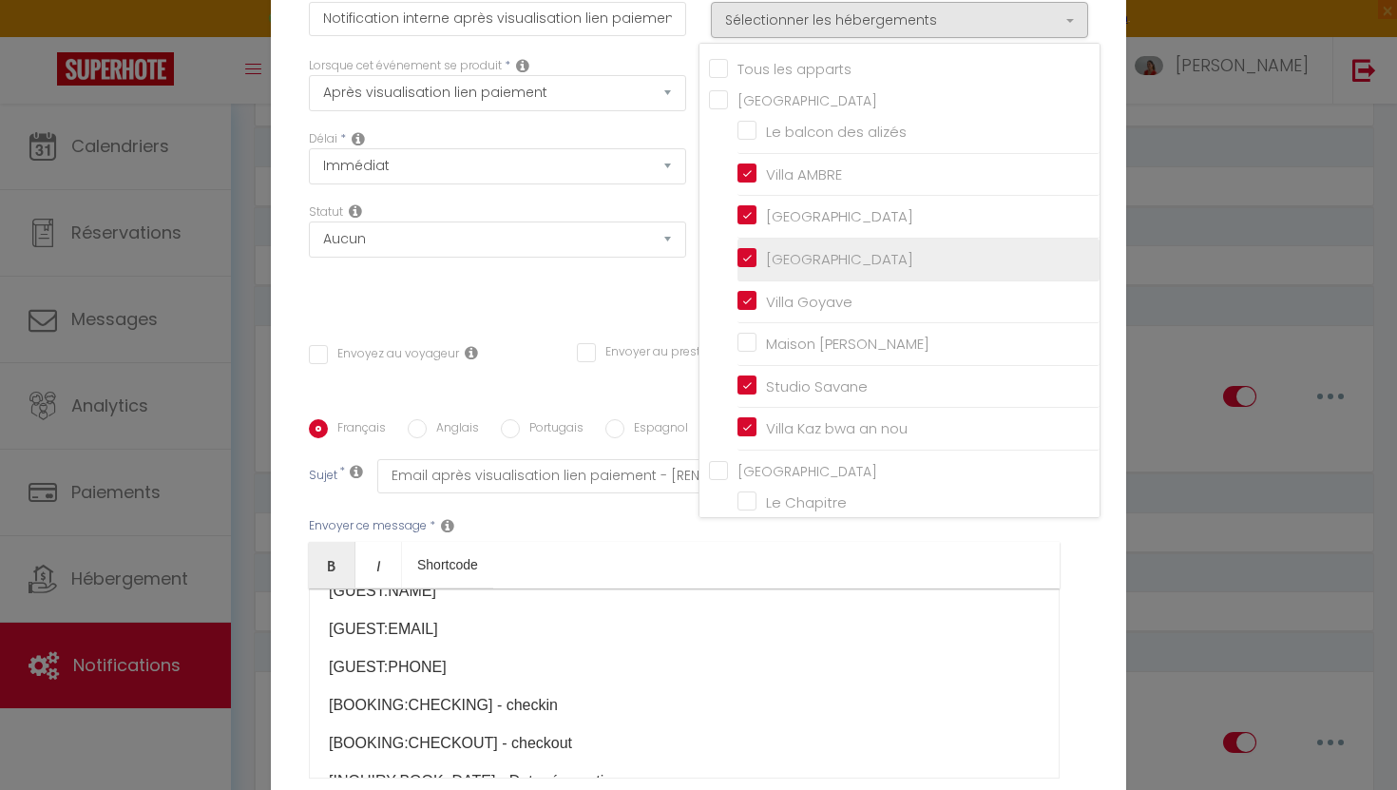
checkbox input "false"
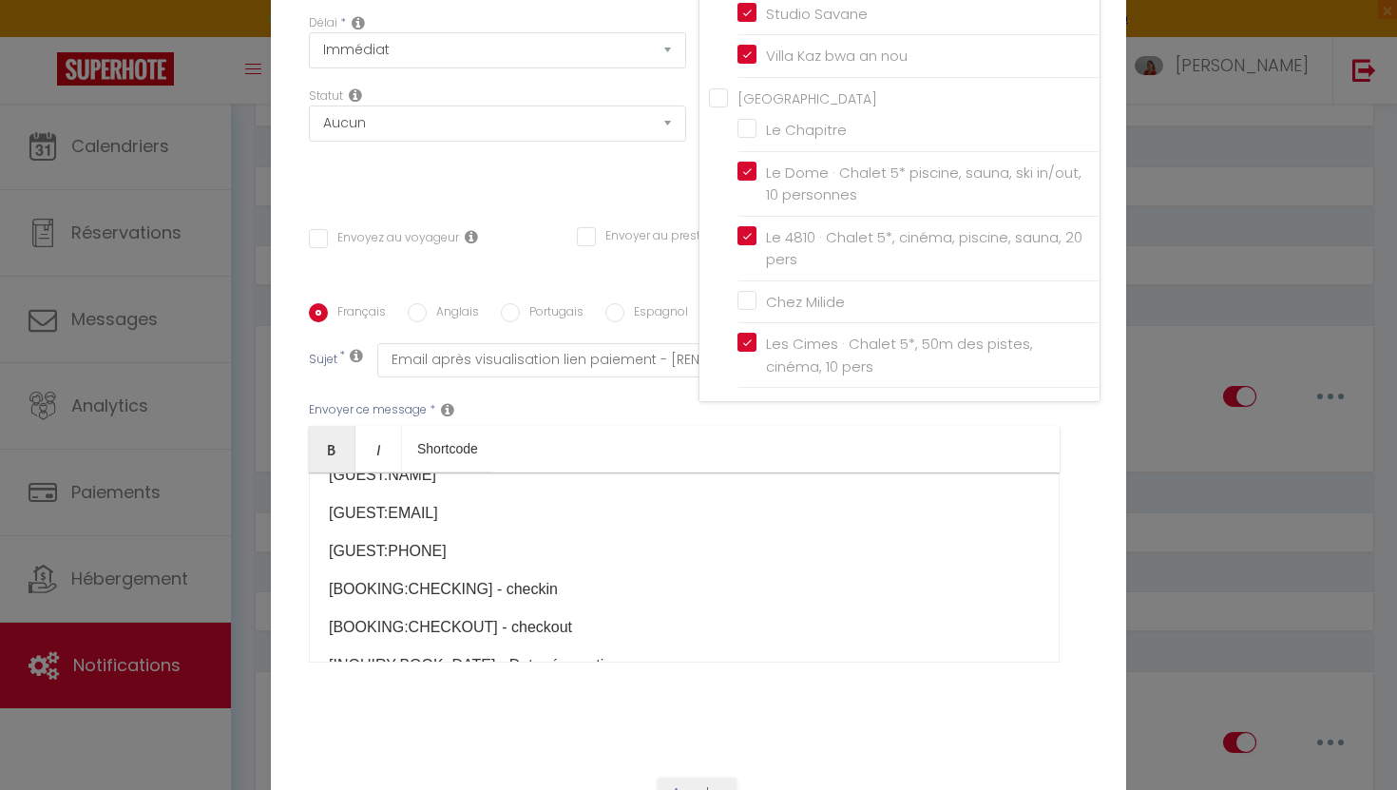
scroll to position [177, 0]
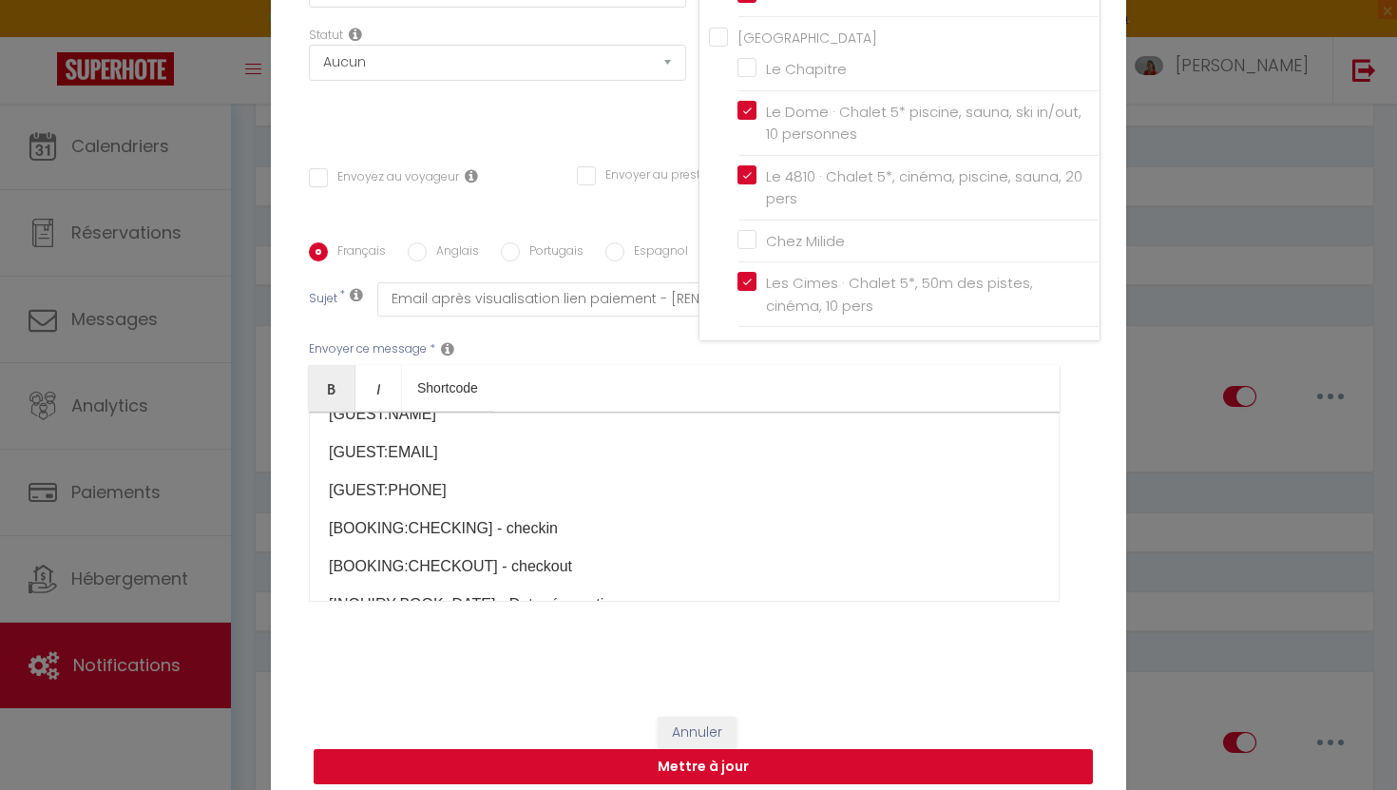
click at [743, 751] on button "Mettre à jour" at bounding box center [703, 767] width 779 height 36
checkbox input "false"
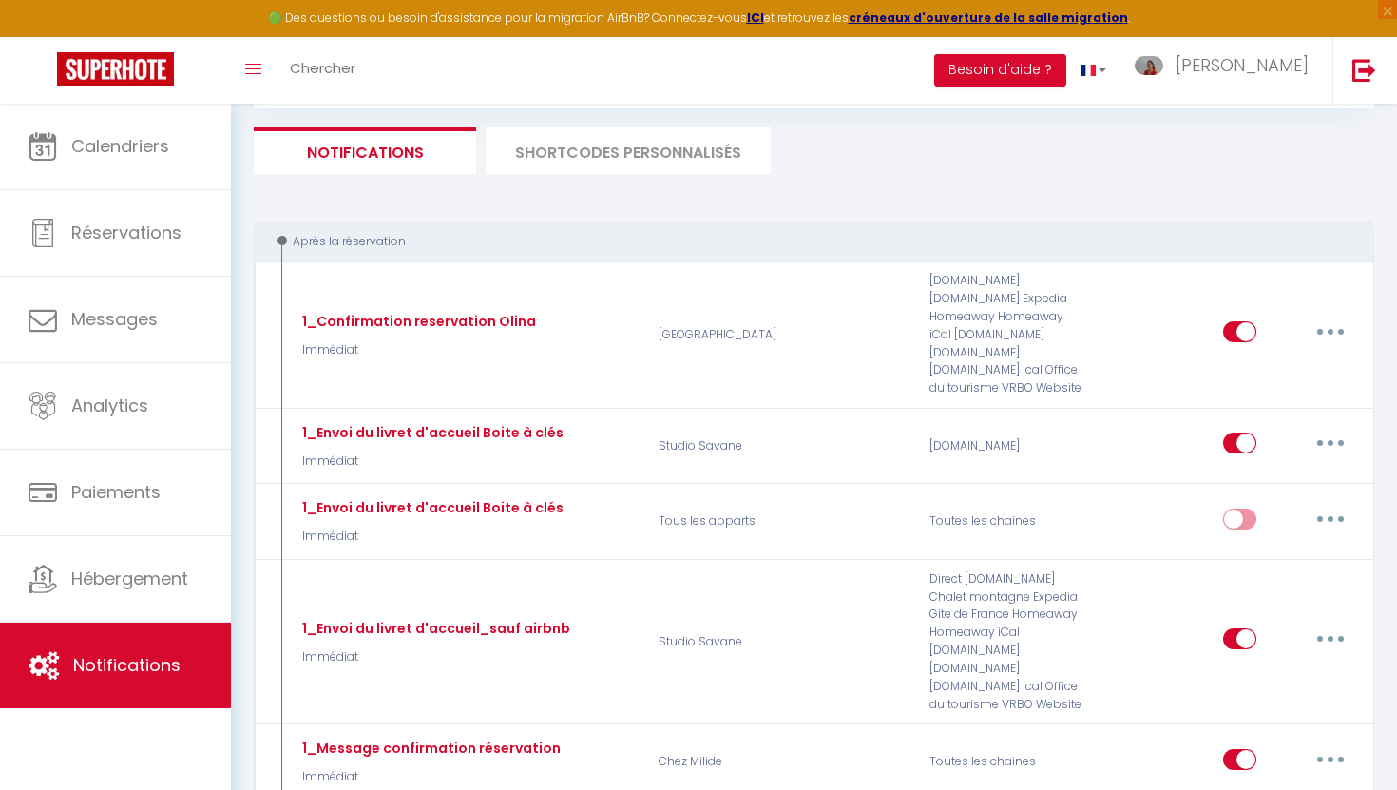
scroll to position [0, 0]
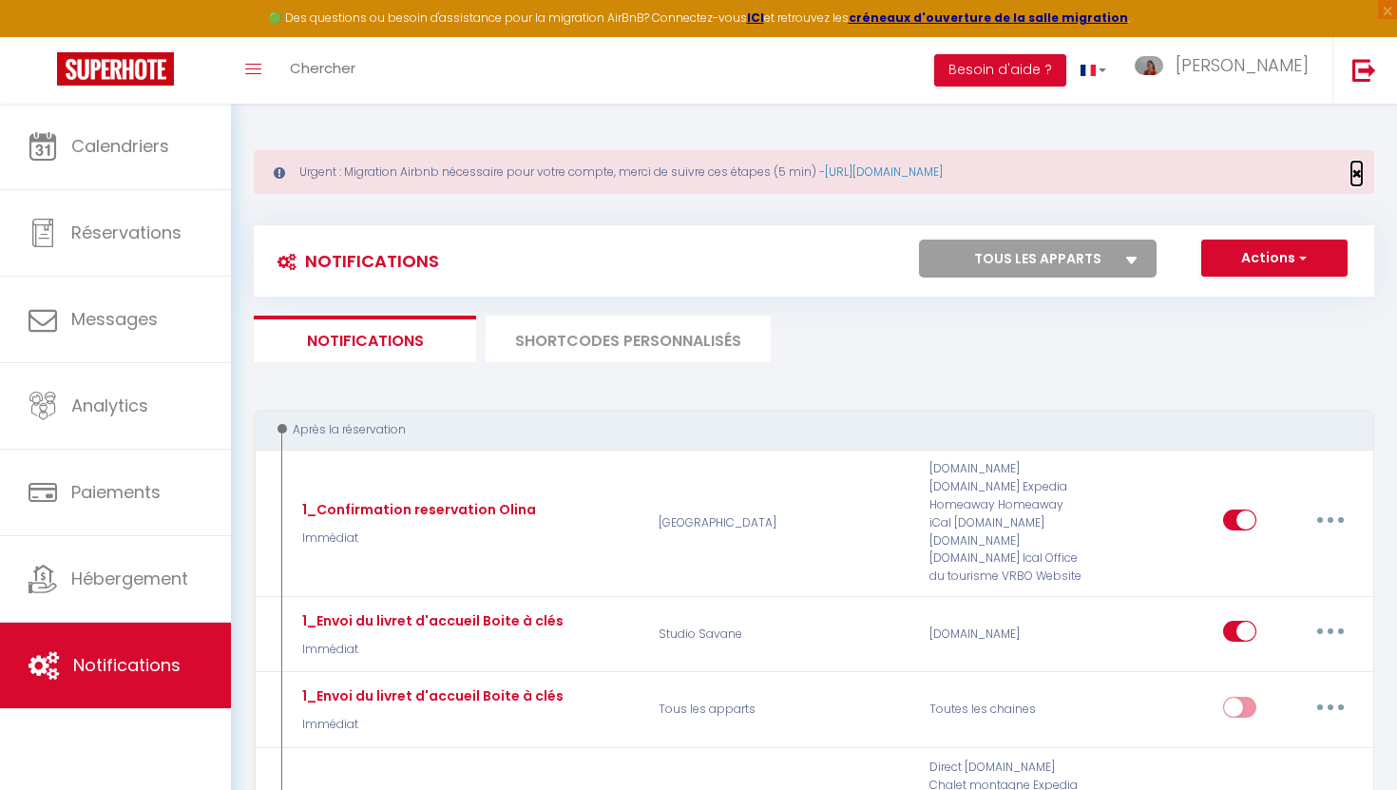
click at [1355, 175] on span "×" at bounding box center [1357, 174] width 10 height 24
